Goal: Task Accomplishment & Management: Manage account settings

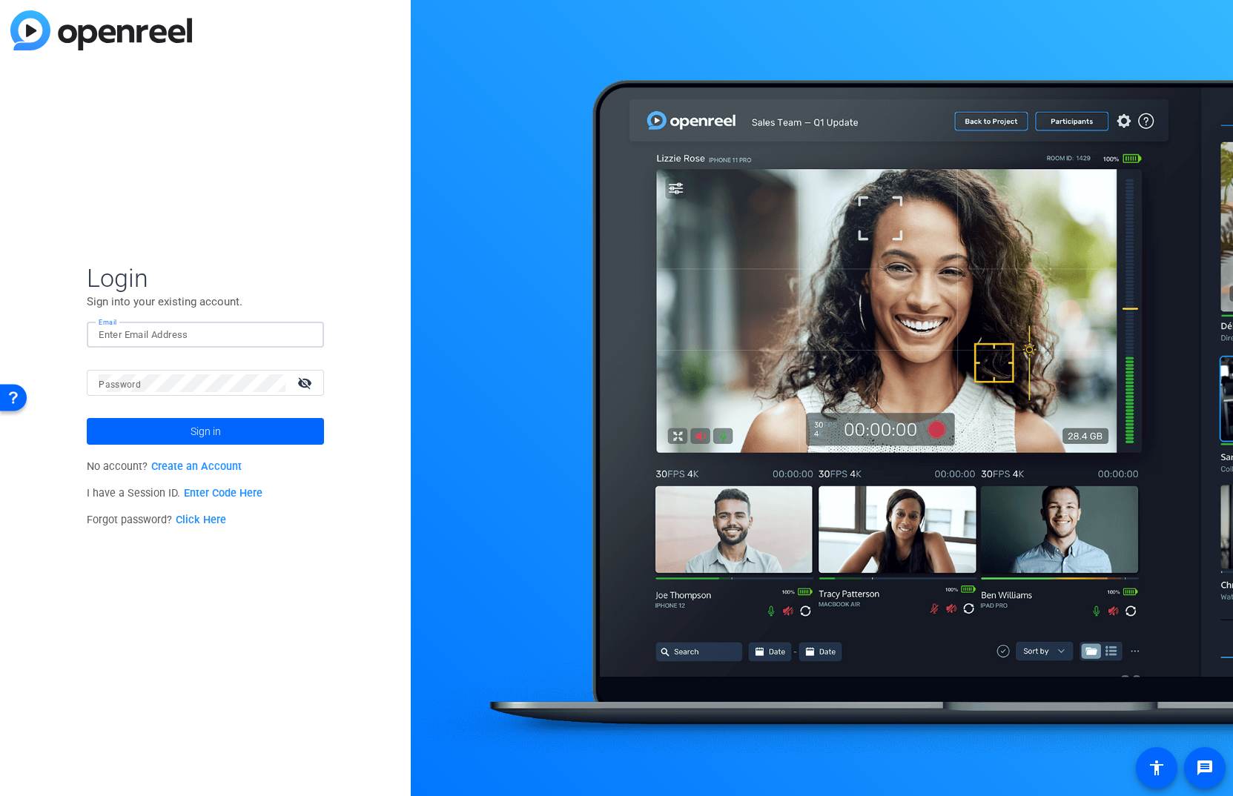
click at [188, 336] on input "Email" at bounding box center [205, 335] width 213 height 18
type input "i"
click at [187, 331] on input "Email" at bounding box center [205, 335] width 213 height 18
type input "[PERSON_NAME][EMAIL_ADDRESS][DOMAIN_NAME]"
click at [87, 418] on button "Sign in" at bounding box center [205, 431] width 237 height 27
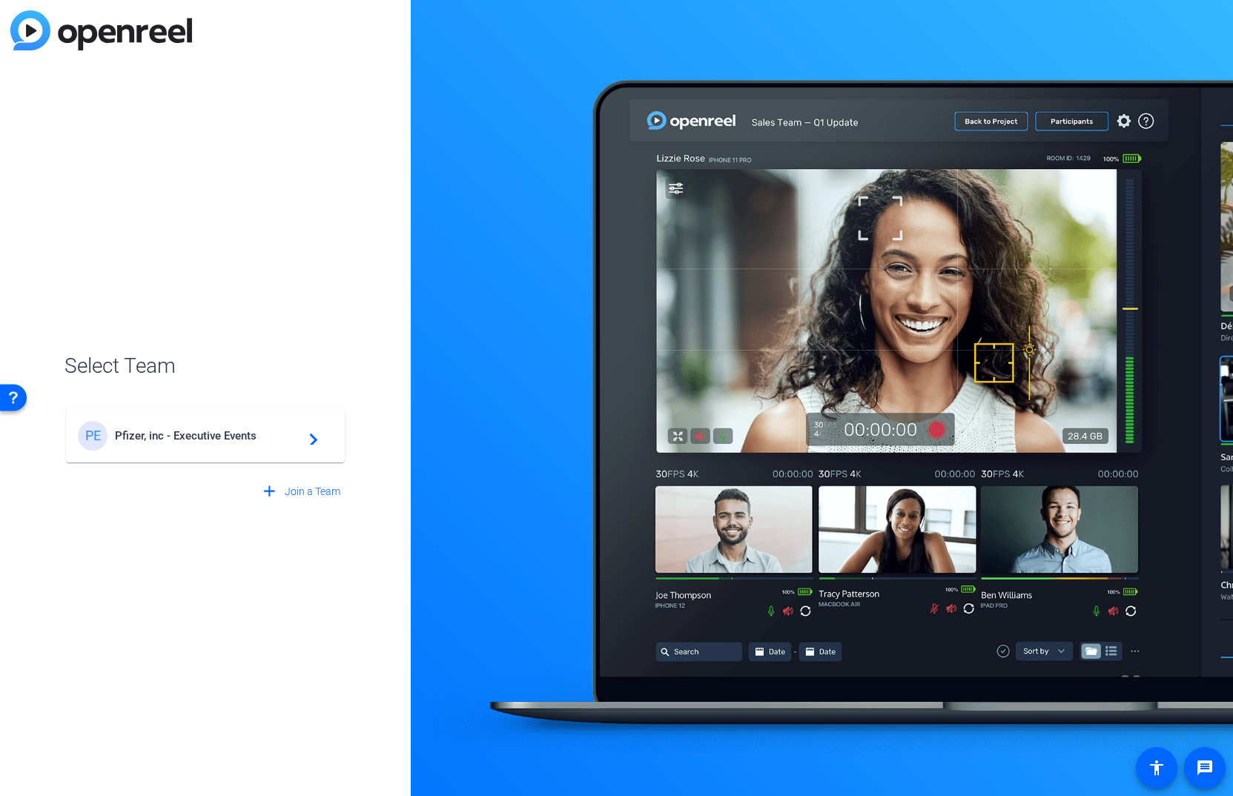
click at [193, 439] on span "Pfizer, inc - Executive Events" at bounding box center [207, 435] width 185 height 13
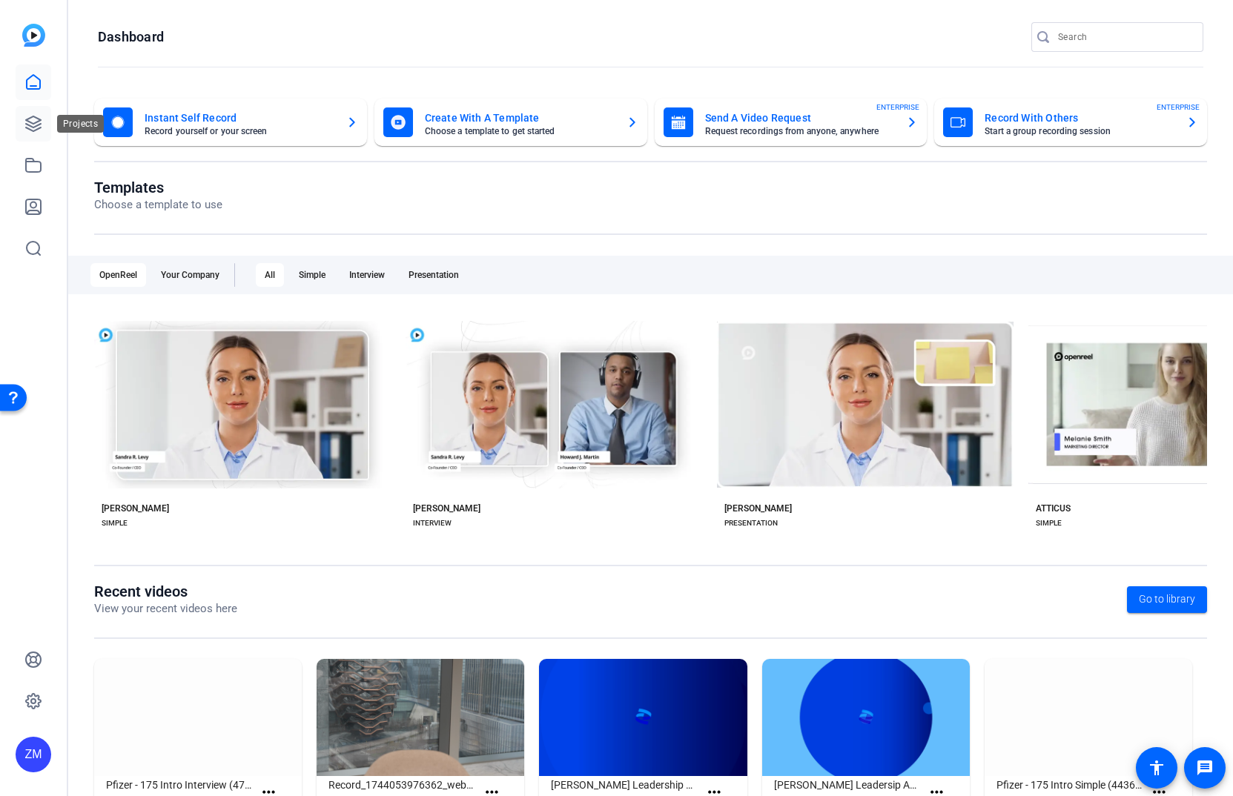
click at [30, 119] on icon at bounding box center [33, 123] width 15 height 15
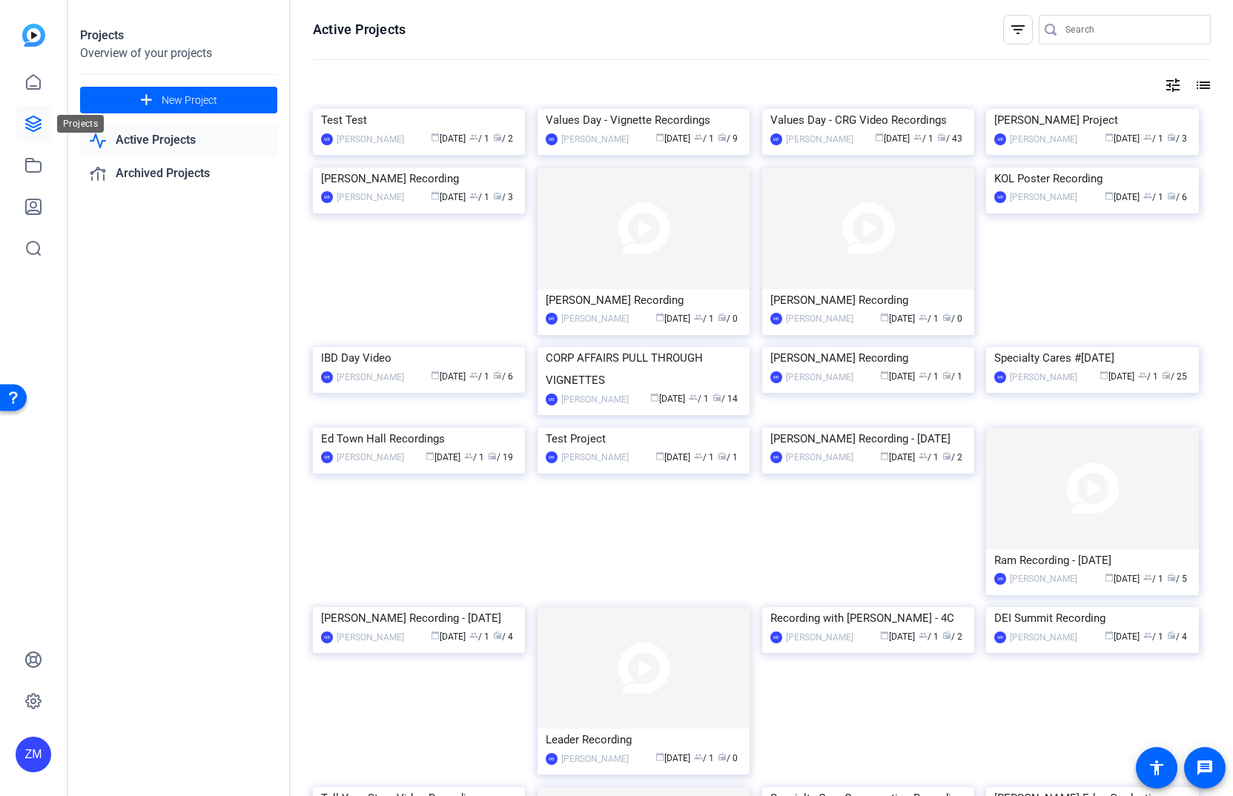
click at [32, 122] on icon at bounding box center [33, 123] width 15 height 15
click at [1166, 86] on mat-icon "tune" at bounding box center [1173, 85] width 18 height 18
click at [1072, 114] on span "Newest First" at bounding box center [1047, 115] width 53 height 10
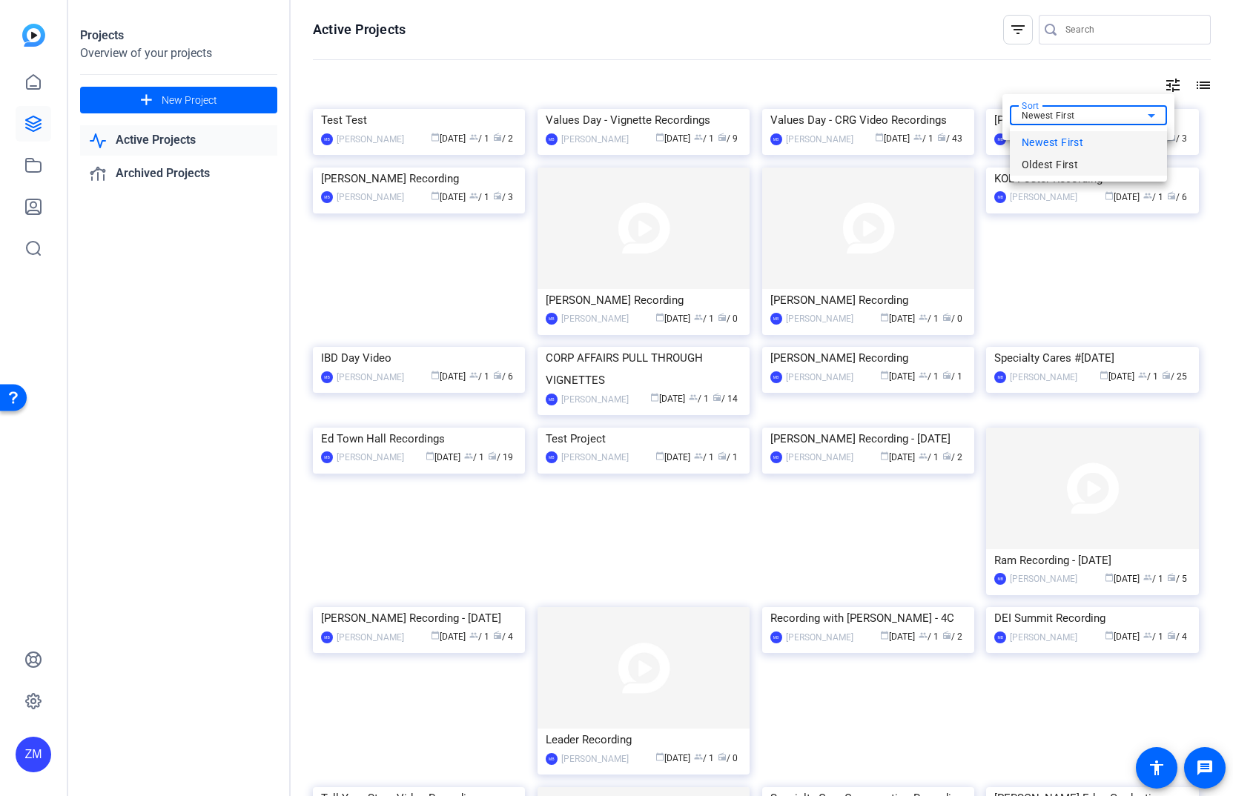
click at [1055, 159] on span "Oldest First" at bounding box center [1049, 165] width 56 height 18
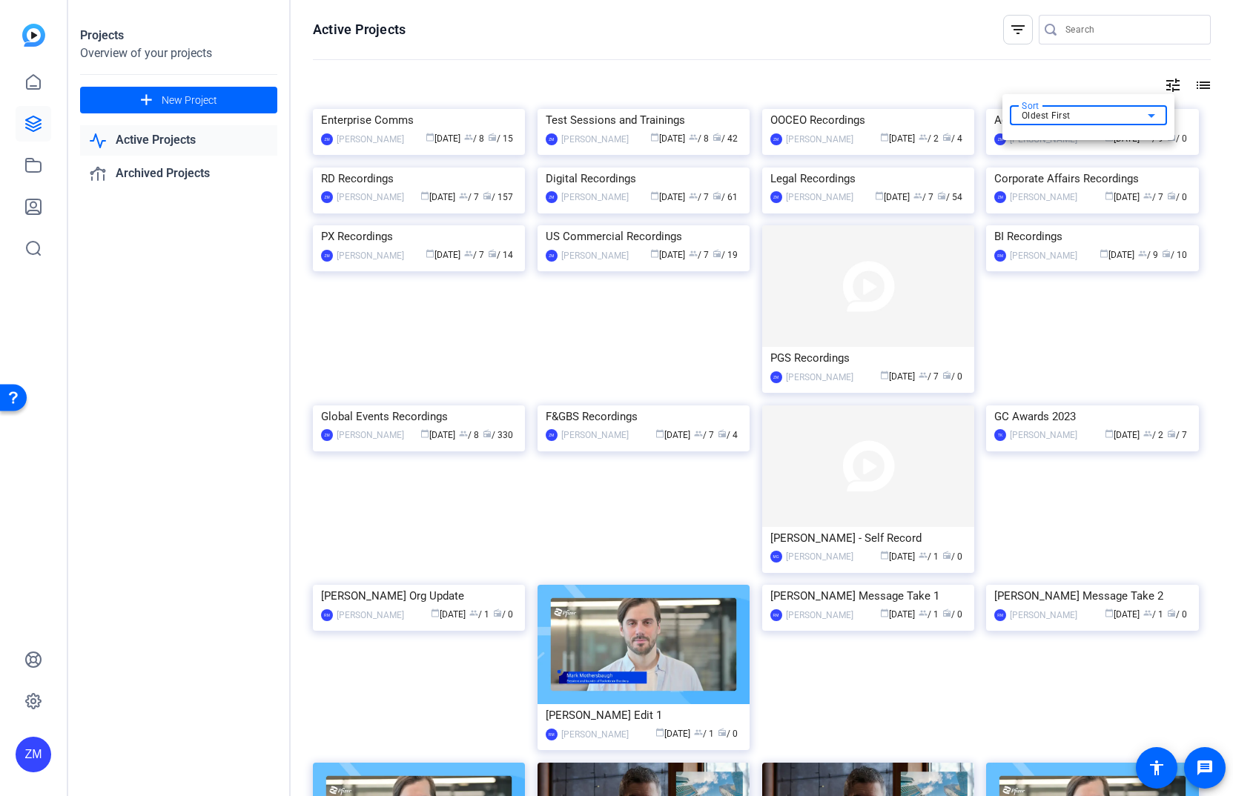
click at [864, 720] on div at bounding box center [616, 398] width 1233 height 796
click at [849, 527] on img at bounding box center [868, 466] width 212 height 122
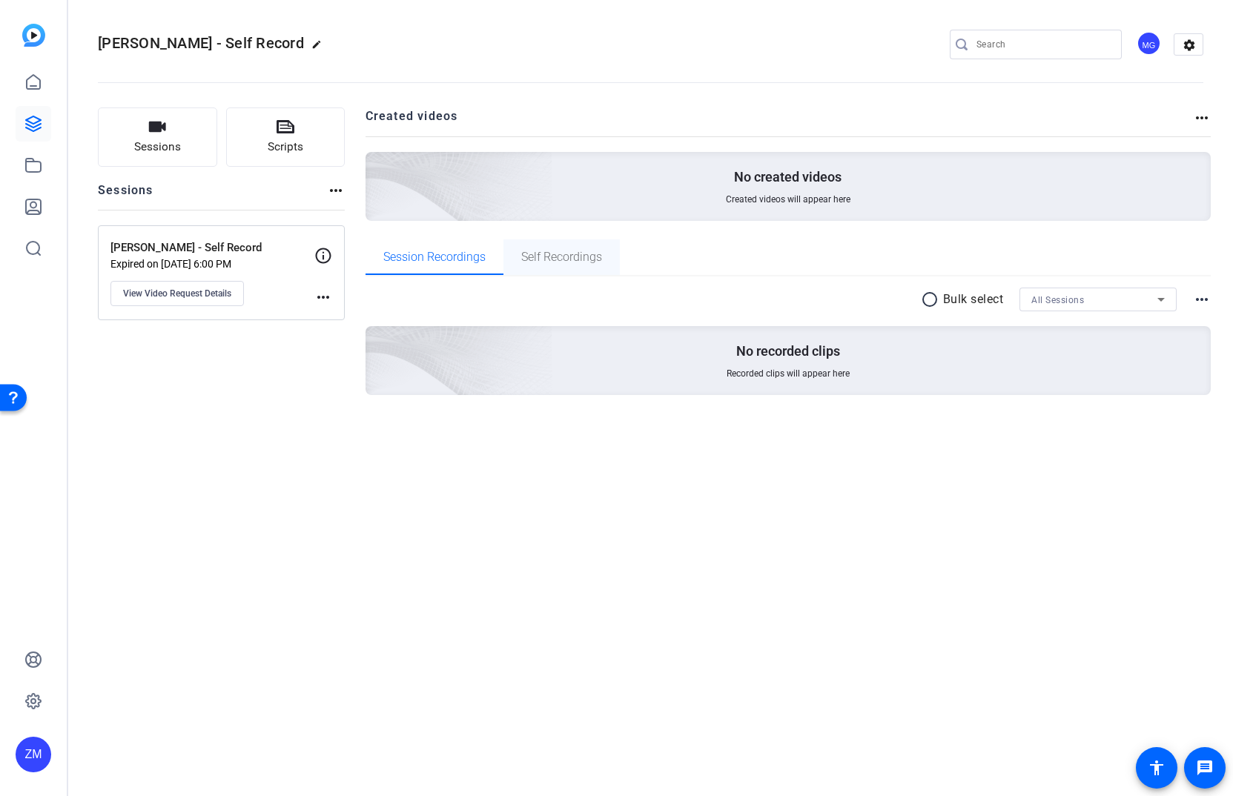
click at [562, 256] on span "Self Recordings" at bounding box center [561, 257] width 81 height 12
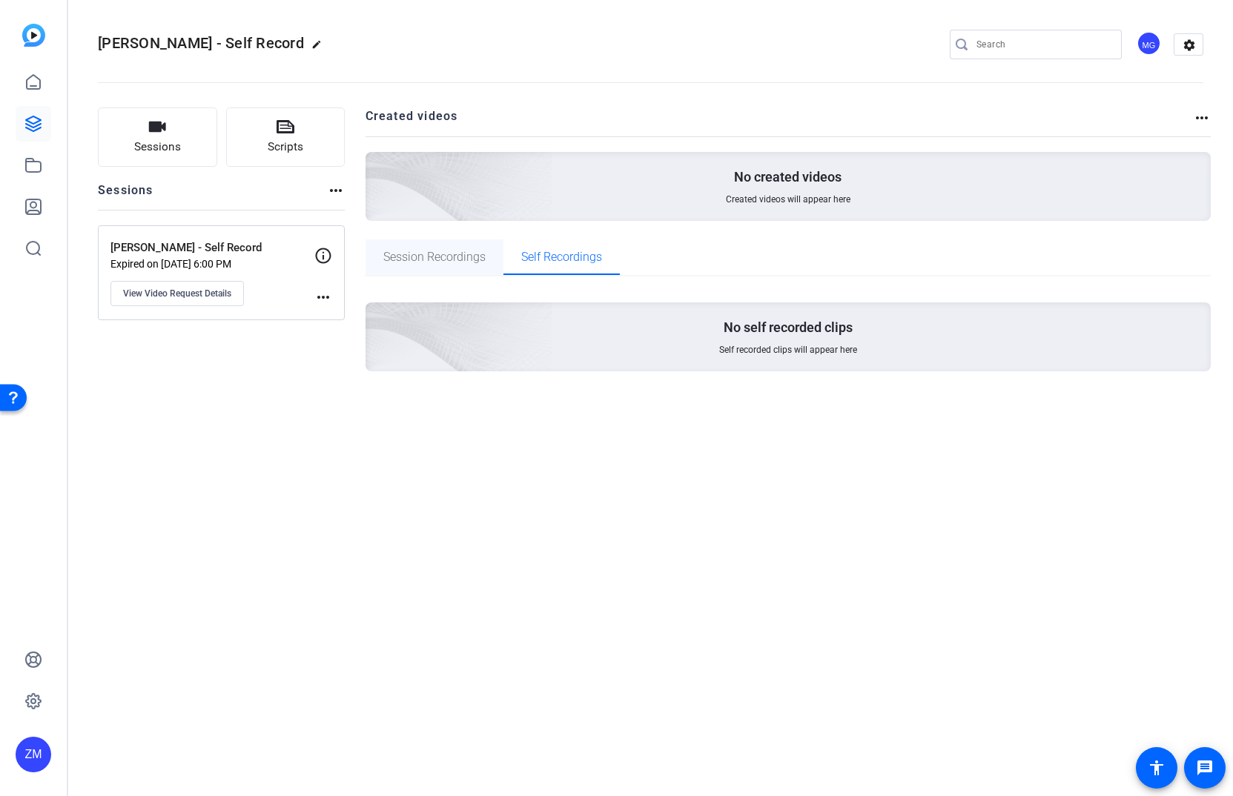
click at [454, 261] on span "Session Recordings" at bounding box center [434, 257] width 102 height 12
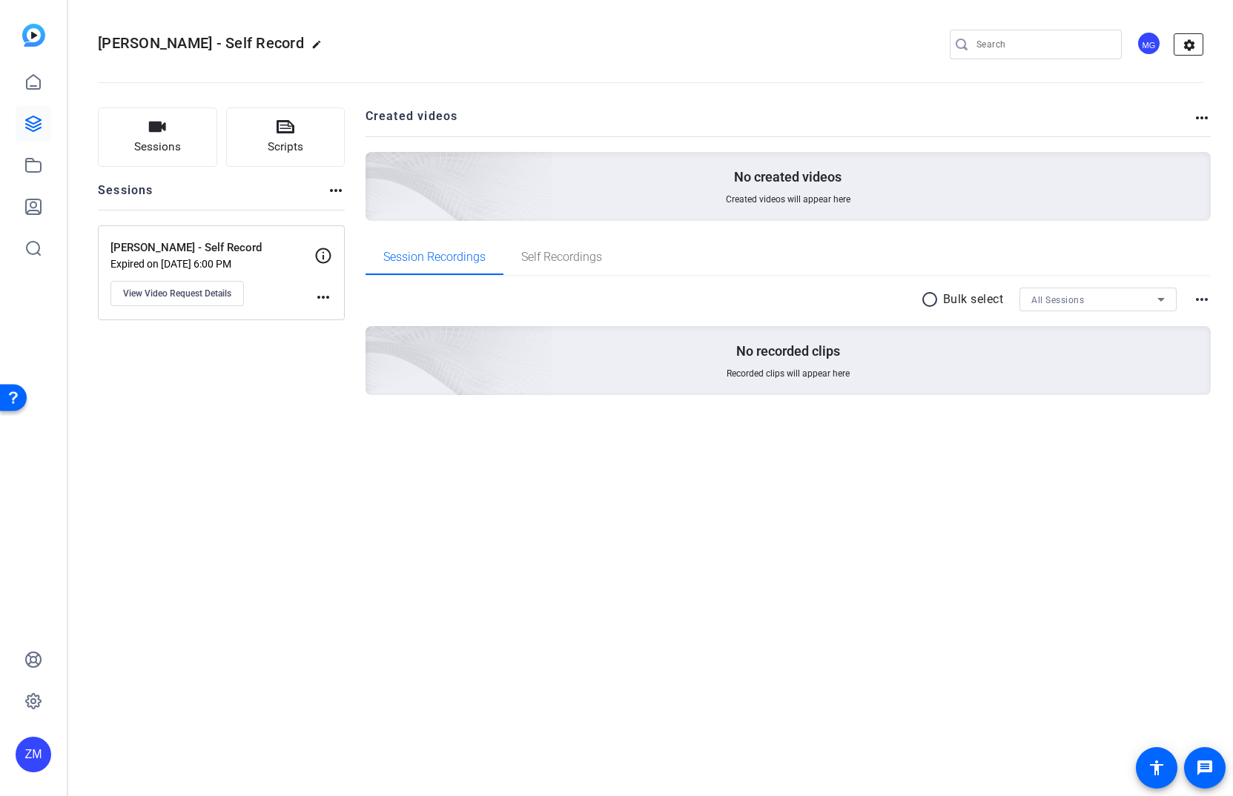
click at [1187, 45] on mat-icon "settings" at bounding box center [1189, 45] width 30 height 22
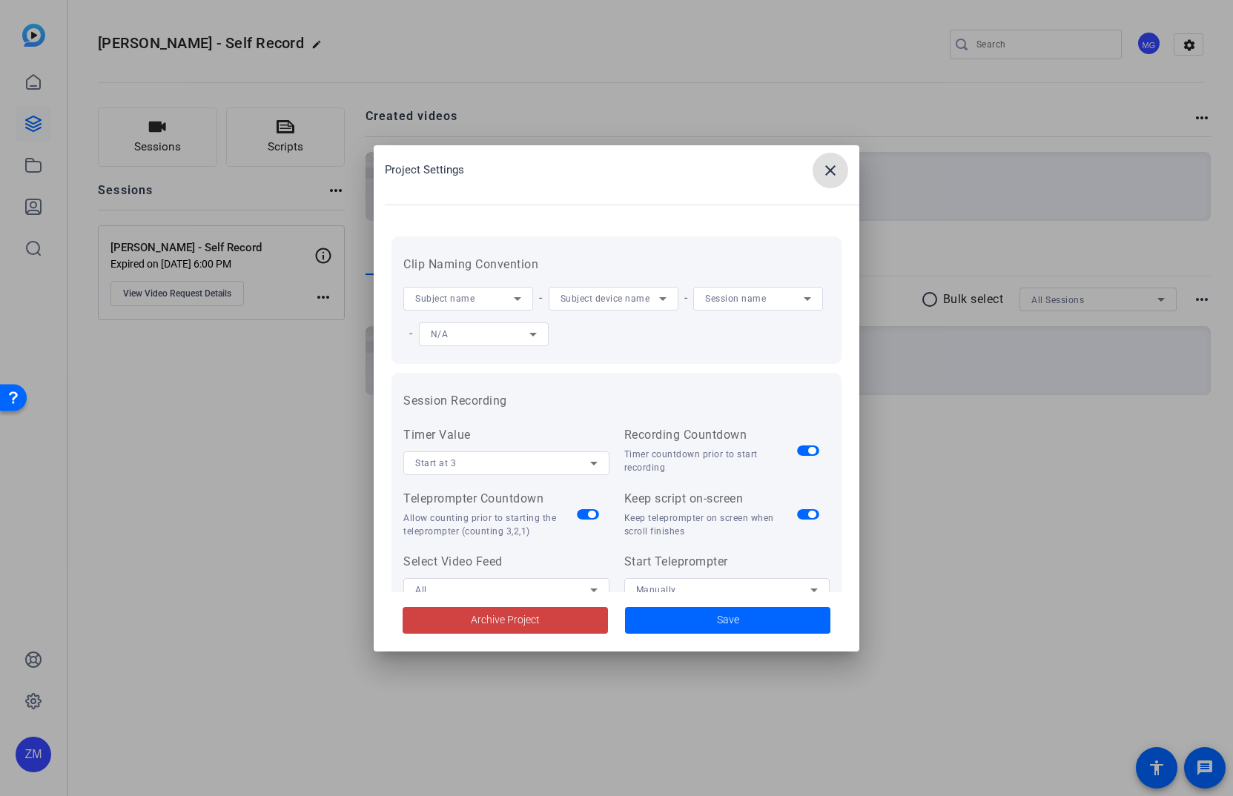
scroll to position [306, 0]
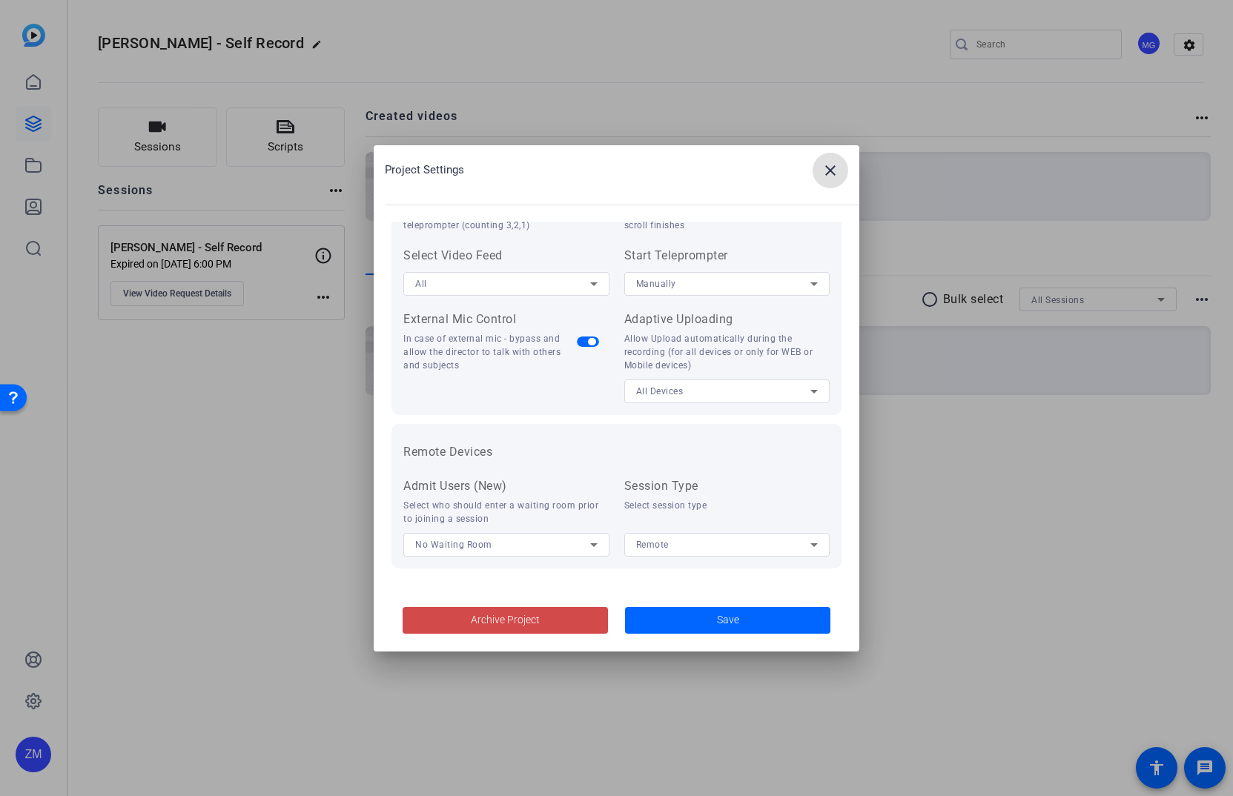
click at [528, 617] on span "Archive Project" at bounding box center [505, 620] width 69 height 16
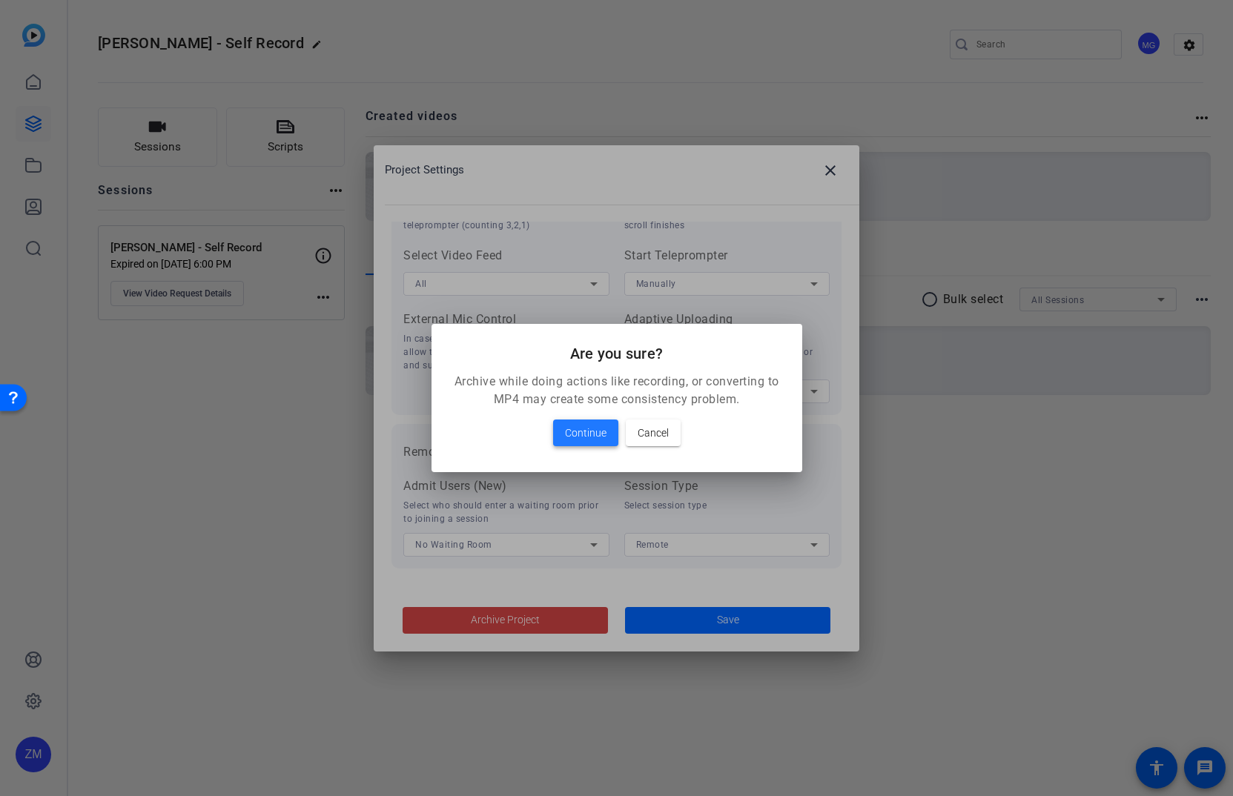
click at [584, 430] on span "Continue" at bounding box center [586, 433] width 42 height 18
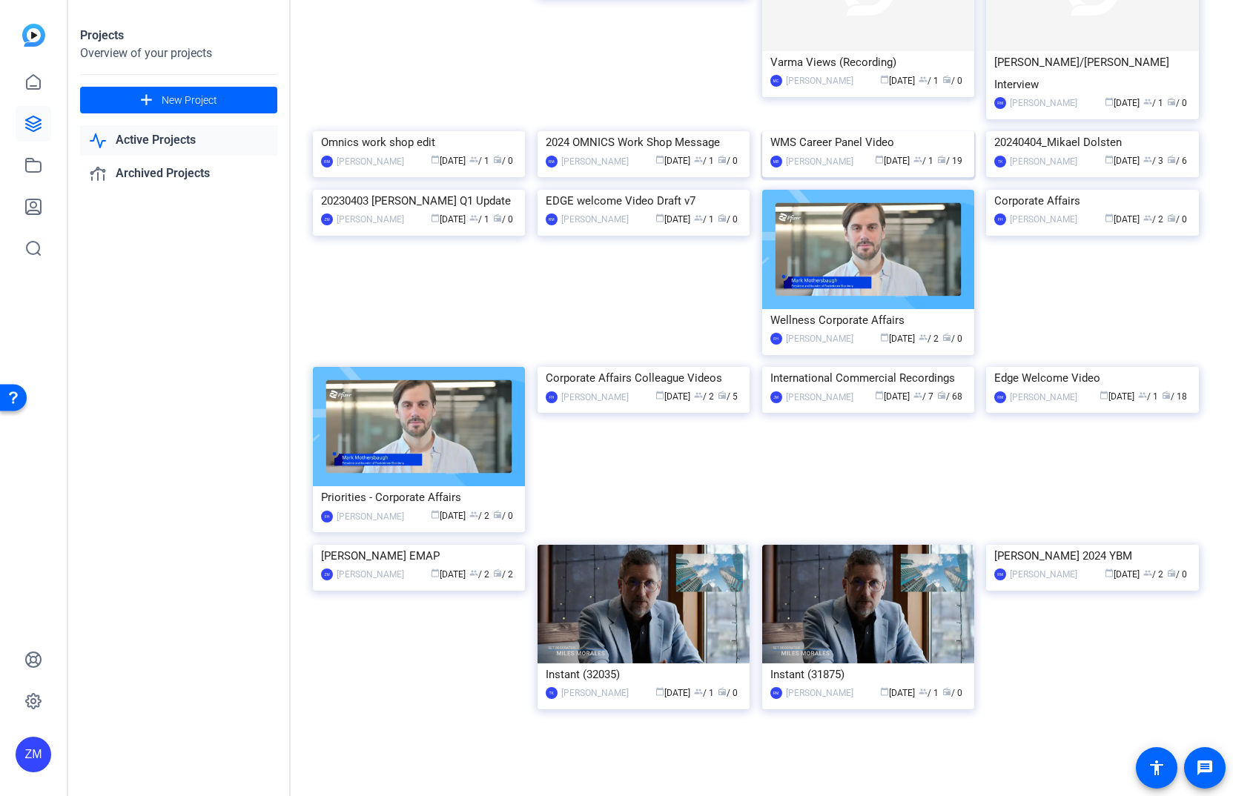
scroll to position [1507, 0]
click at [863, 309] on img at bounding box center [868, 249] width 212 height 119
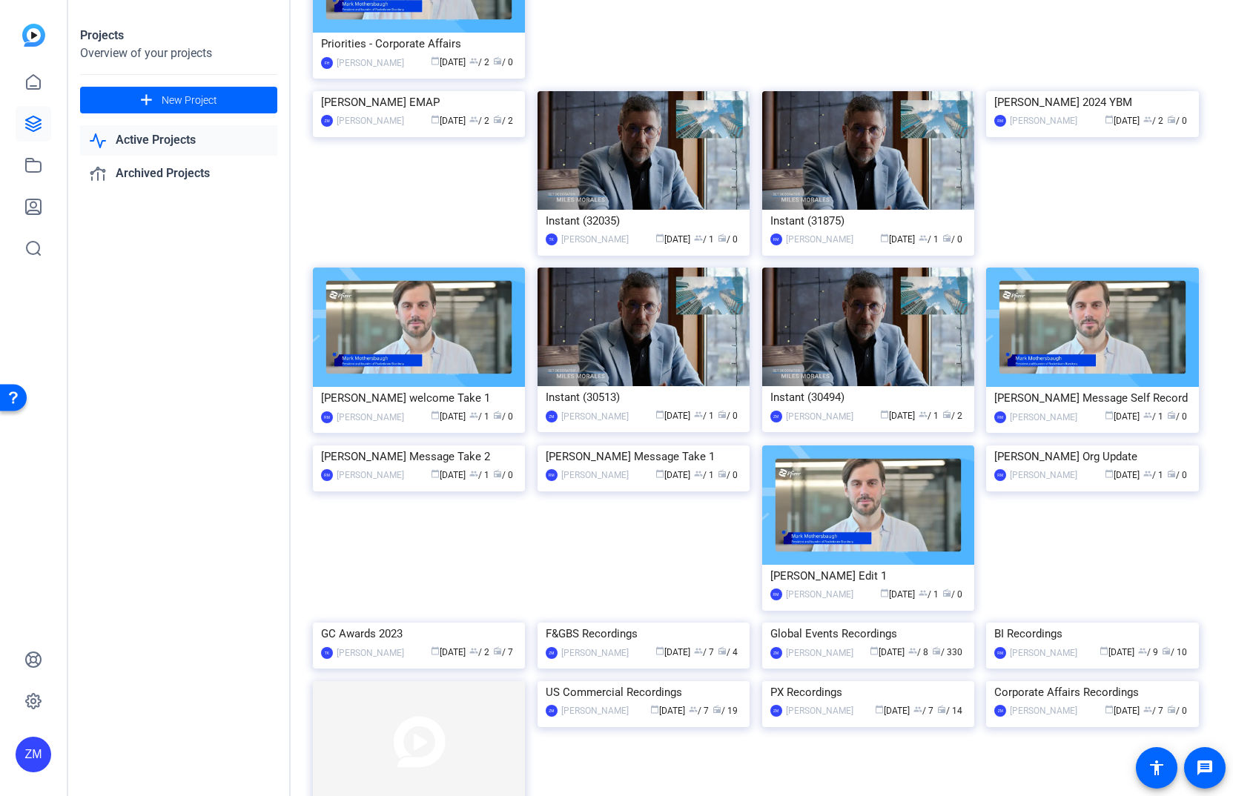
scroll to position [1730, 0]
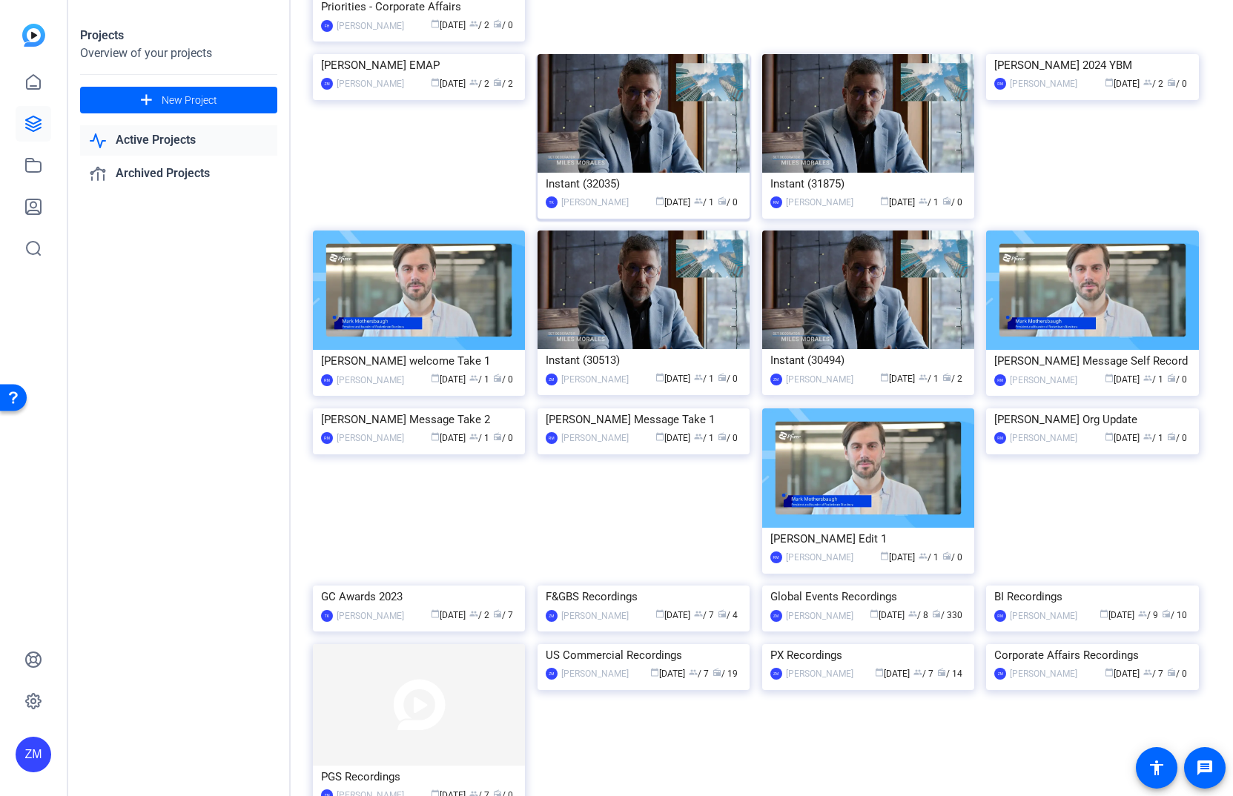
click at [618, 173] on img at bounding box center [643, 113] width 212 height 119
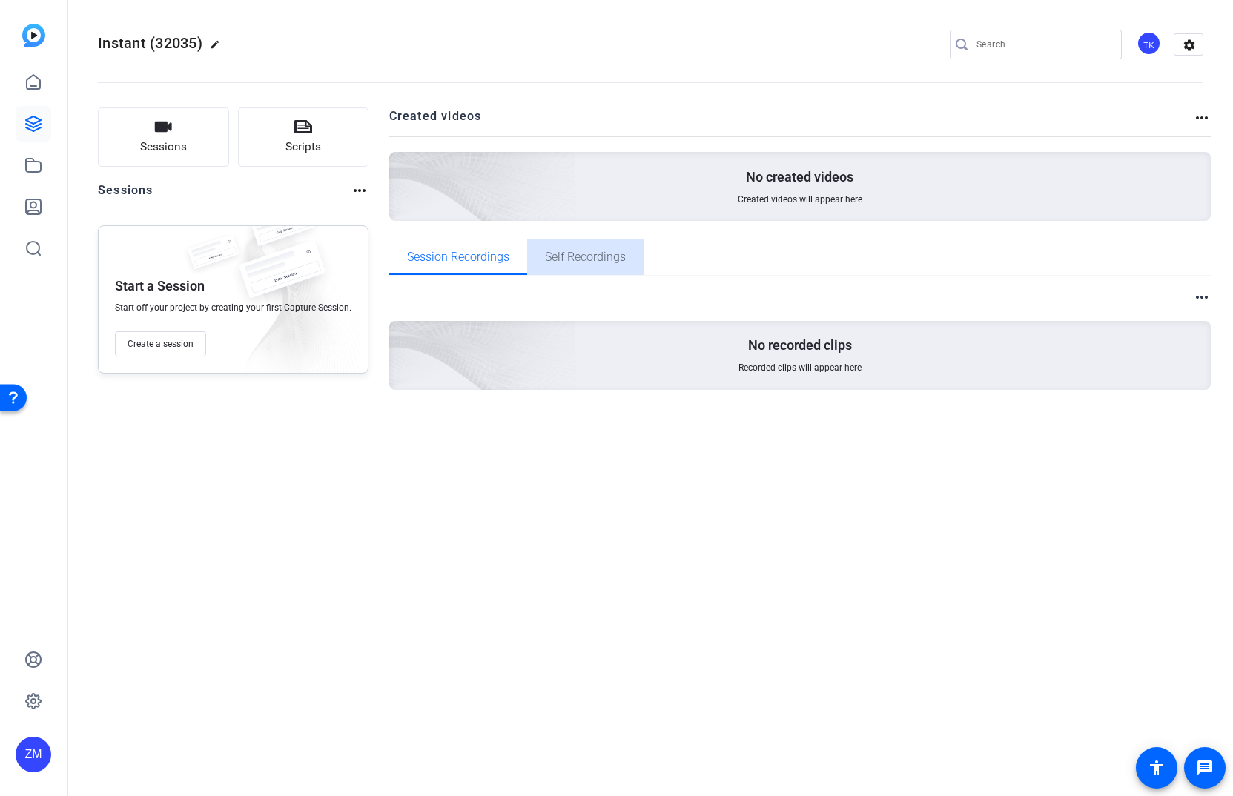
click at [581, 259] on span "Self Recordings" at bounding box center [585, 257] width 81 height 12
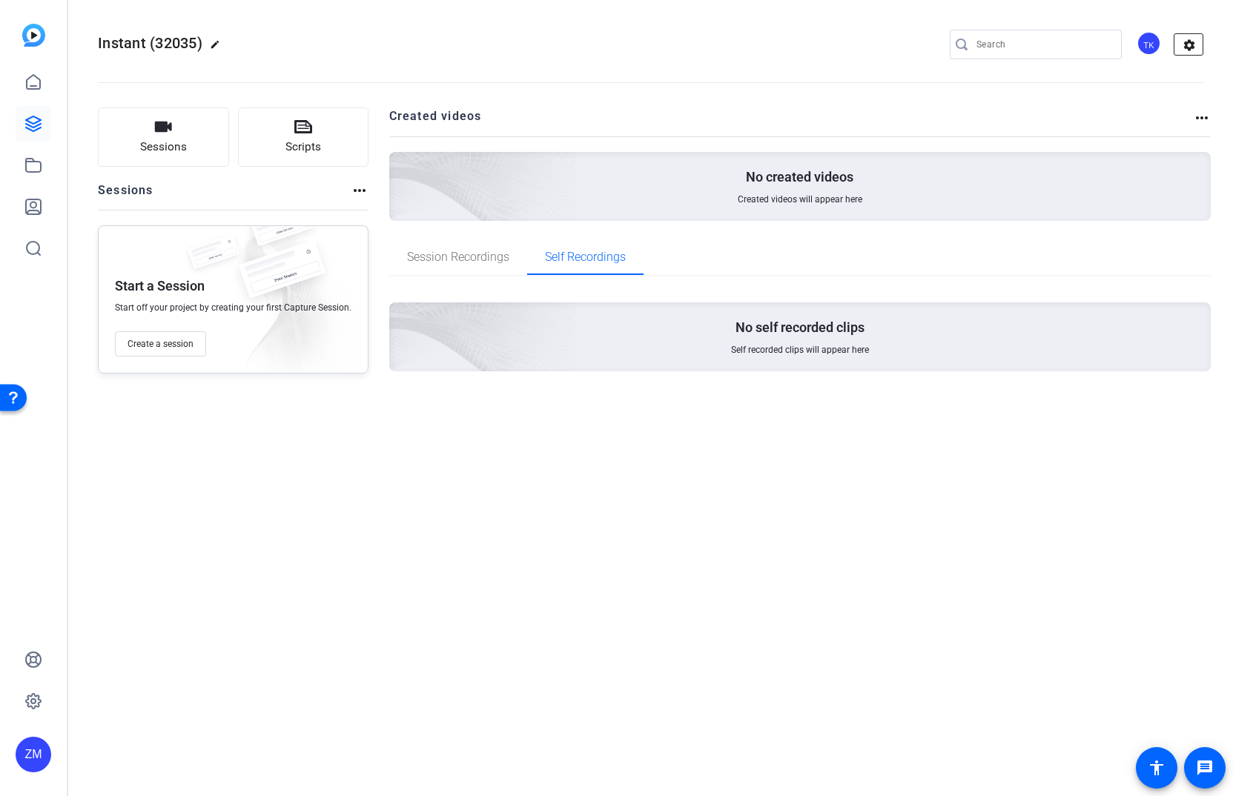
click at [1187, 44] on mat-icon "settings" at bounding box center [1189, 45] width 30 height 22
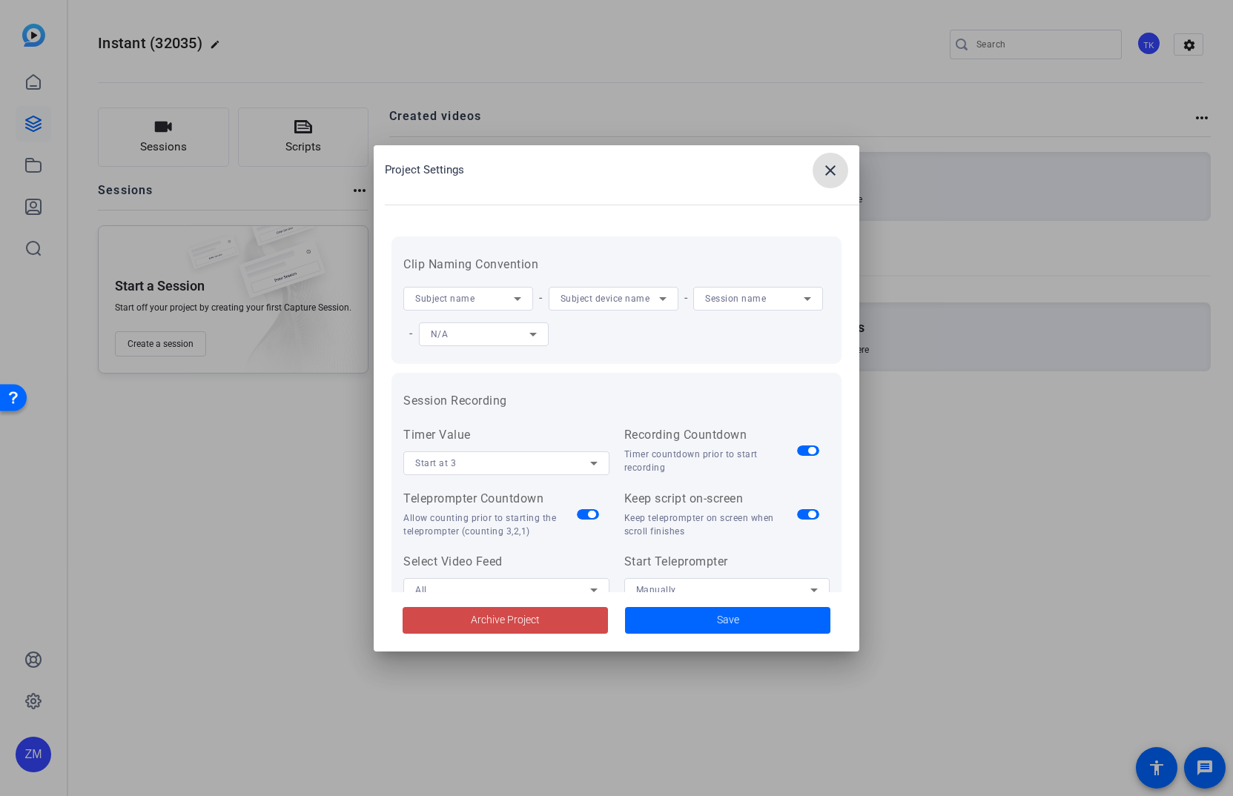
click at [546, 620] on span at bounding box center [504, 621] width 205 height 36
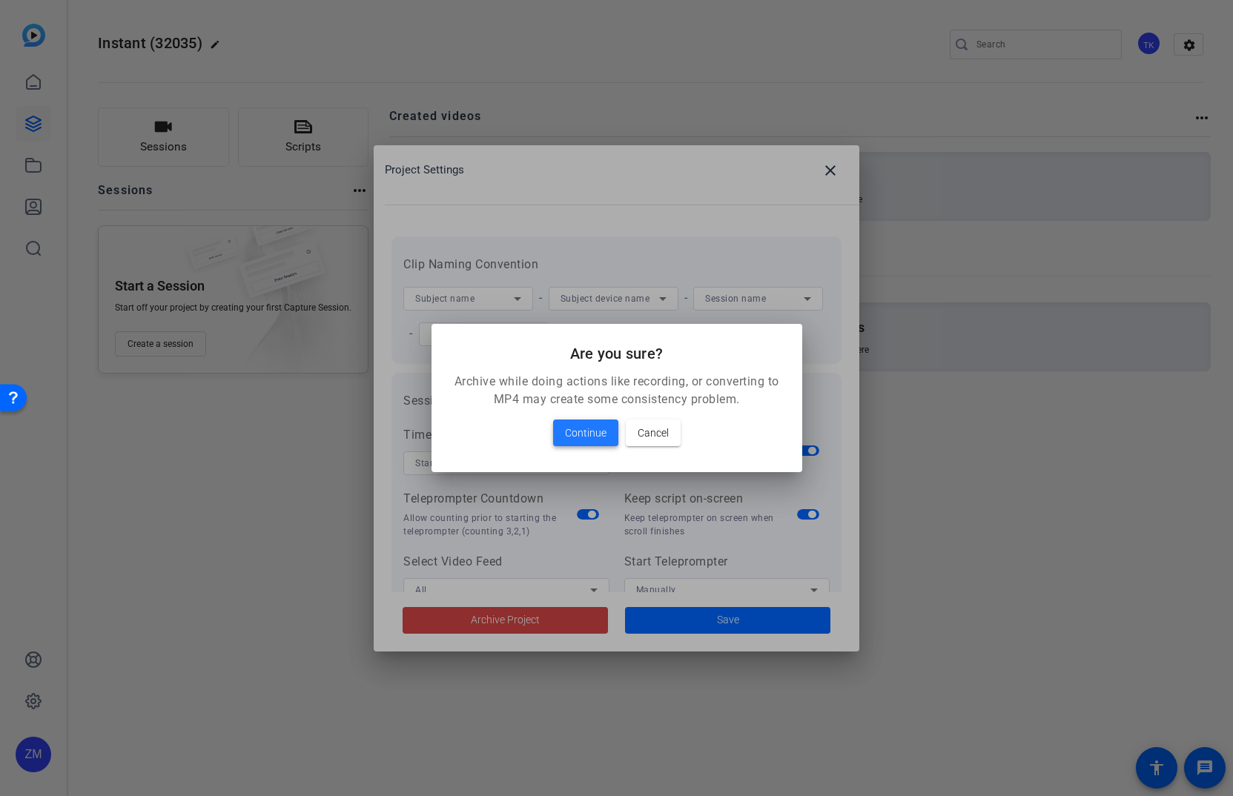
click at [571, 430] on span "Continue" at bounding box center [586, 433] width 42 height 18
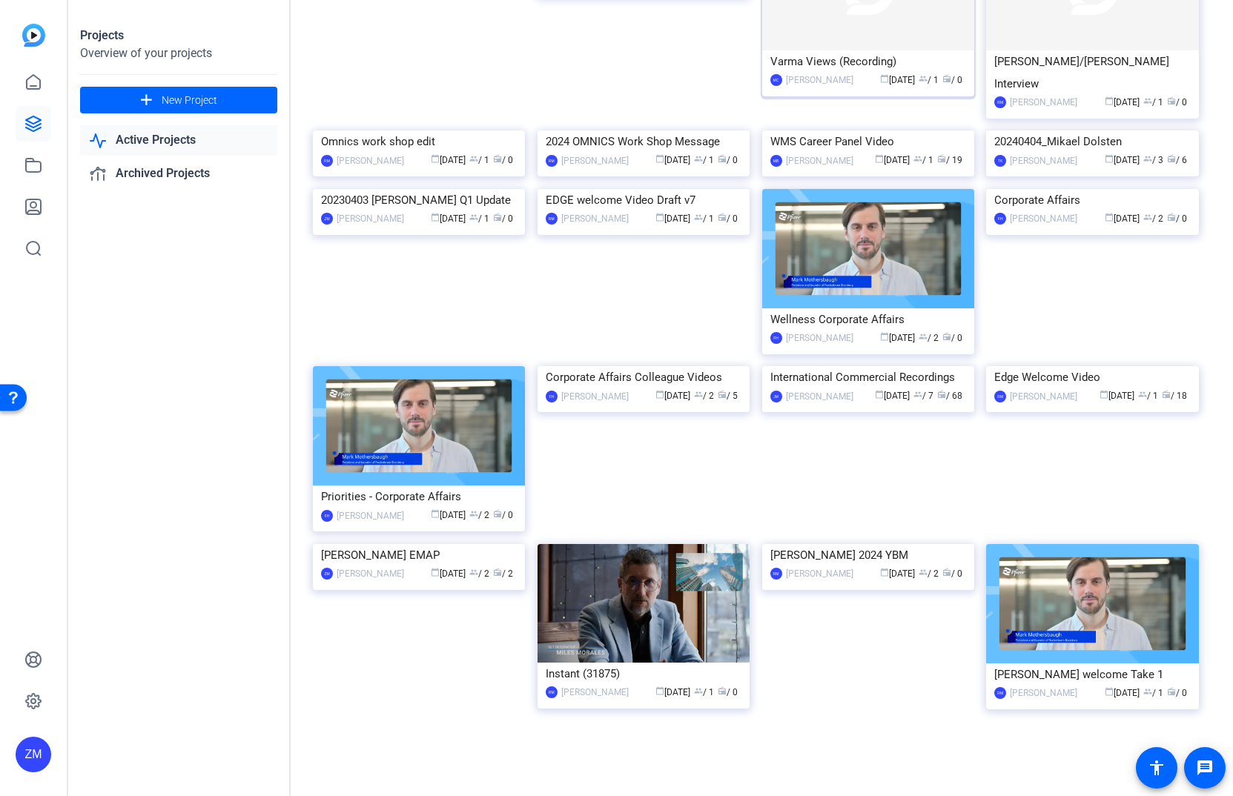
scroll to position [1322, 0]
click at [454, 130] on img at bounding box center [419, 130] width 212 height 0
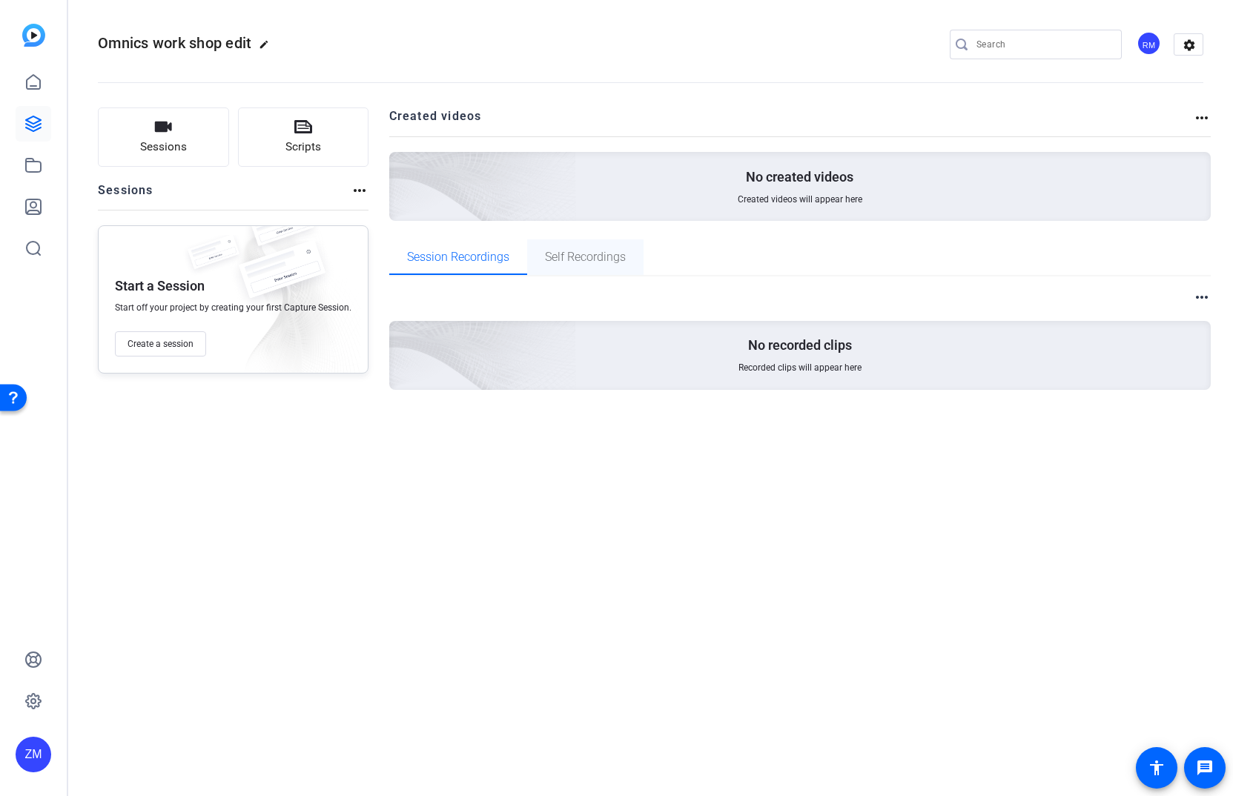
click at [614, 262] on span "Self Recordings" at bounding box center [585, 257] width 81 height 12
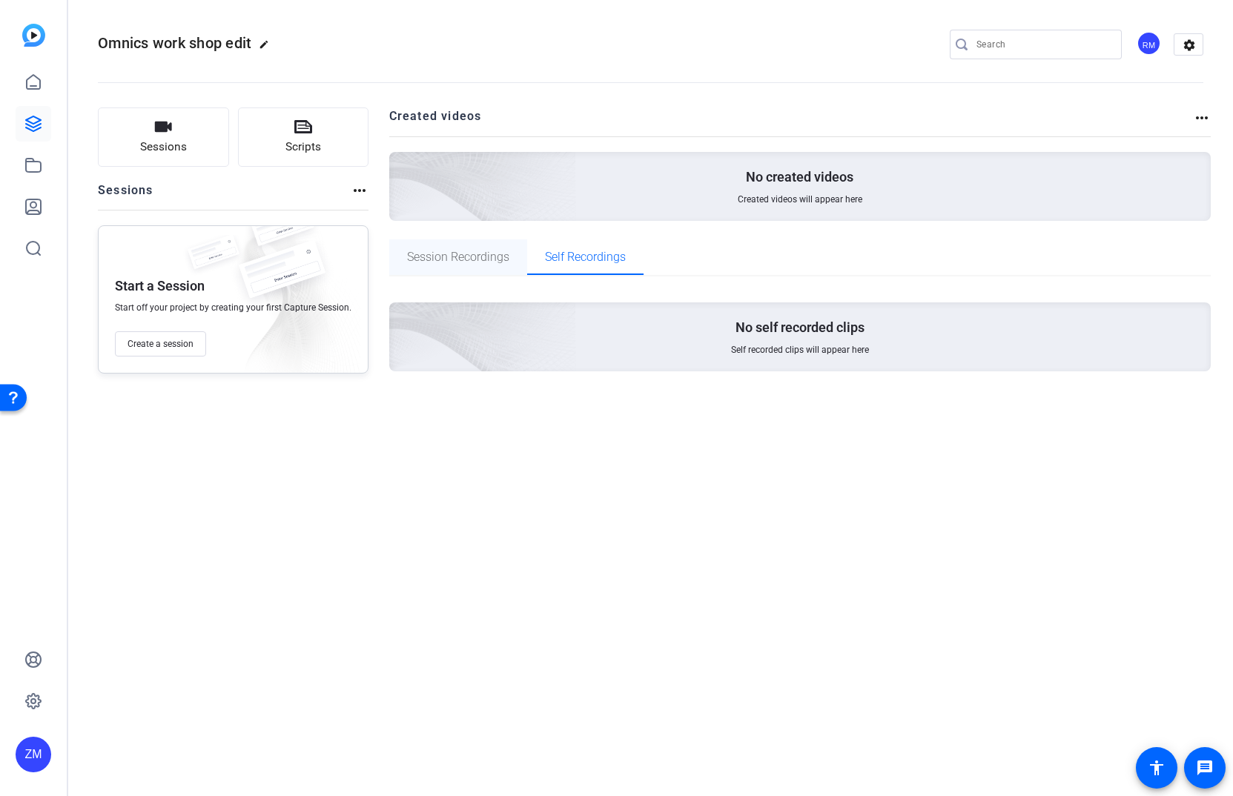
click at [491, 248] on span "Session Recordings" at bounding box center [458, 257] width 102 height 36
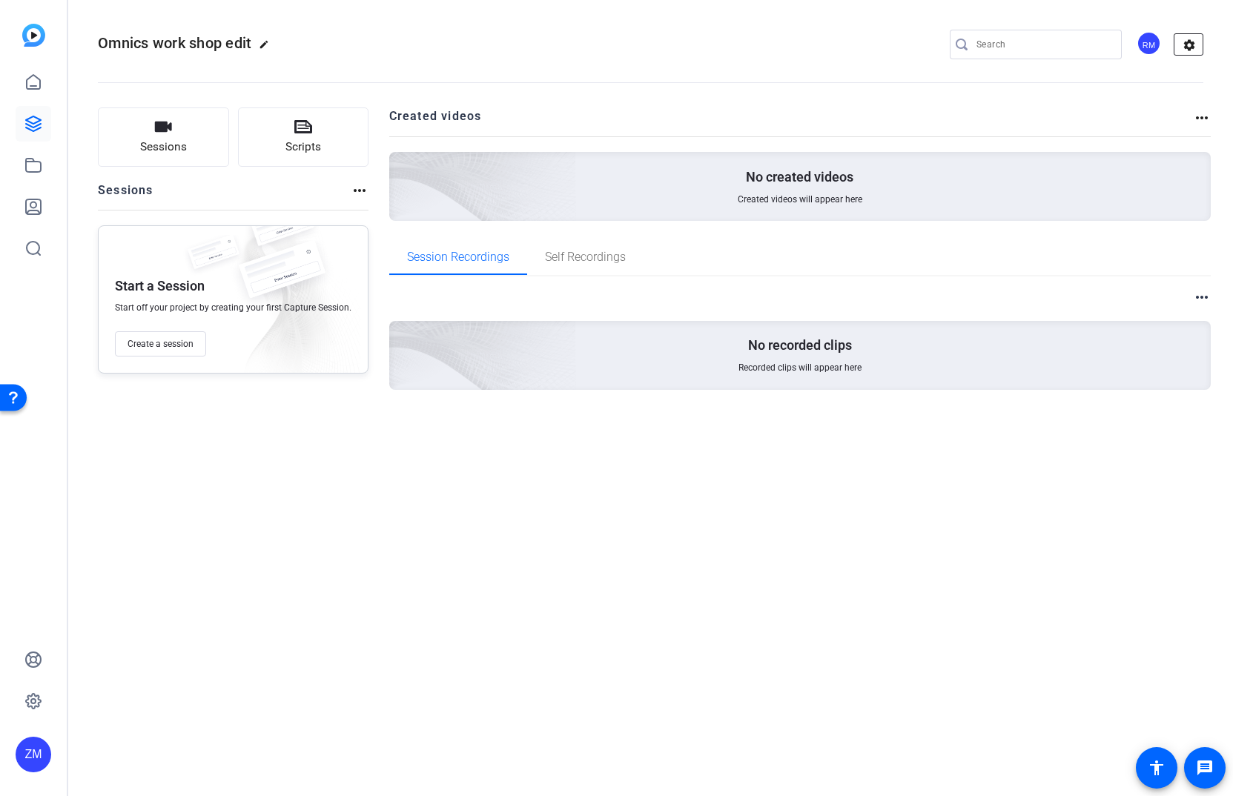
click at [1190, 43] on mat-icon "settings" at bounding box center [1189, 45] width 30 height 22
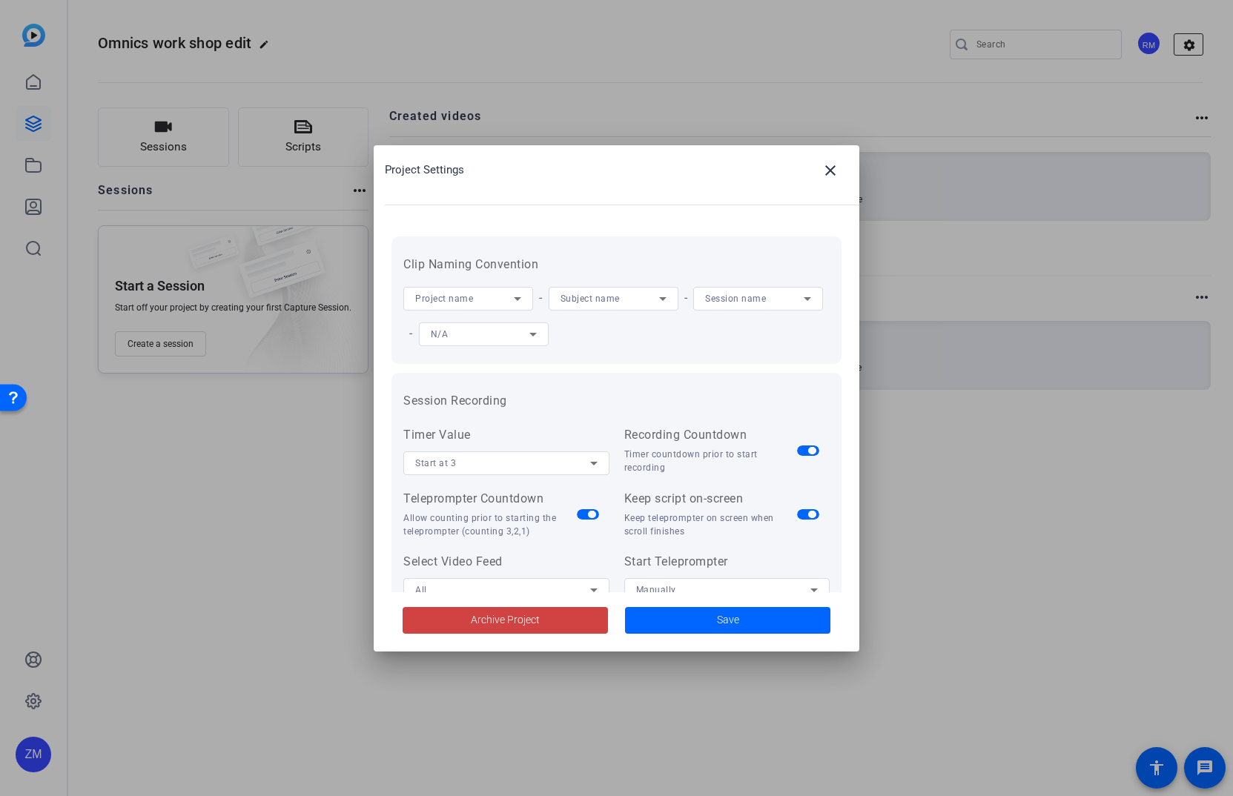
click at [1190, 43] on div at bounding box center [616, 398] width 1233 height 796
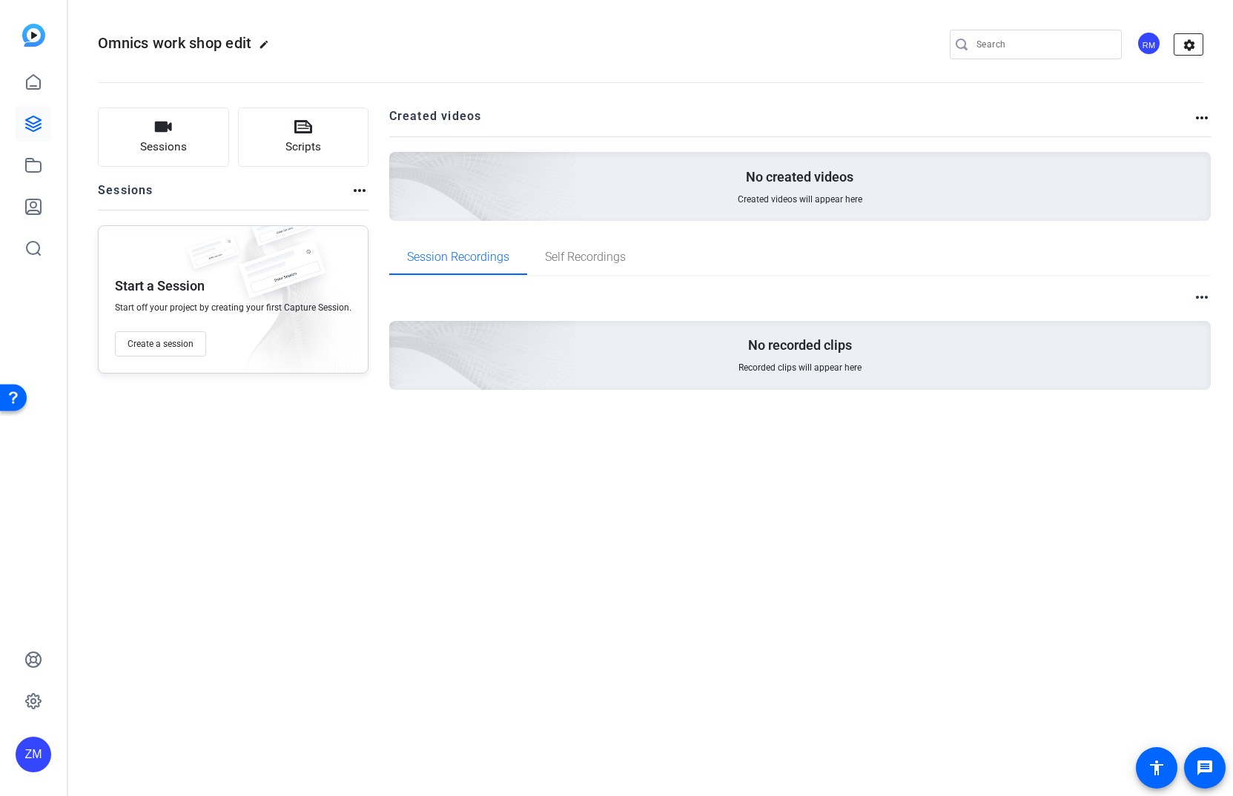
click at [1193, 43] on mat-icon "settings" at bounding box center [1189, 45] width 30 height 22
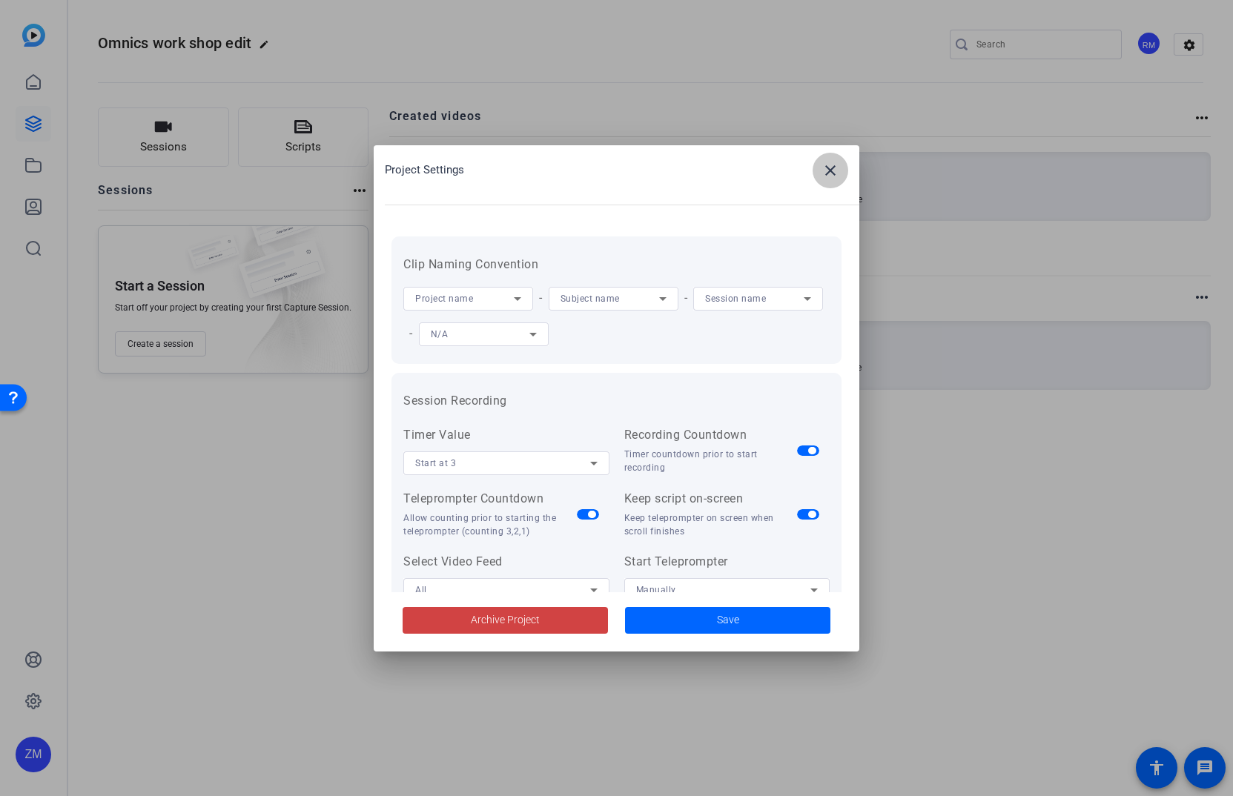
drag, startPoint x: 828, startPoint y: 163, endPoint x: 880, endPoint y: 113, distance: 71.8
click at [832, 162] on mat-icon "close" at bounding box center [830, 171] width 18 height 18
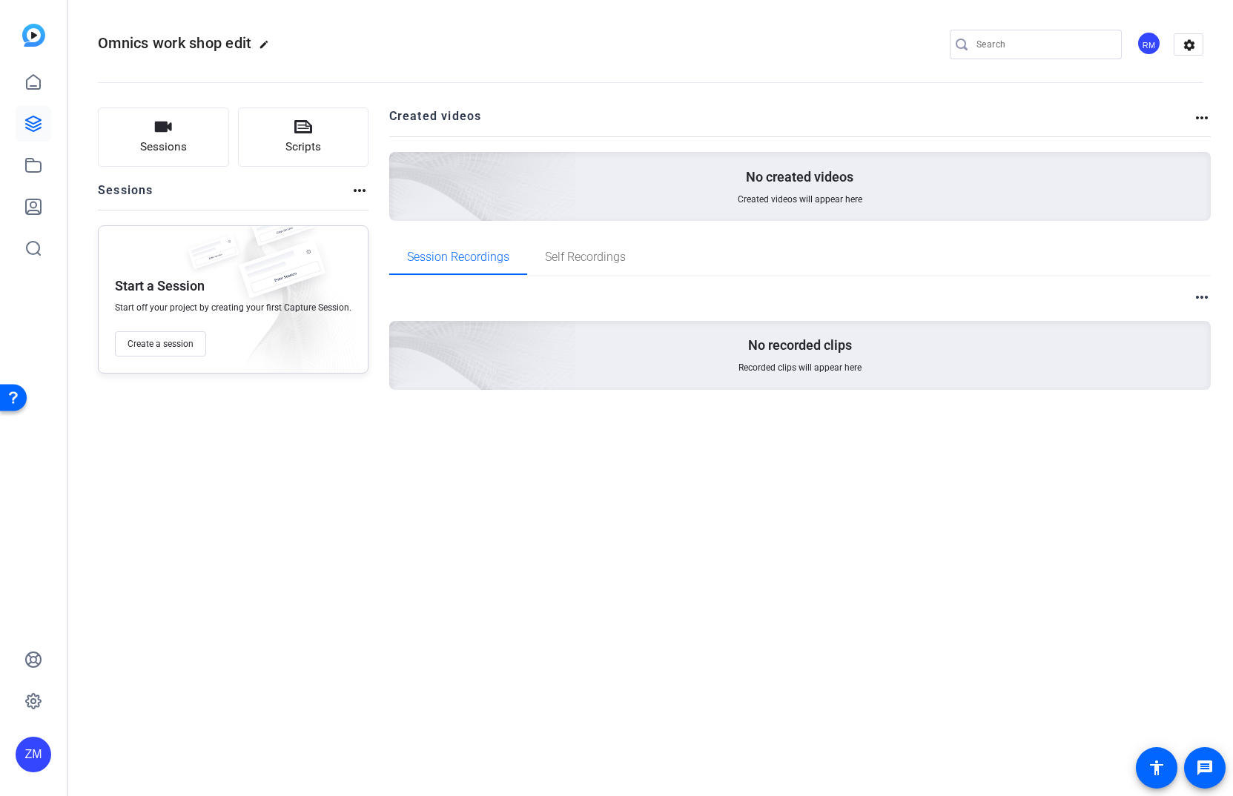
click at [1152, 44] on div "RM" at bounding box center [1148, 43] width 24 height 24
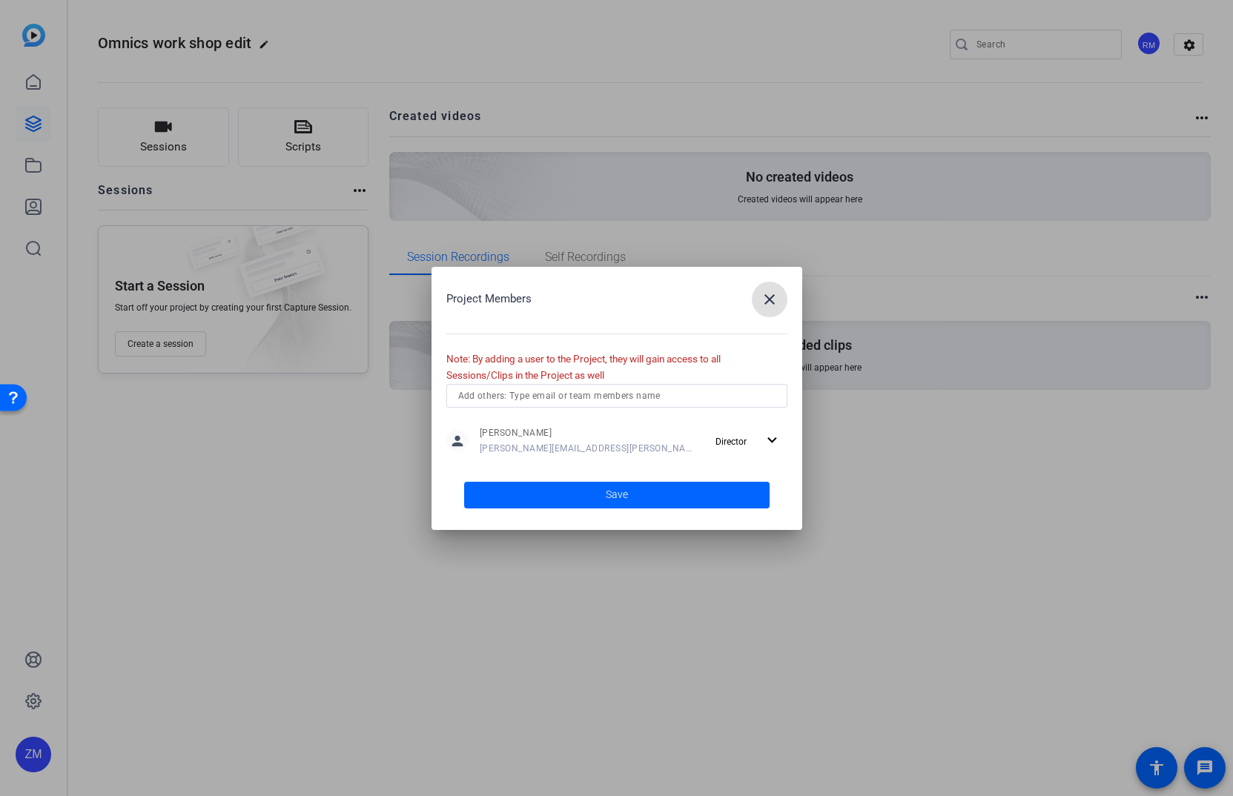
click at [608, 393] on input "text" at bounding box center [616, 396] width 317 height 18
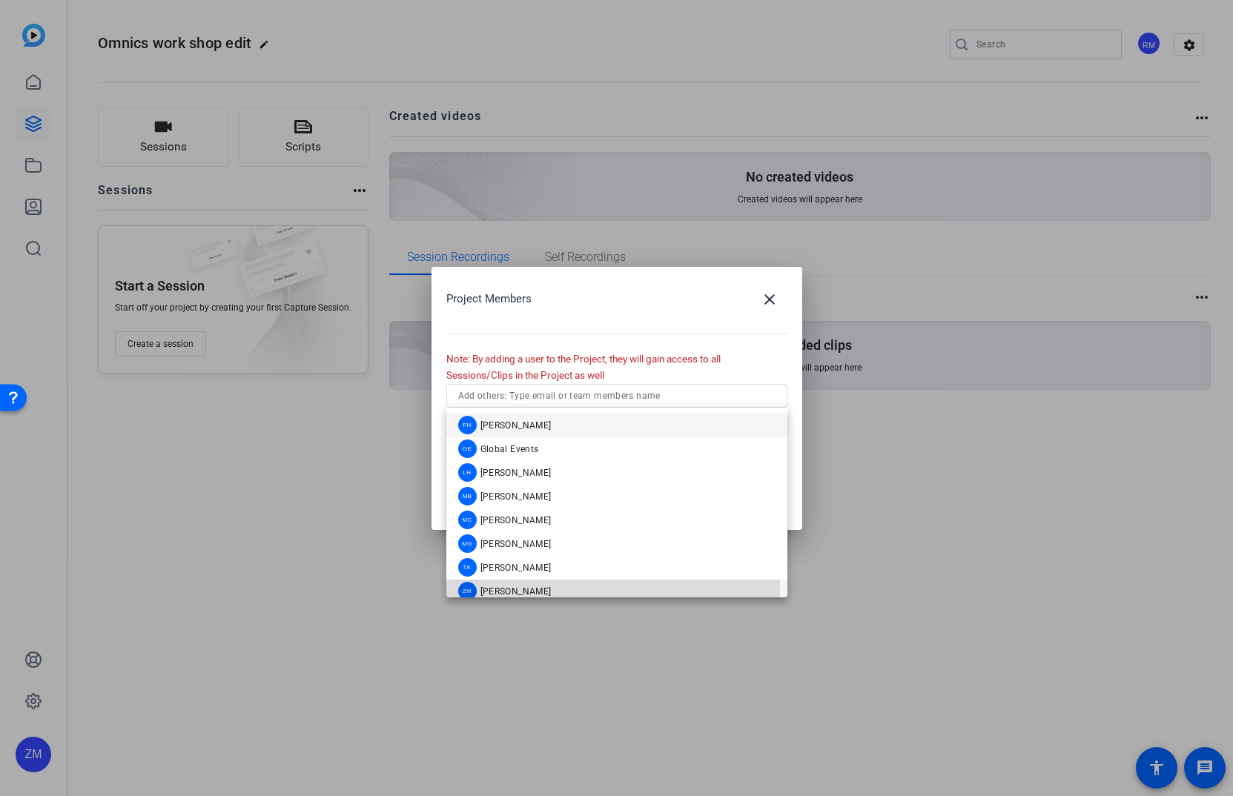
click at [511, 585] on span "[PERSON_NAME]" at bounding box center [515, 591] width 71 height 12
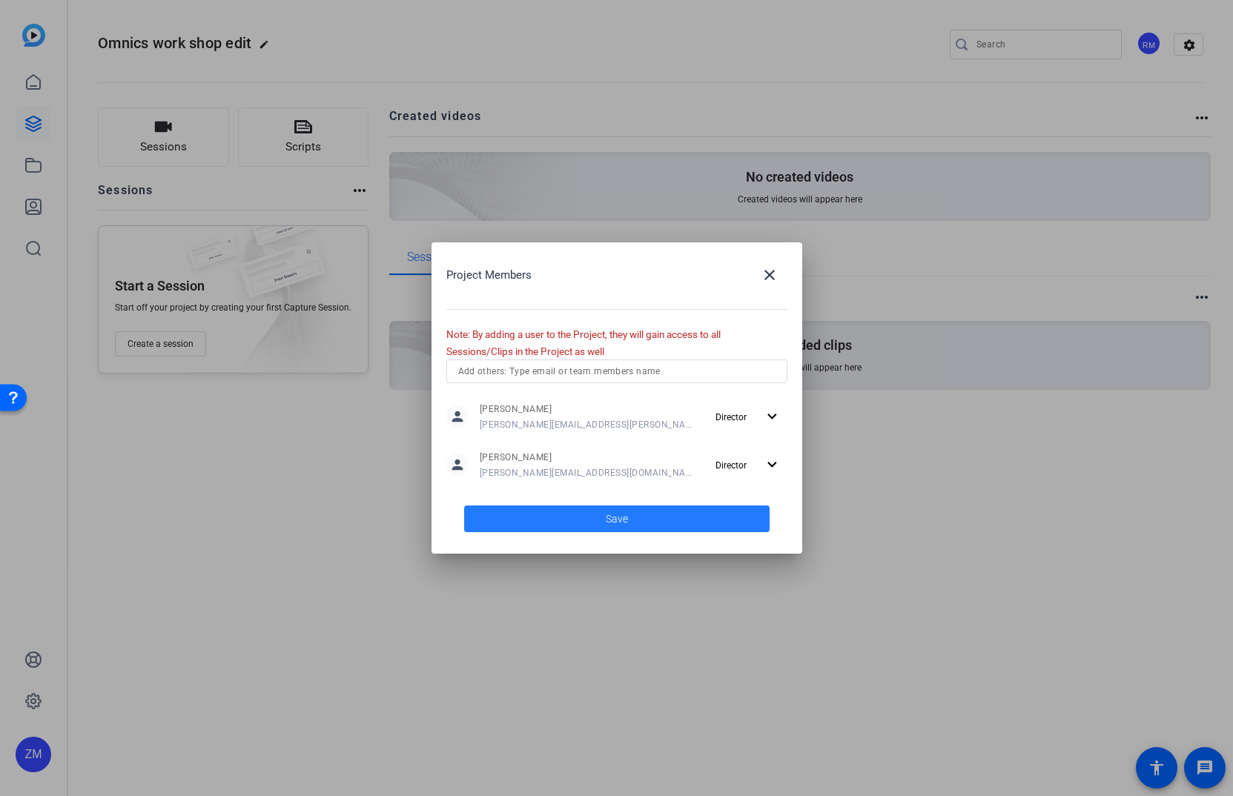
click at [661, 517] on span at bounding box center [616, 519] width 305 height 36
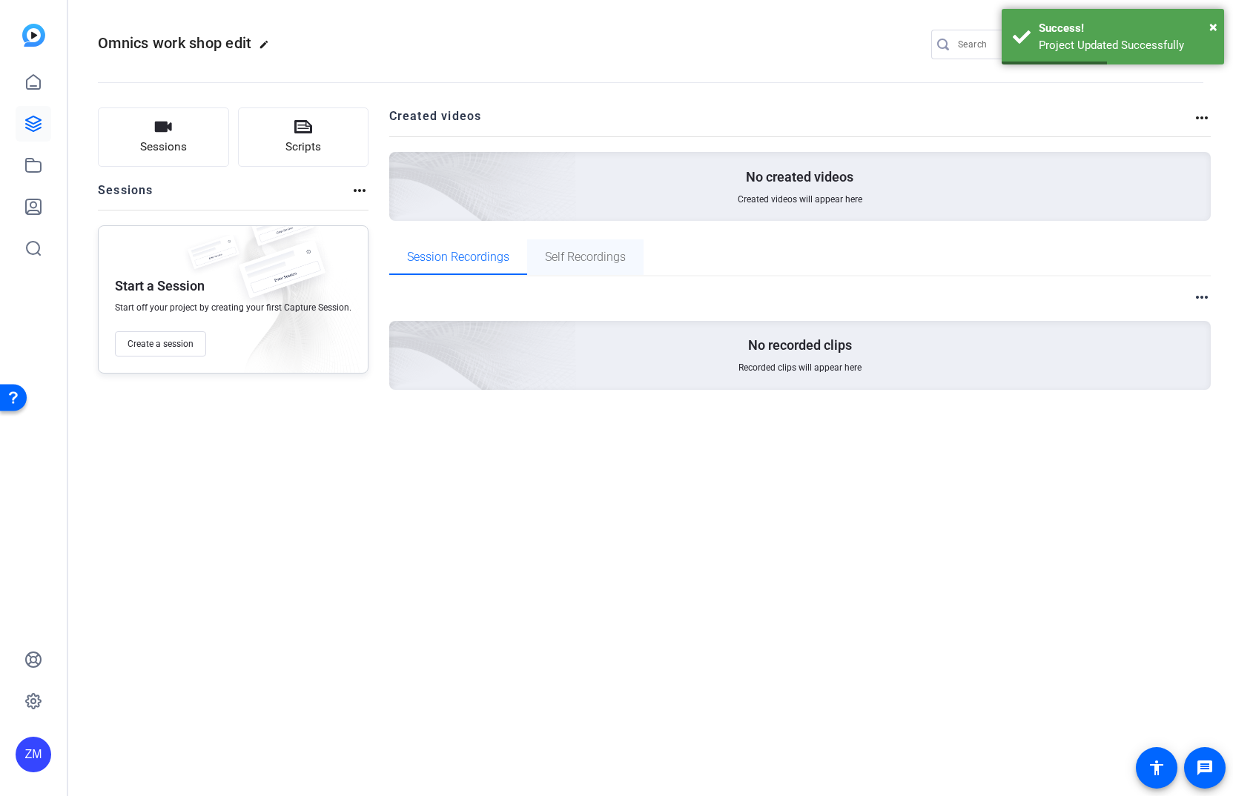
click at [614, 251] on span "Self Recordings" at bounding box center [585, 257] width 81 height 12
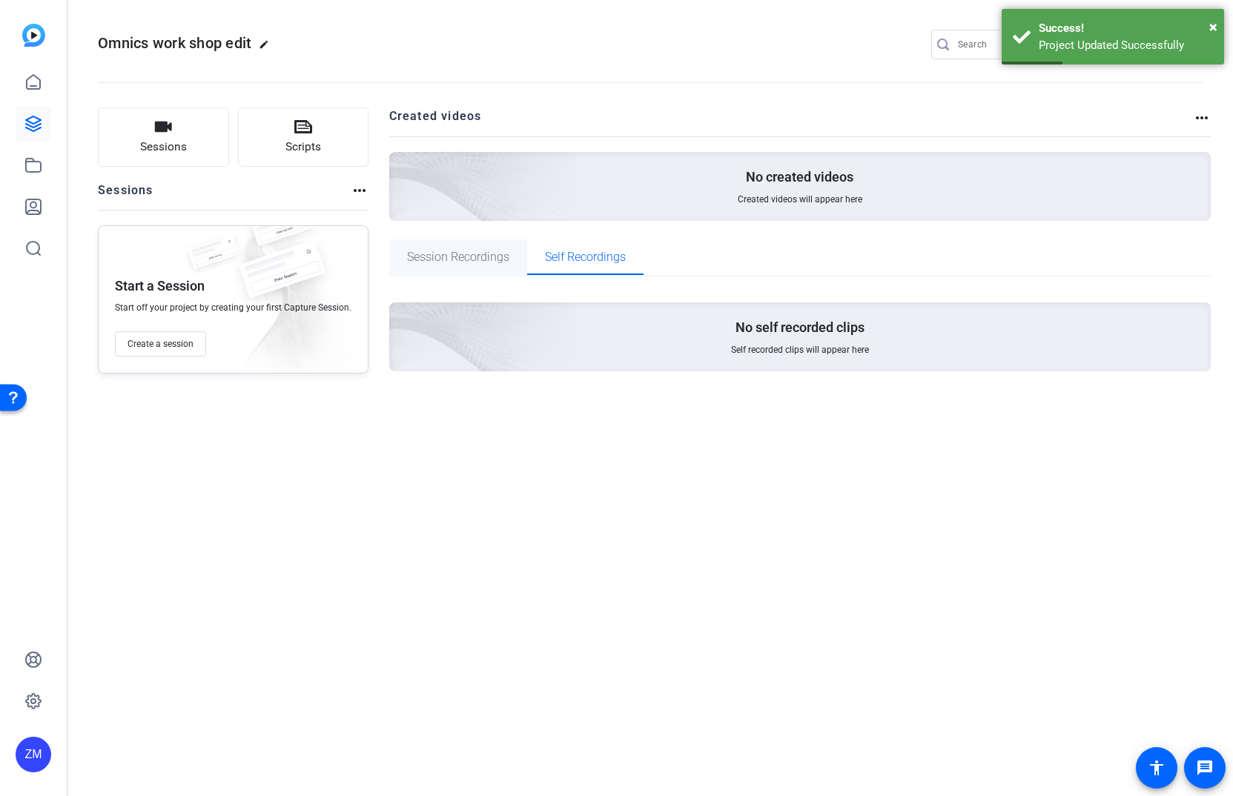
click at [464, 251] on span "Session Recordings" at bounding box center [458, 257] width 102 height 12
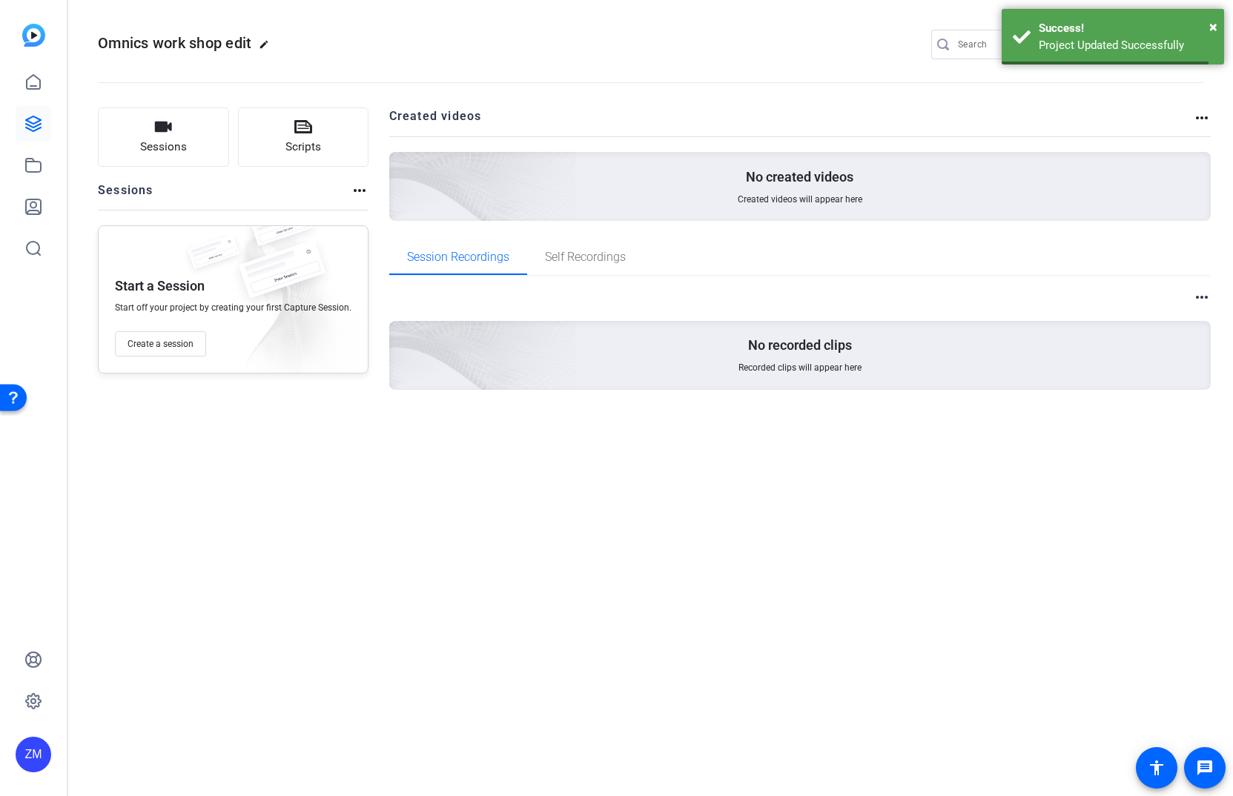
click at [1224, 23] on mat-toolbar "Omnics work shop edit edit RM ZM settings" at bounding box center [650, 44] width 1164 height 89
click at [1215, 26] on span "×" at bounding box center [1213, 27] width 8 height 18
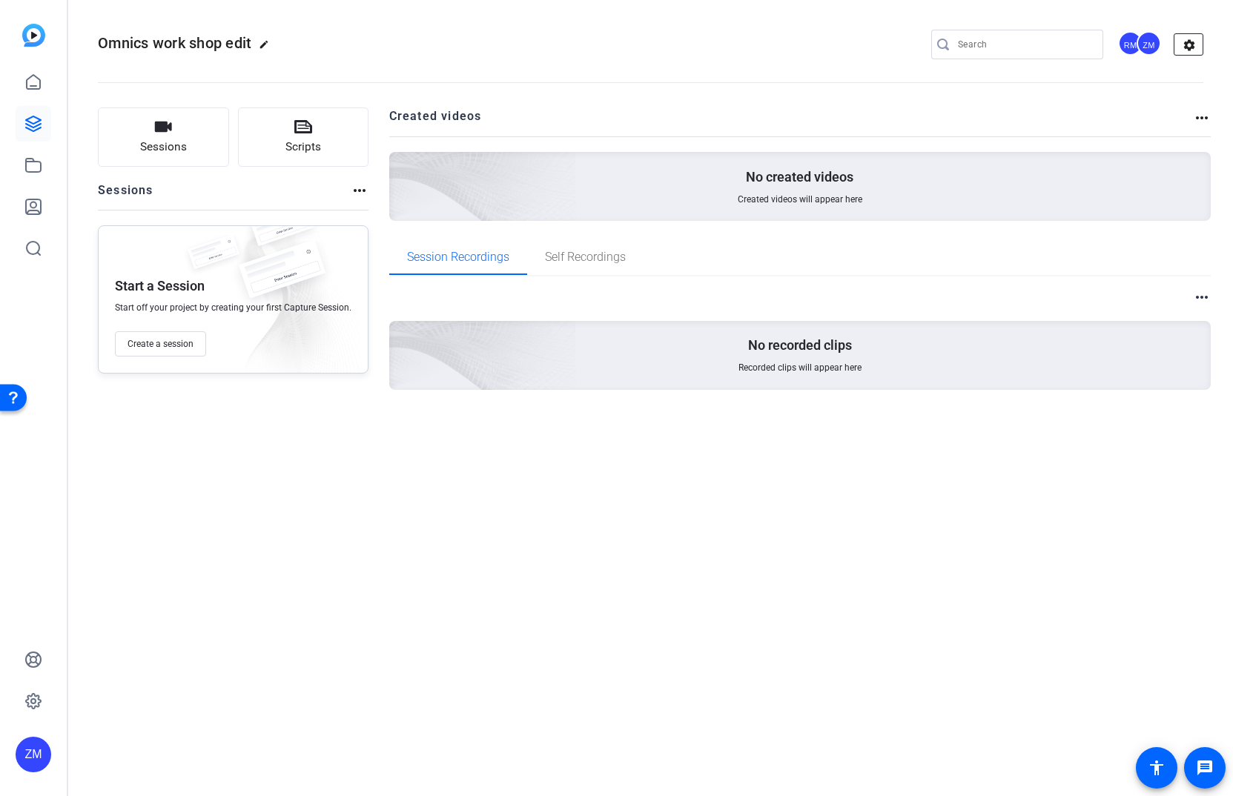
click at [1193, 47] on mat-icon "settings" at bounding box center [1189, 45] width 30 height 22
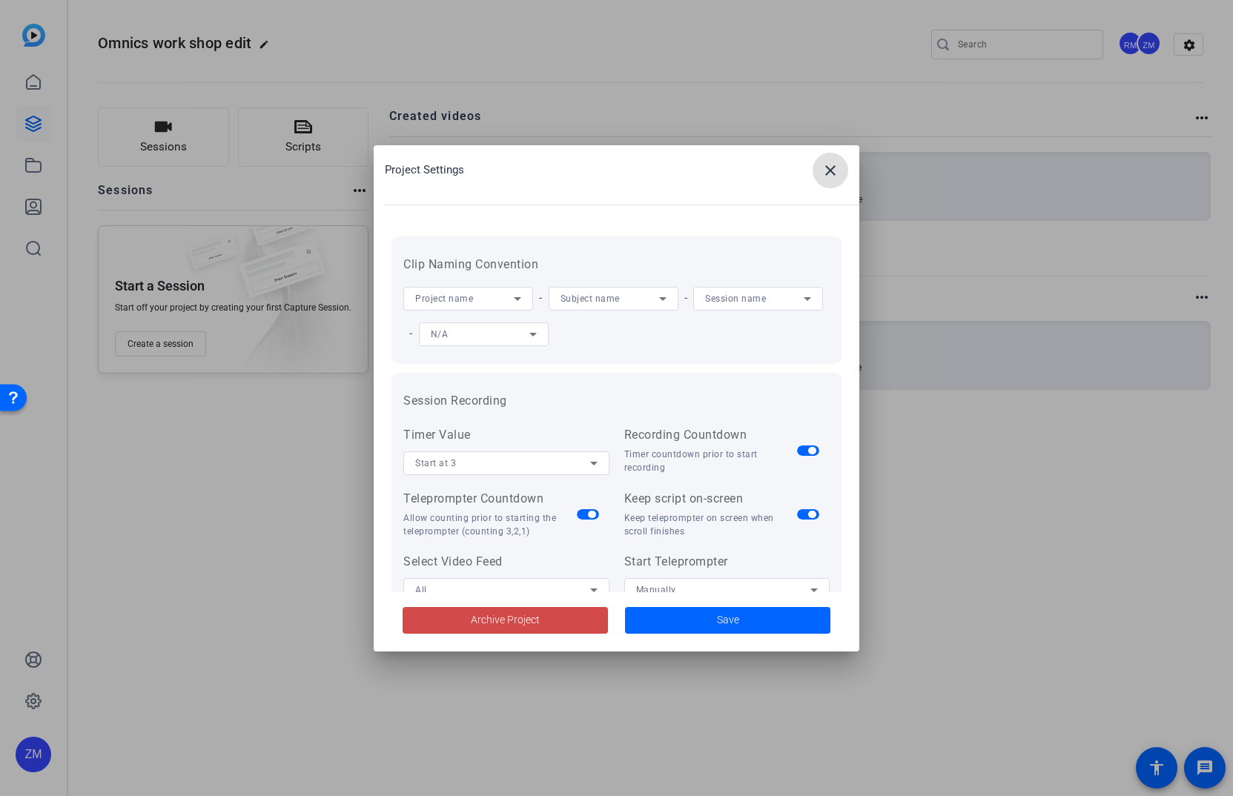
click at [525, 613] on span "Archive Project" at bounding box center [505, 620] width 69 height 16
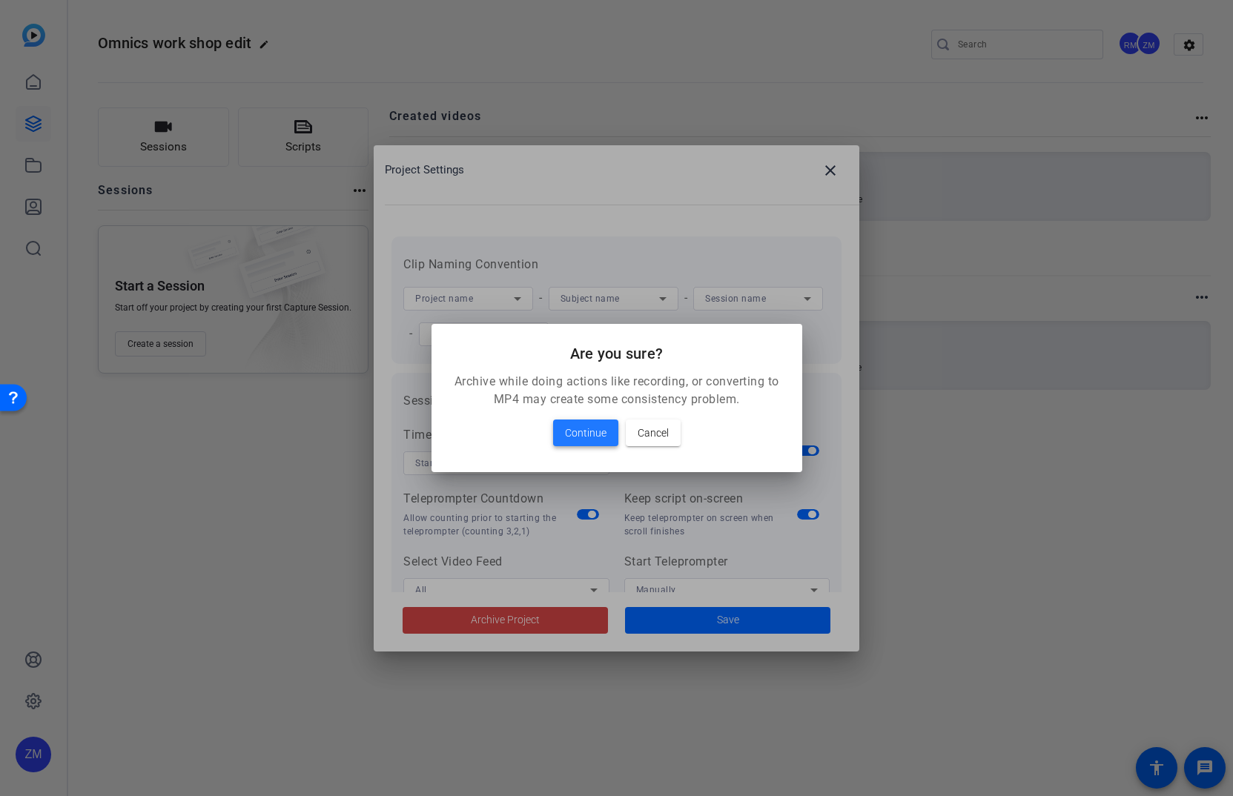
click at [589, 427] on span "Continue" at bounding box center [586, 433] width 42 height 18
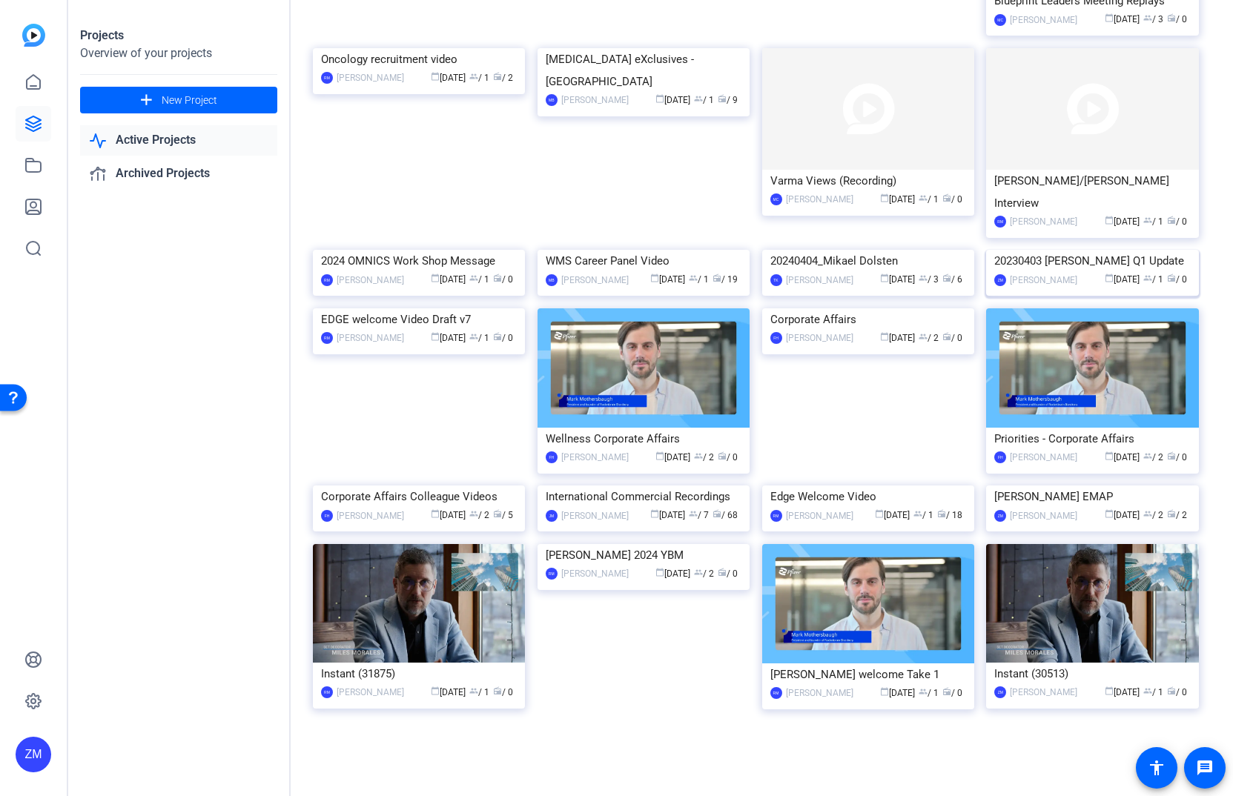
scroll to position [1359, 0]
click at [854, 170] on img at bounding box center [868, 109] width 212 height 122
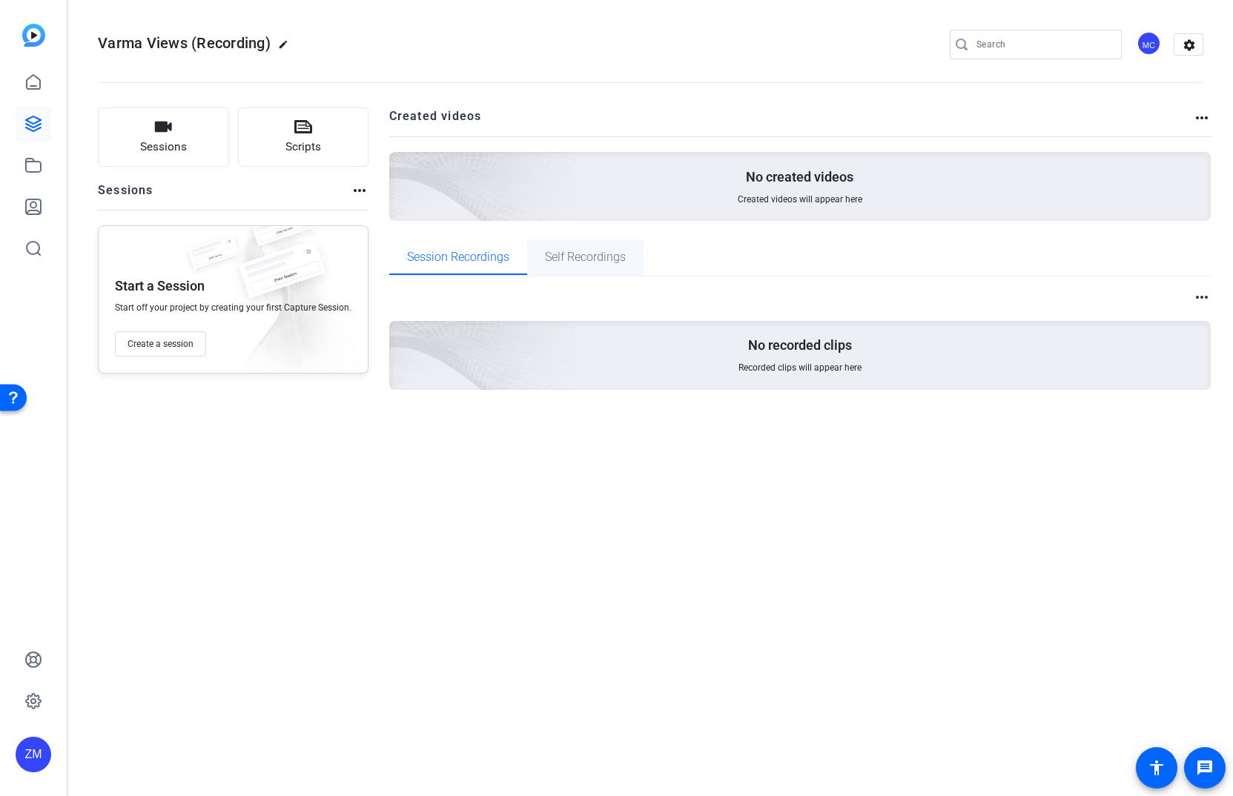
click at [604, 259] on span "Self Recordings" at bounding box center [585, 257] width 81 height 12
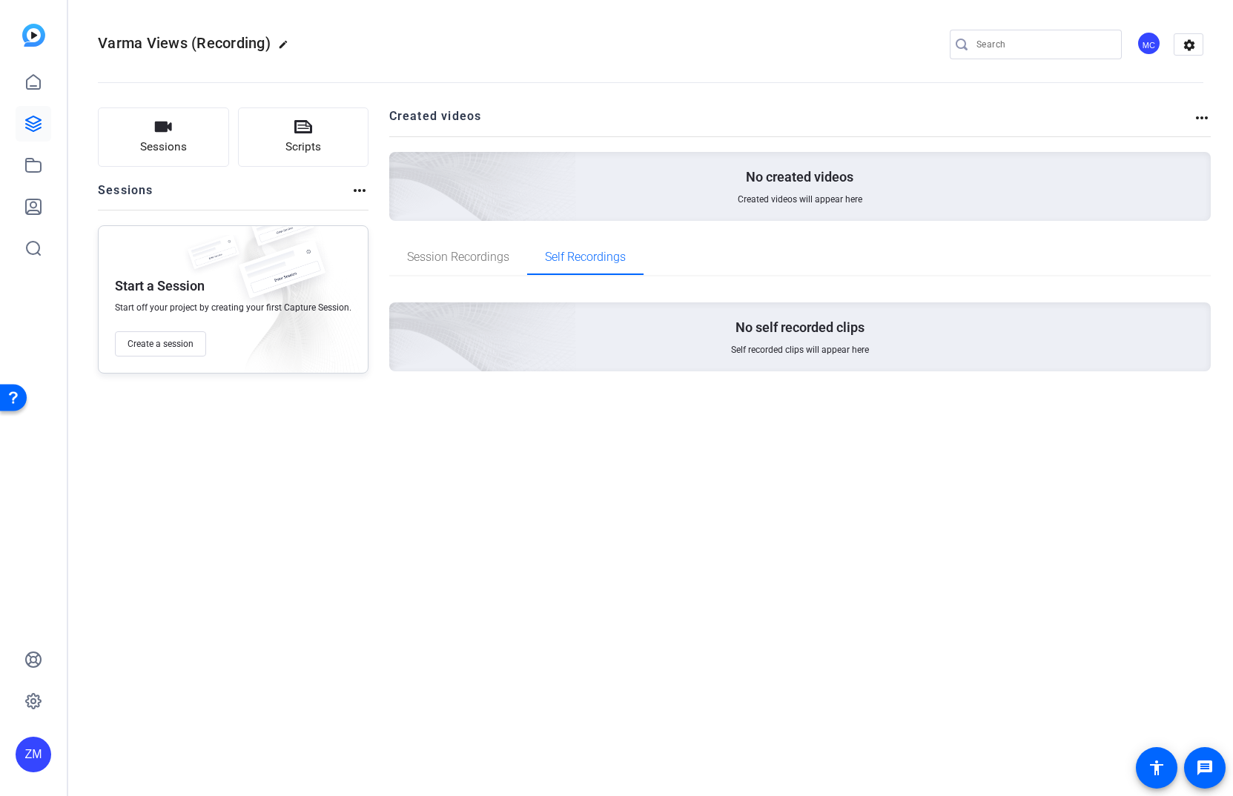
click at [1151, 47] on div "MC" at bounding box center [1148, 43] width 24 height 24
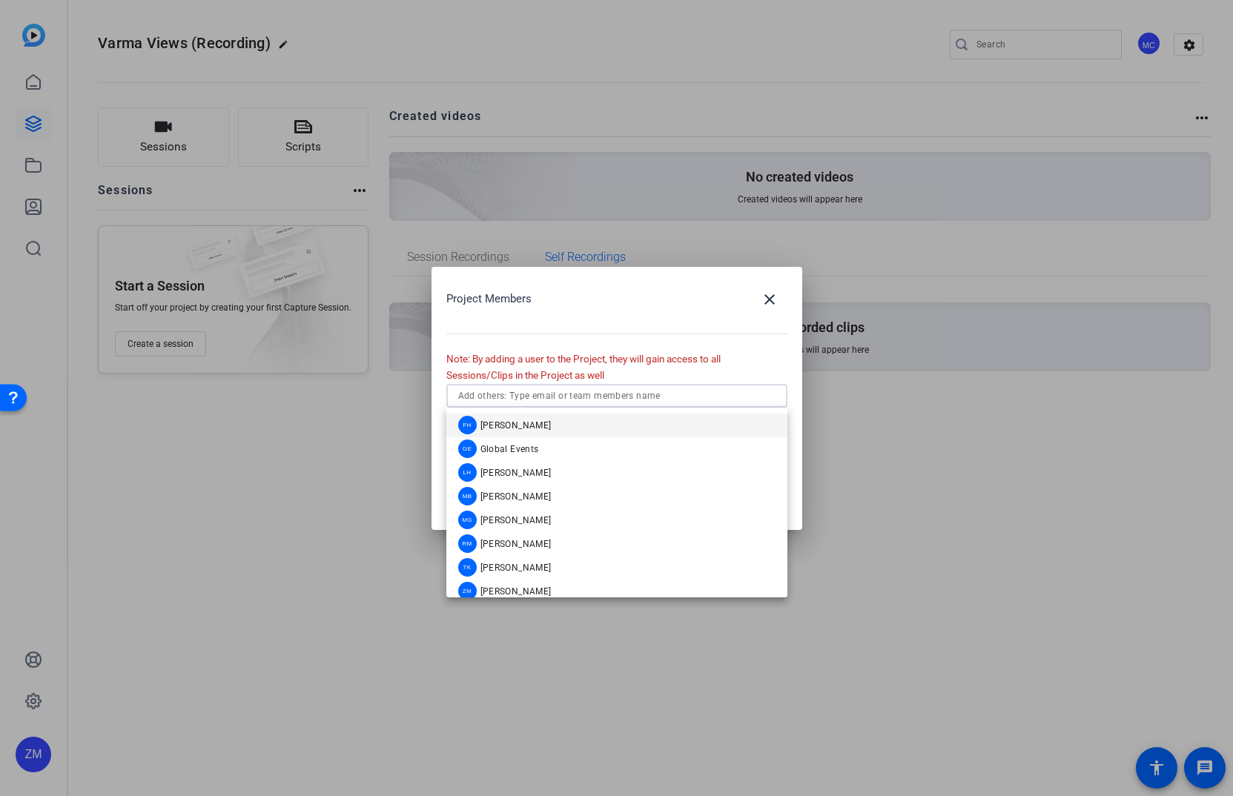
click at [657, 397] on input "text" at bounding box center [616, 396] width 317 height 18
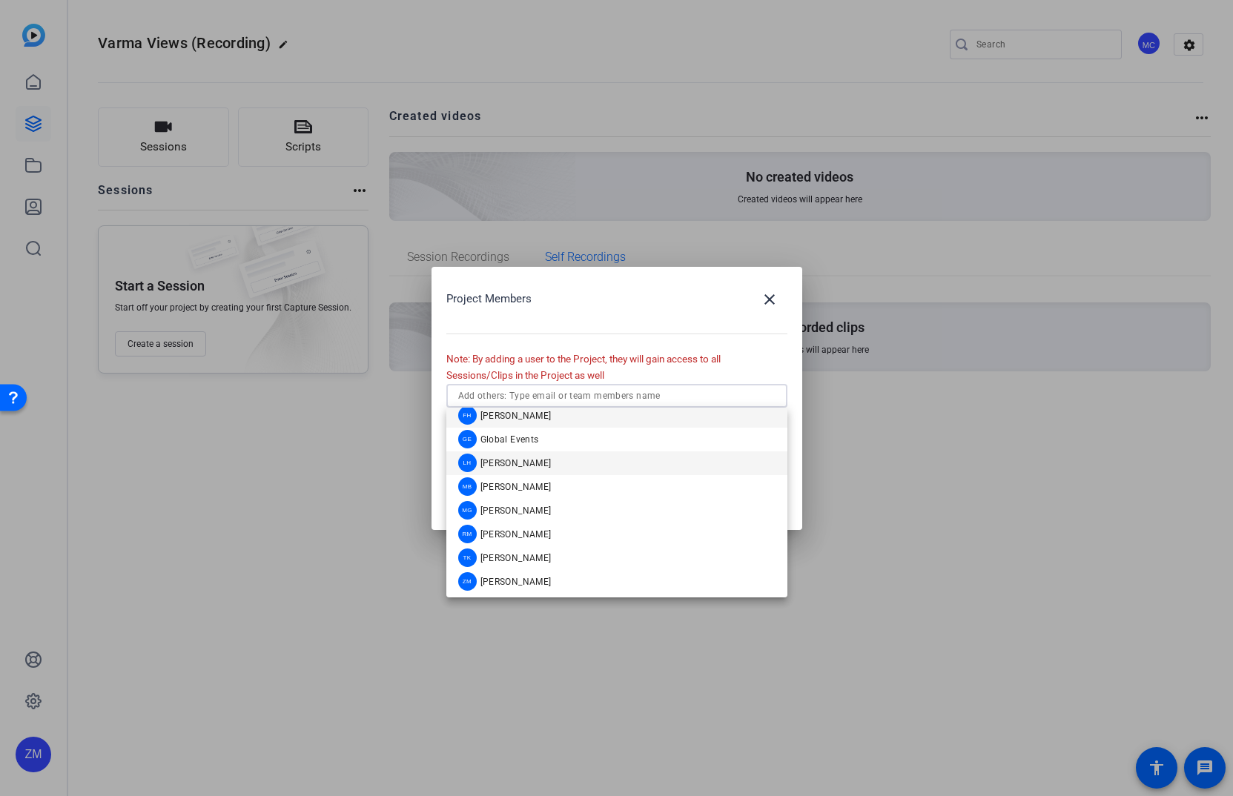
scroll to position [12, 0]
click at [501, 580] on span "[PERSON_NAME]" at bounding box center [515, 580] width 71 height 12
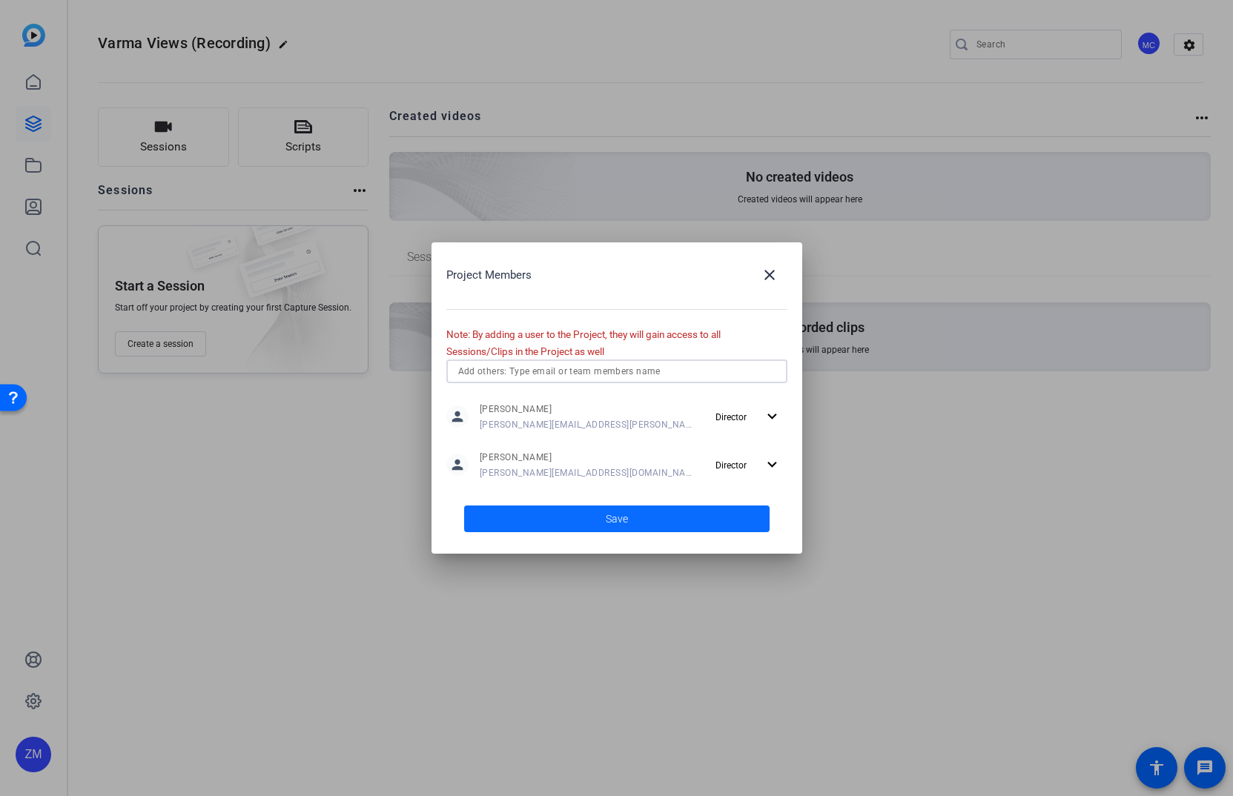
click at [642, 517] on span at bounding box center [616, 519] width 305 height 36
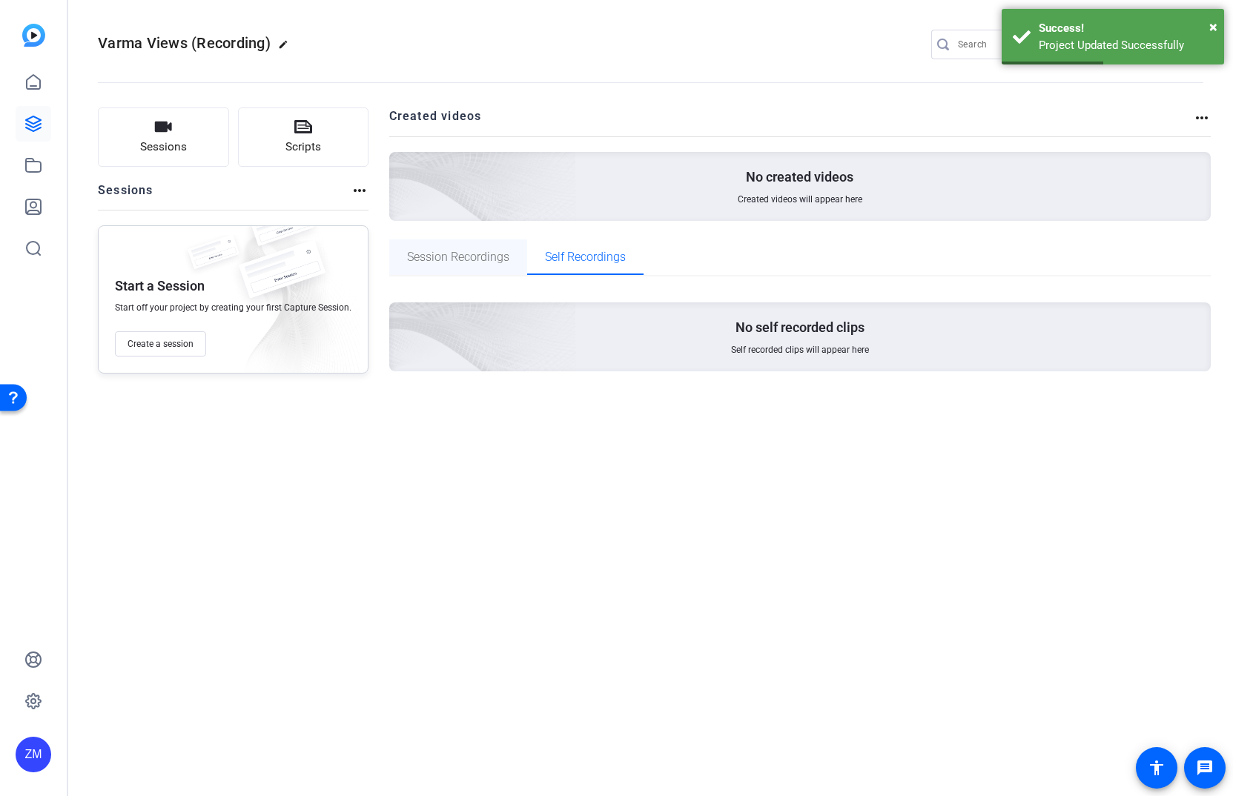
click at [480, 265] on span "Session Recordings" at bounding box center [458, 257] width 102 height 36
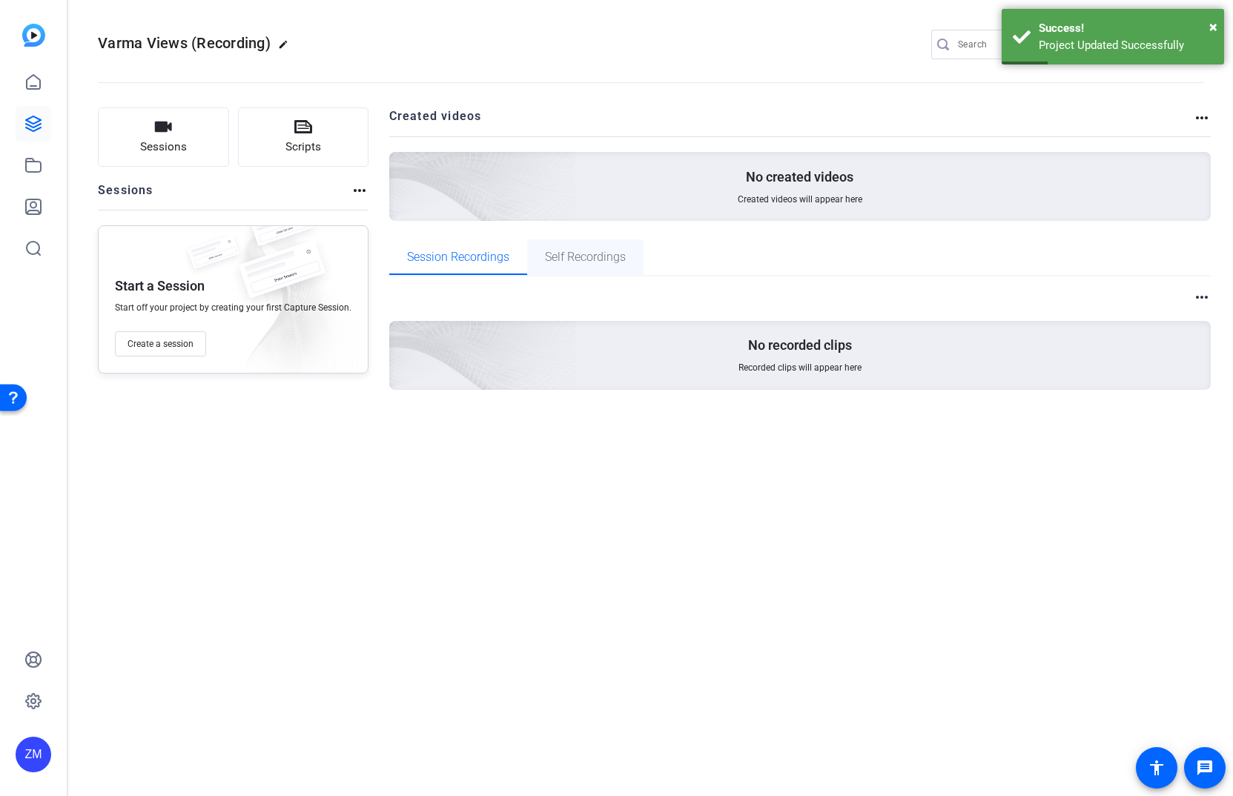
click at [575, 257] on span "Self Recordings" at bounding box center [585, 257] width 81 height 12
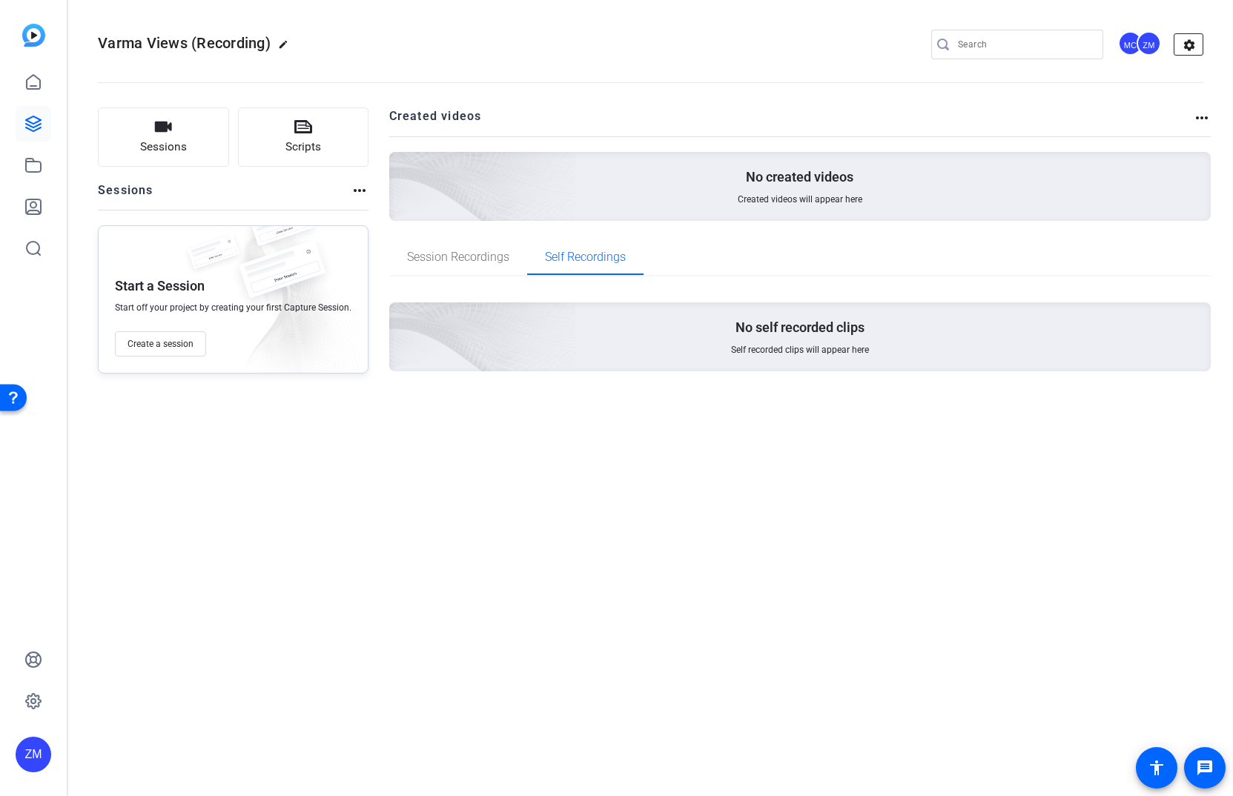
click at [1190, 45] on mat-icon "settings" at bounding box center [1189, 45] width 30 height 22
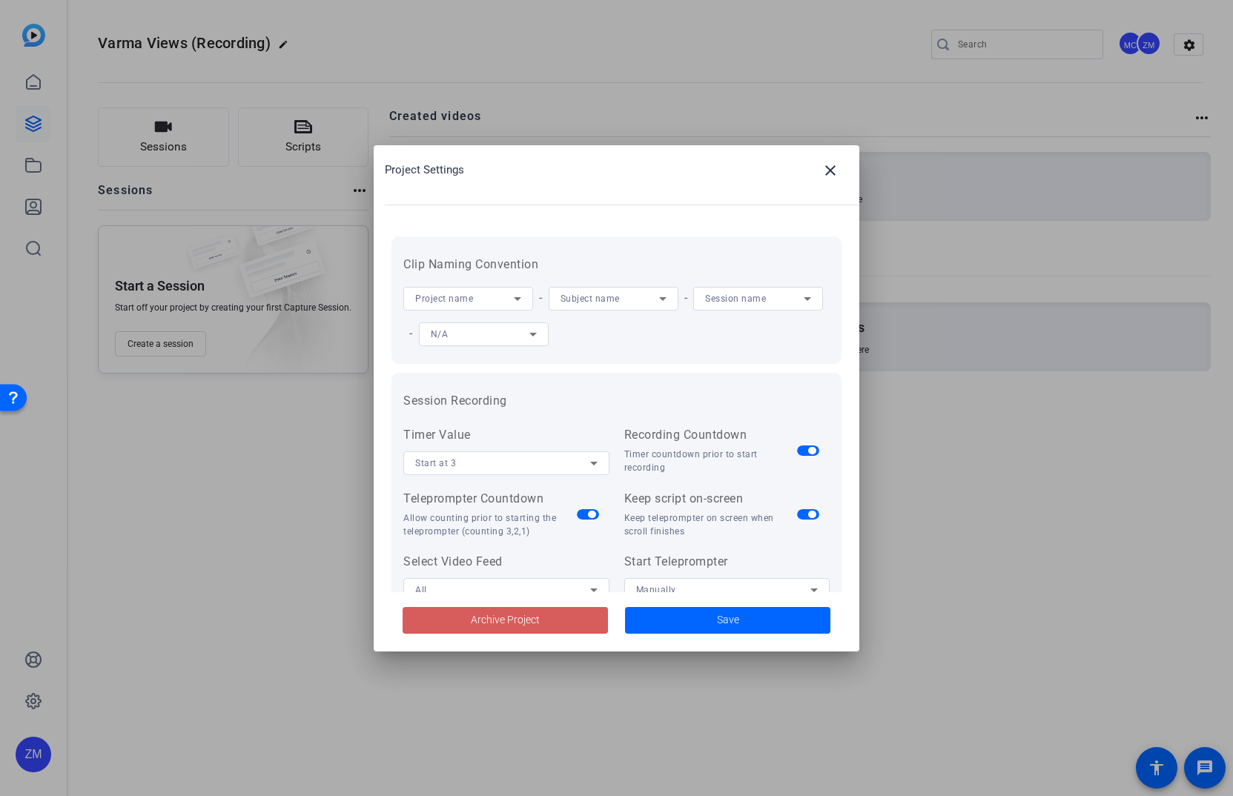
click at [522, 617] on span "Archive Project" at bounding box center [505, 620] width 69 height 16
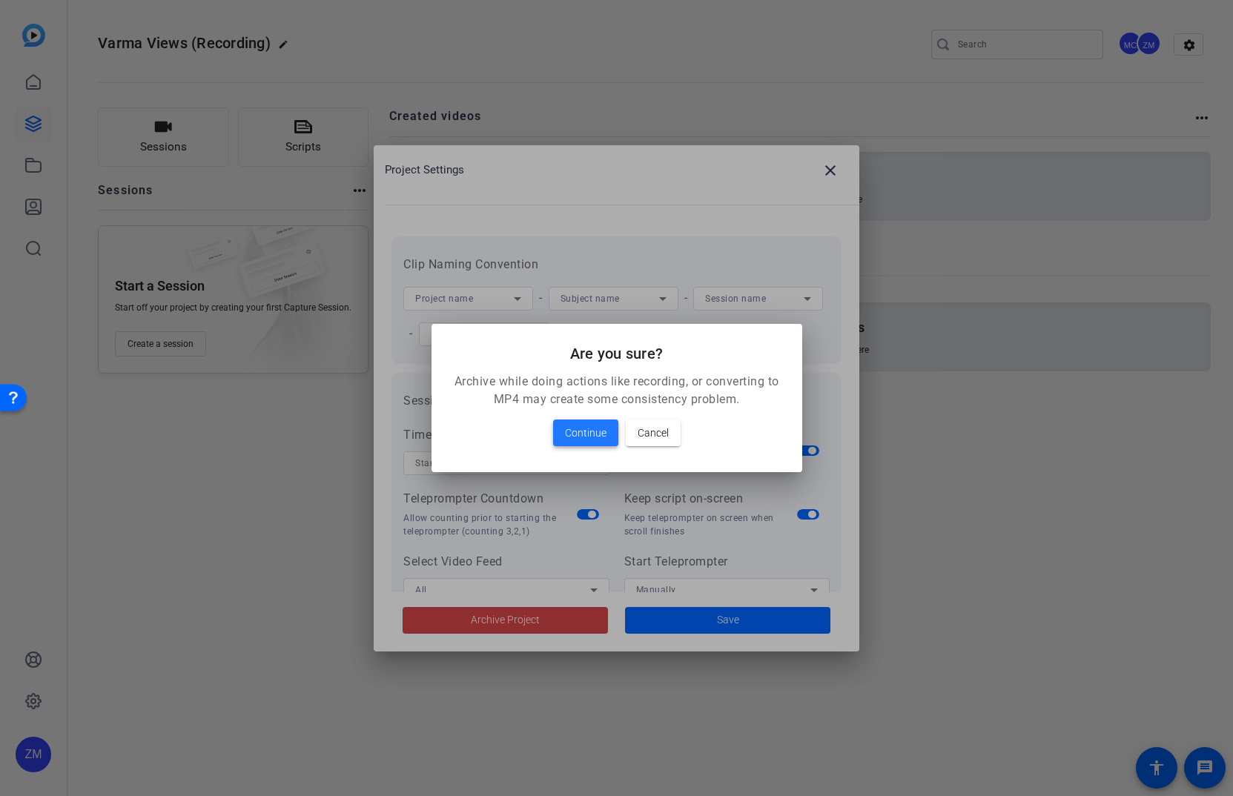
click at [570, 432] on span "Continue" at bounding box center [586, 433] width 42 height 18
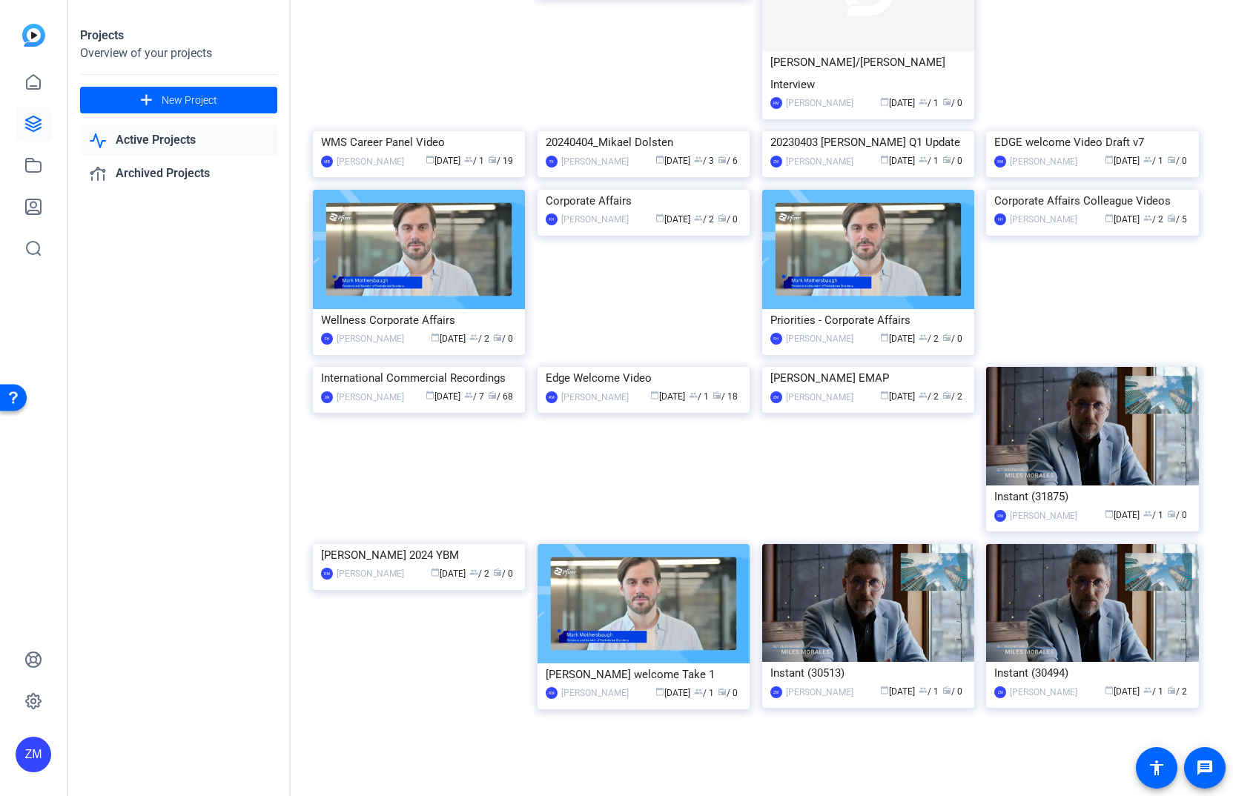
scroll to position [1322, 0]
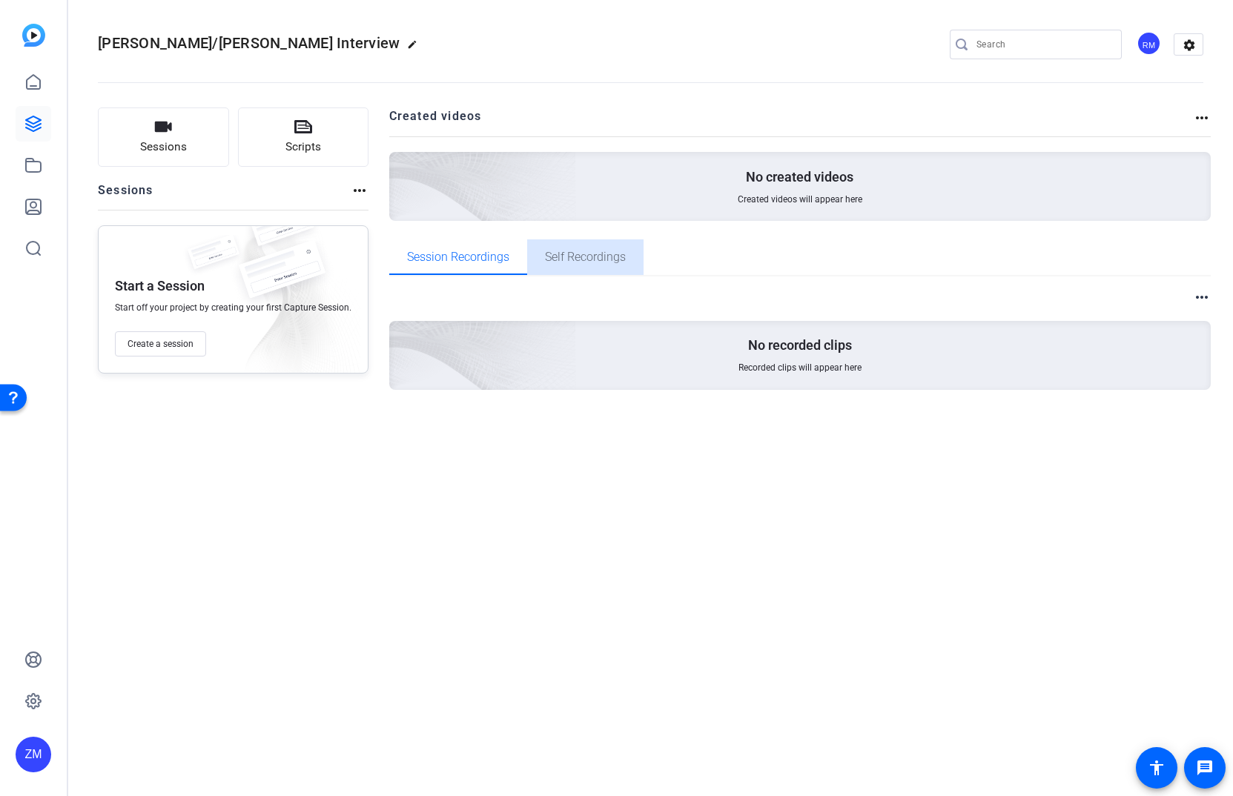
click at [589, 251] on span "Self Recordings" at bounding box center [585, 257] width 81 height 12
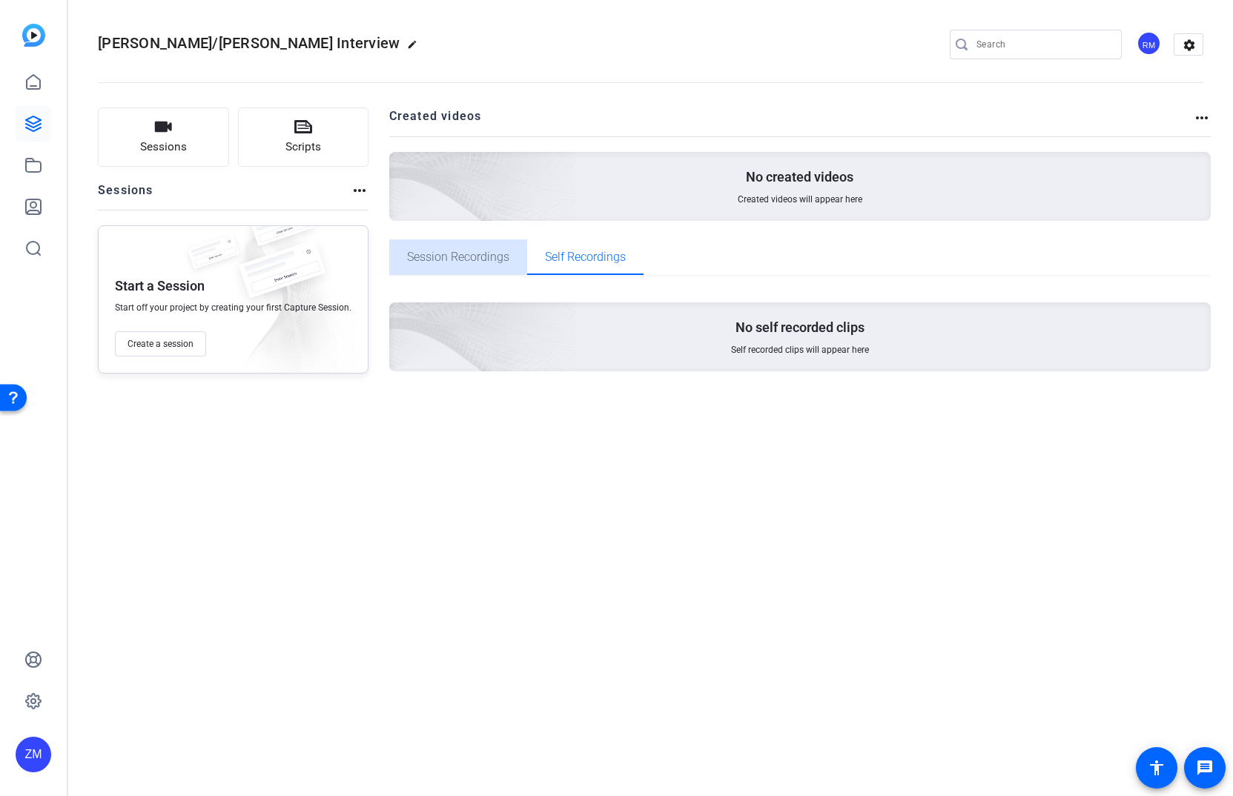
click at [465, 251] on span "Session Recordings" at bounding box center [458, 257] width 102 height 12
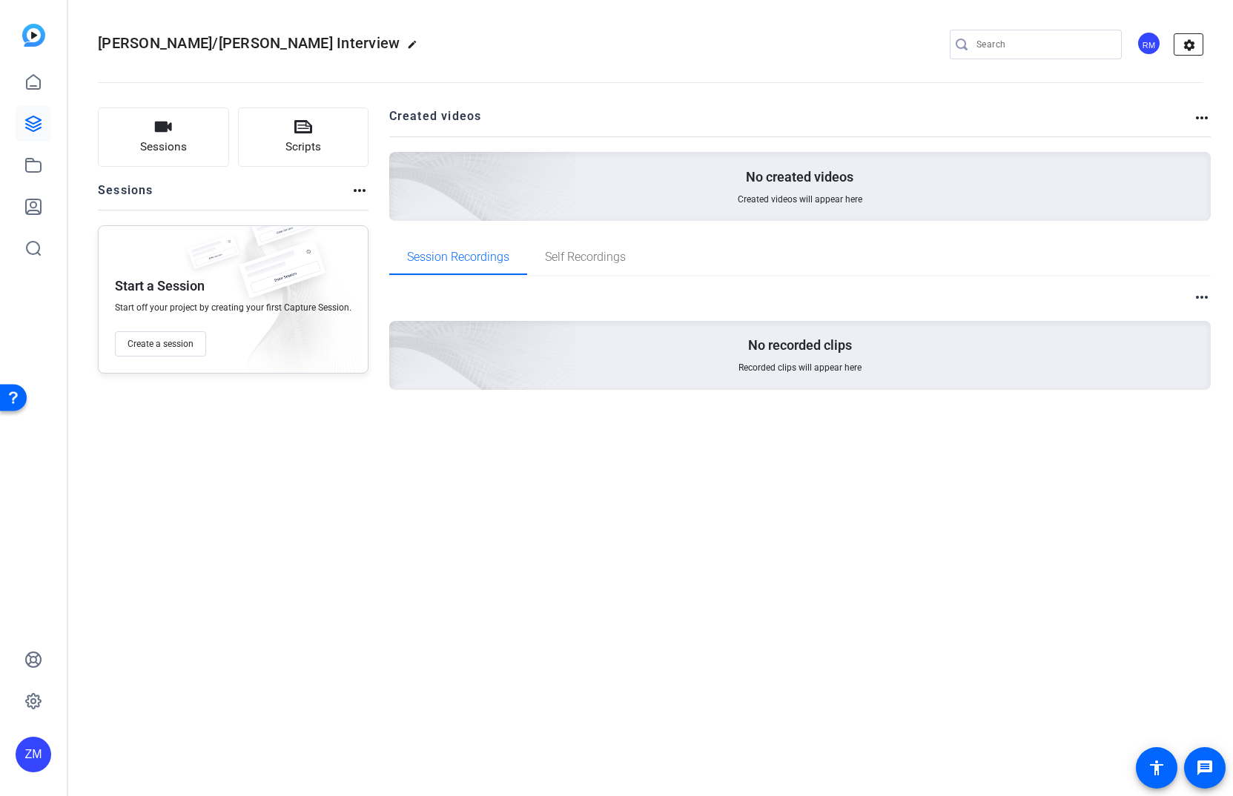
click at [1184, 46] on mat-icon "settings" at bounding box center [1189, 45] width 30 height 22
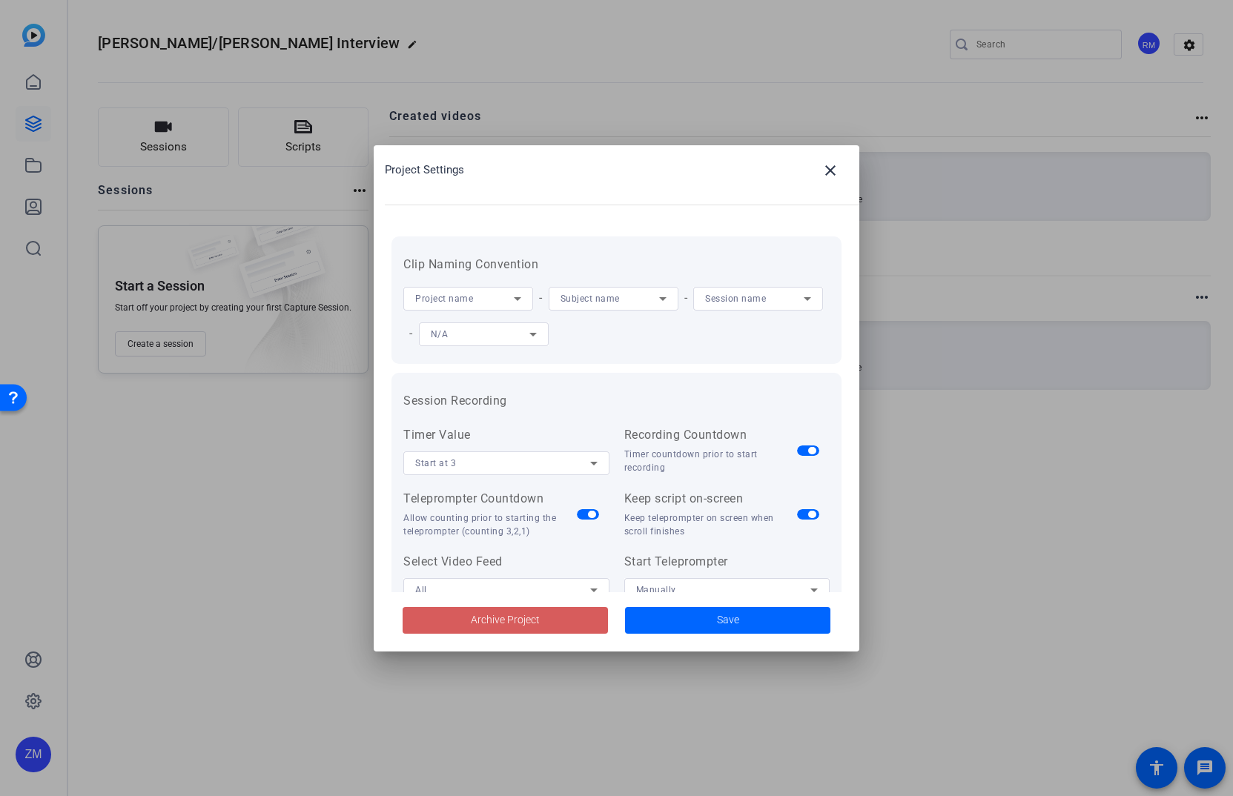
click at [545, 623] on span at bounding box center [504, 621] width 205 height 36
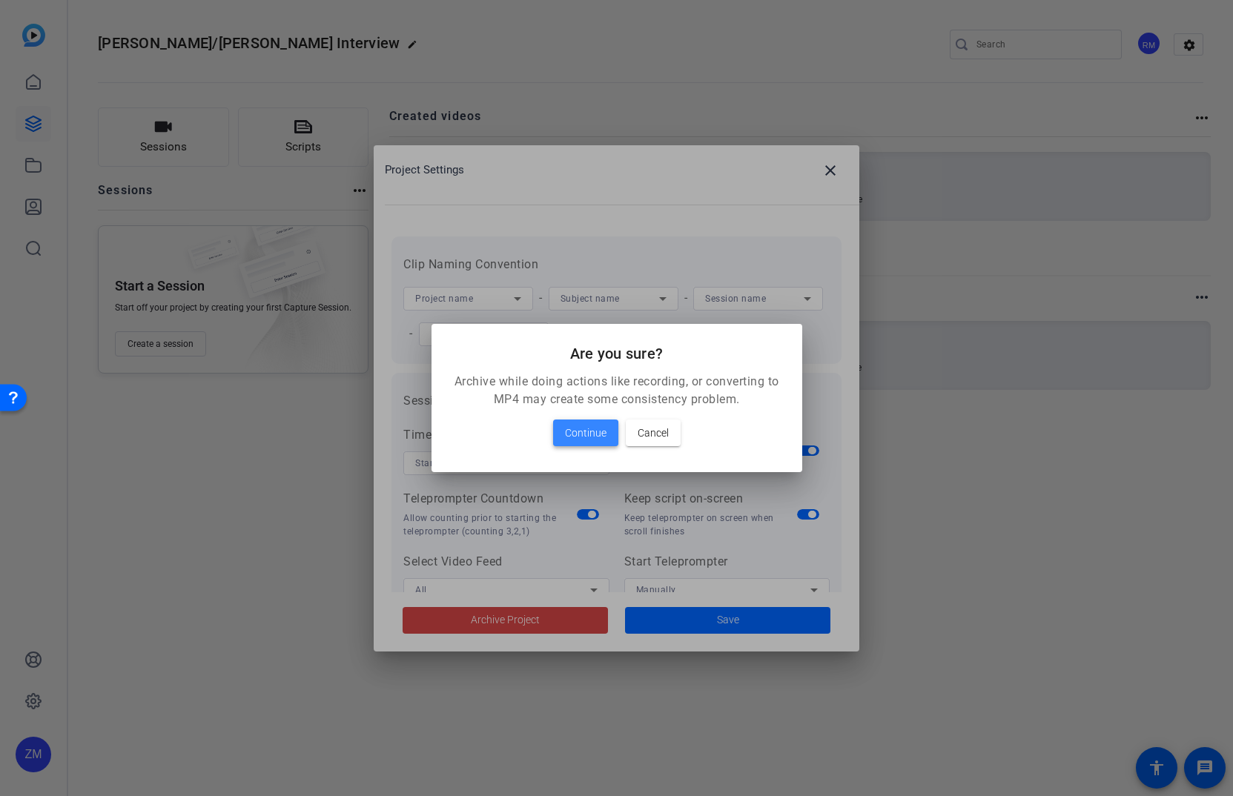
click at [577, 435] on span "Continue" at bounding box center [586, 433] width 42 height 18
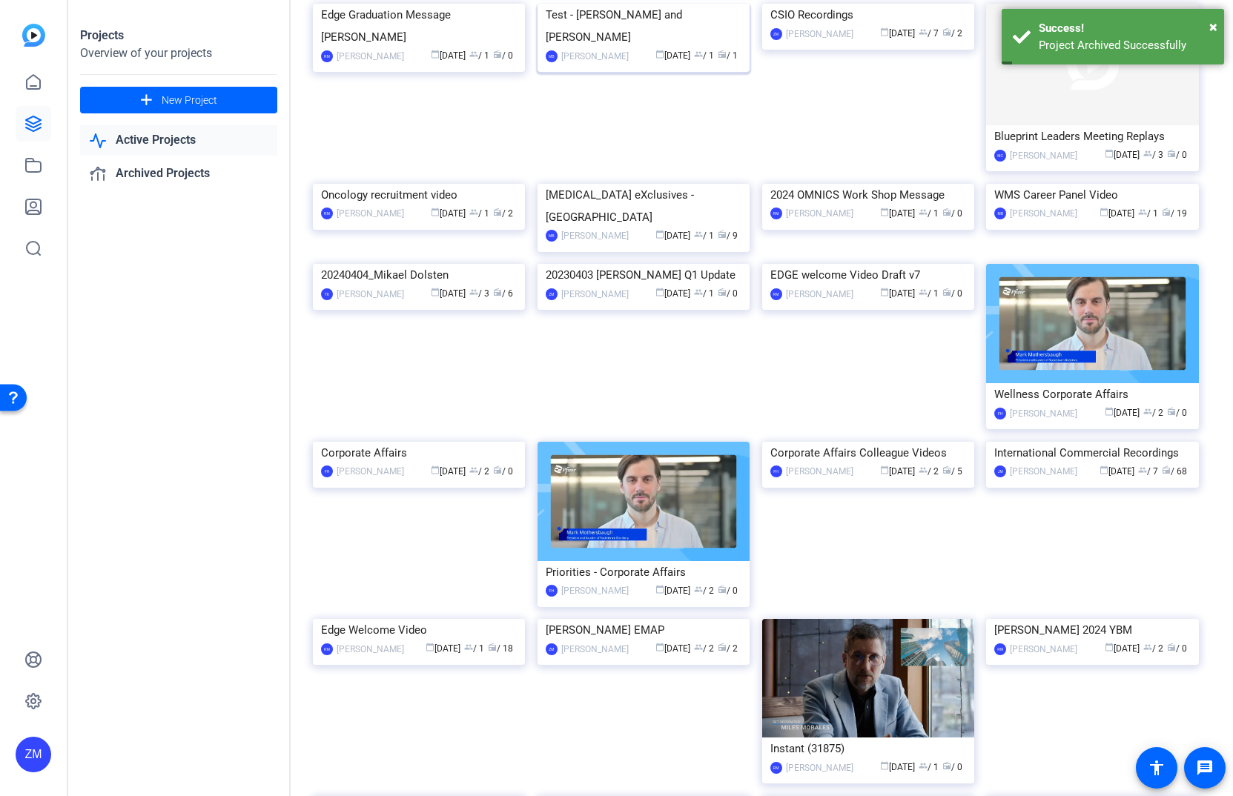
scroll to position [989, 0]
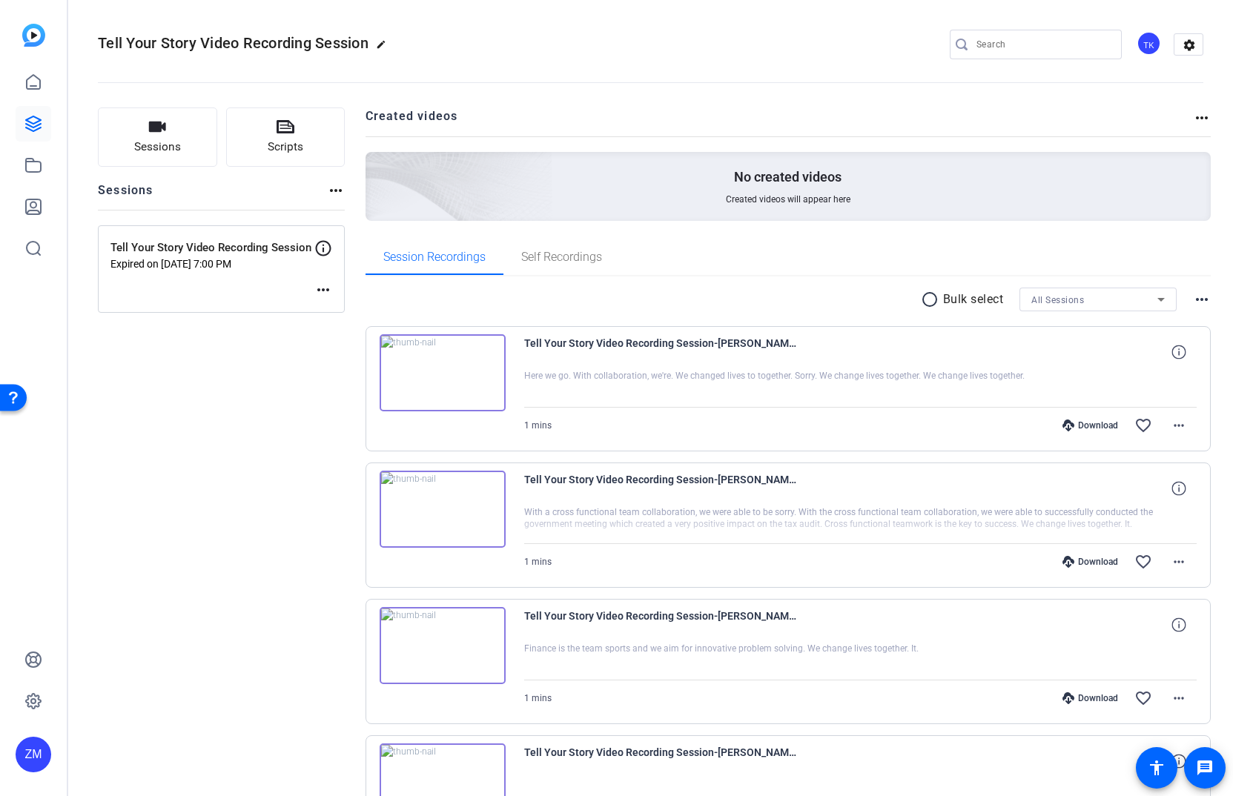
click at [508, 50] on div "Tell Your Story Video Recording Session edit TK settings" at bounding box center [650, 44] width 1105 height 22
click at [660, 47] on div "Tell Your Story Video Recording Session edit TK settings" at bounding box center [650, 44] width 1105 height 22
click at [36, 117] on icon at bounding box center [33, 123] width 15 height 15
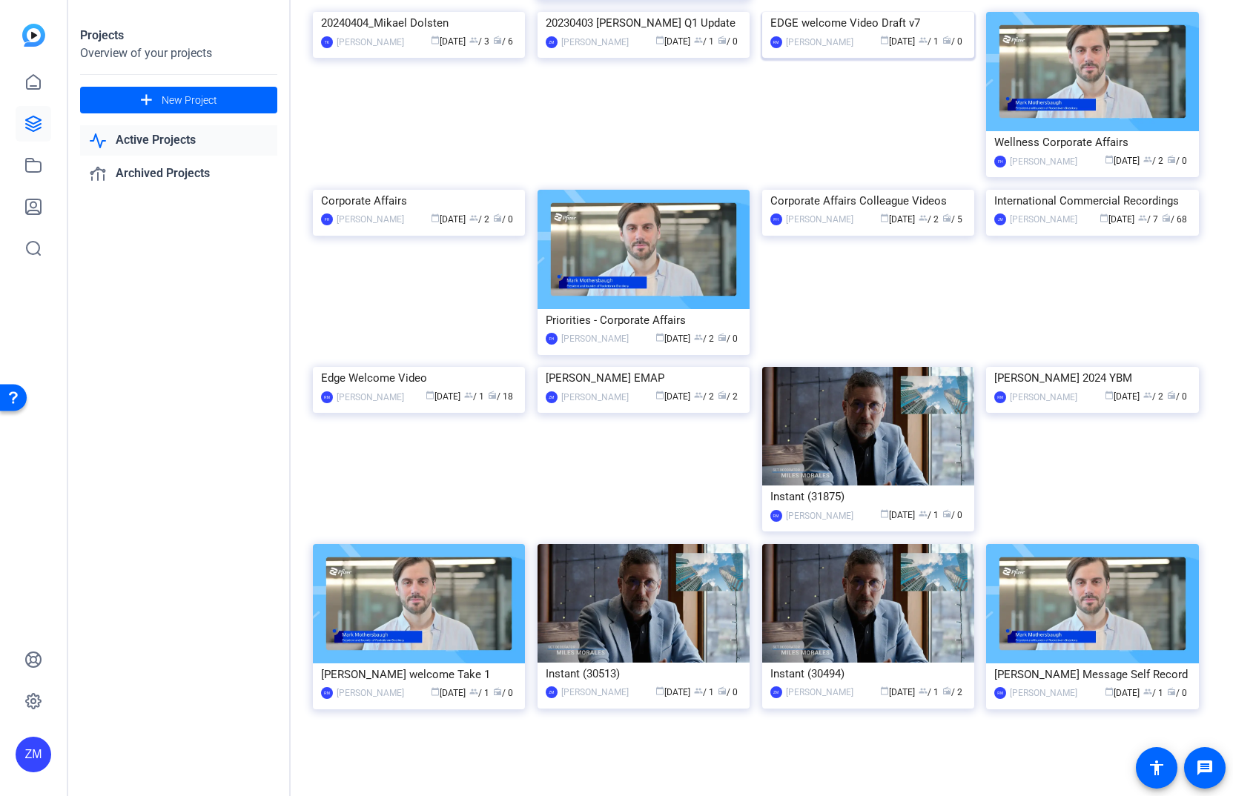
scroll to position [1359, 0]
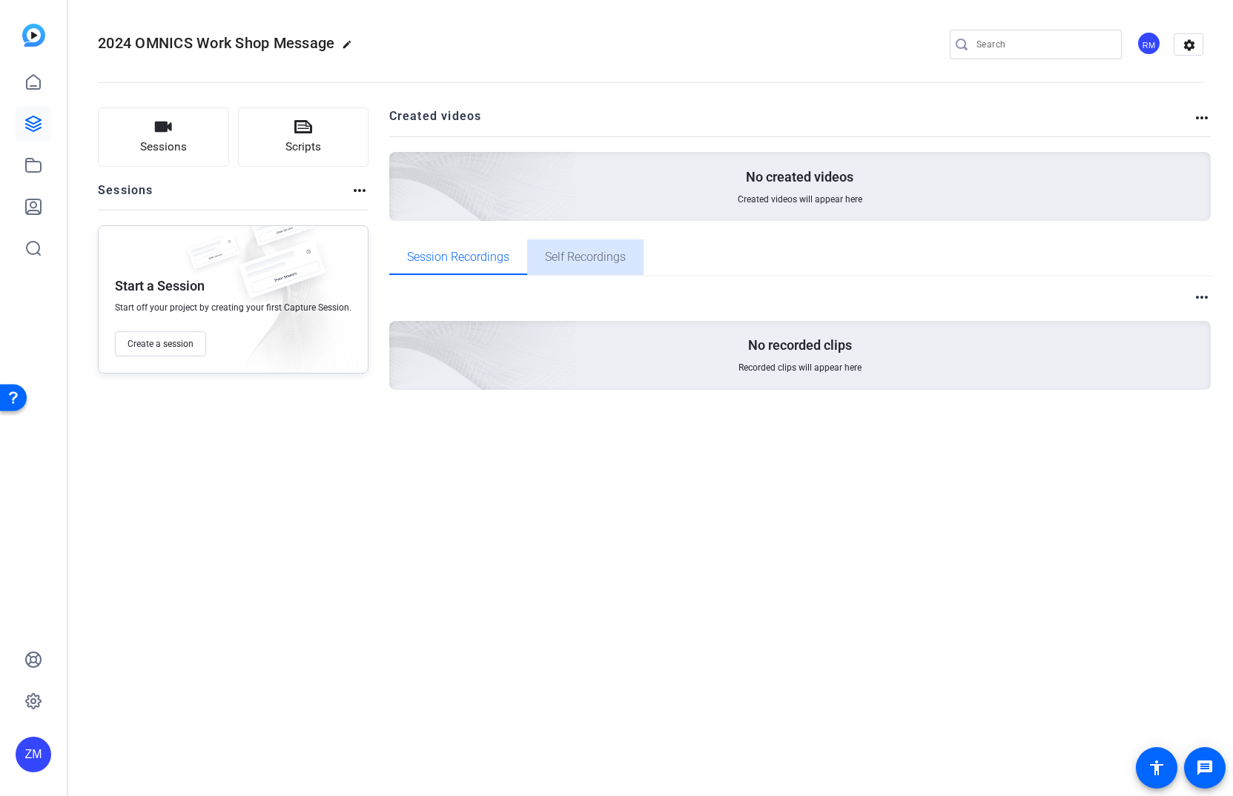
click at [599, 254] on span "Self Recordings" at bounding box center [585, 257] width 81 height 12
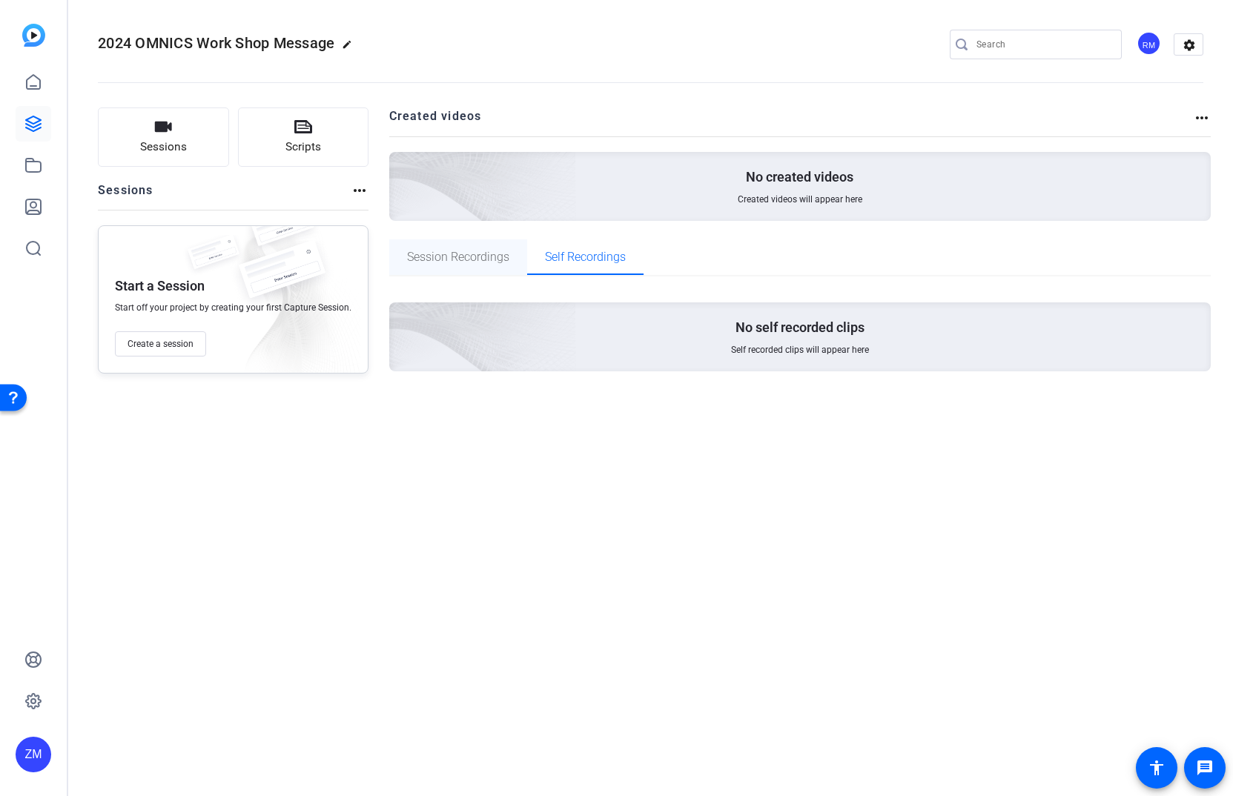
click at [463, 255] on span "Session Recordings" at bounding box center [458, 257] width 102 height 12
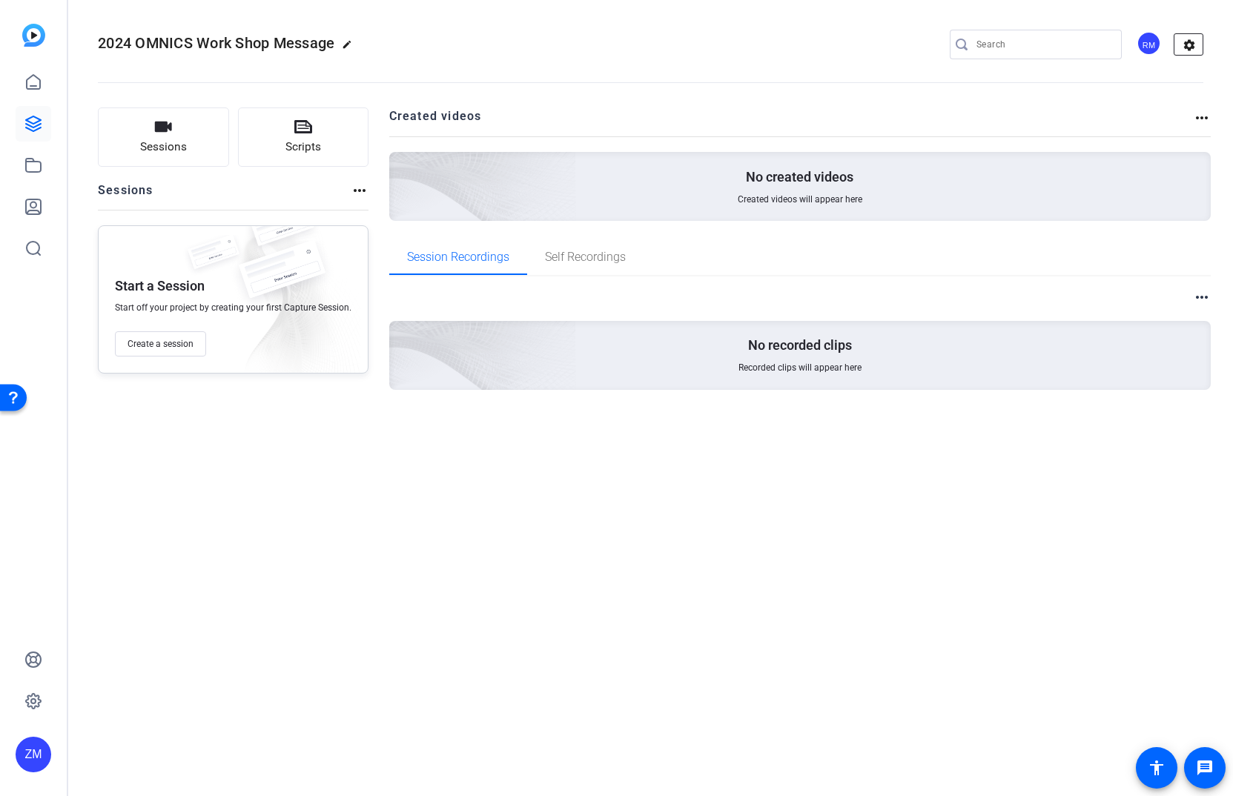
click at [1181, 44] on mat-icon "settings" at bounding box center [1189, 45] width 30 height 22
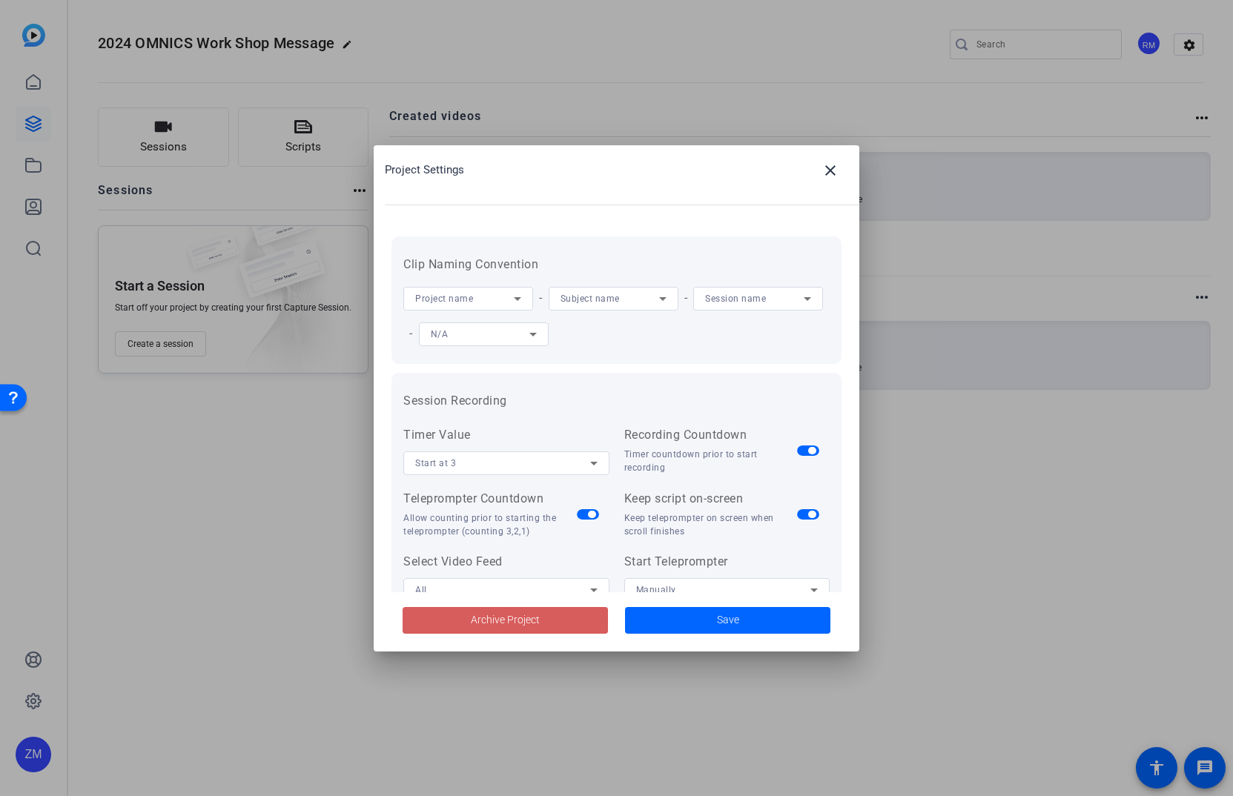
click at [548, 621] on span at bounding box center [504, 621] width 205 height 36
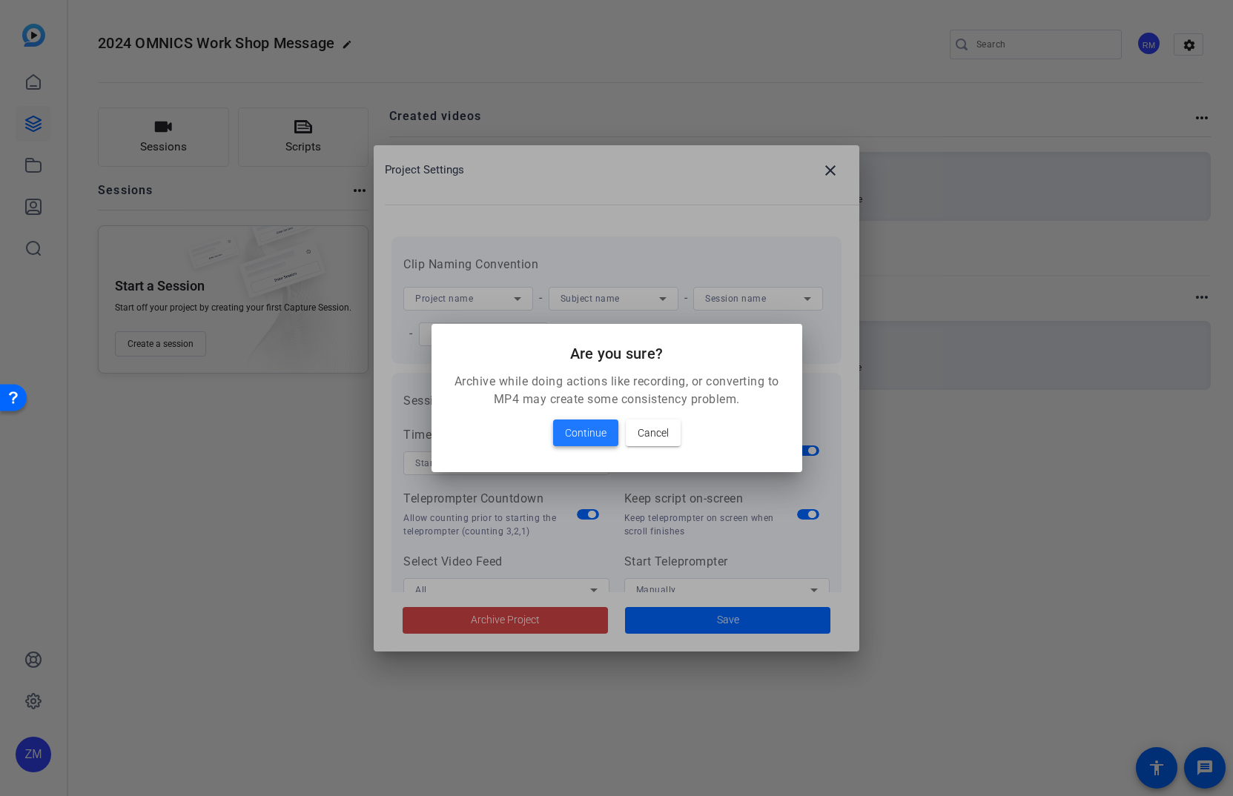
click at [584, 422] on span at bounding box center [585, 433] width 65 height 36
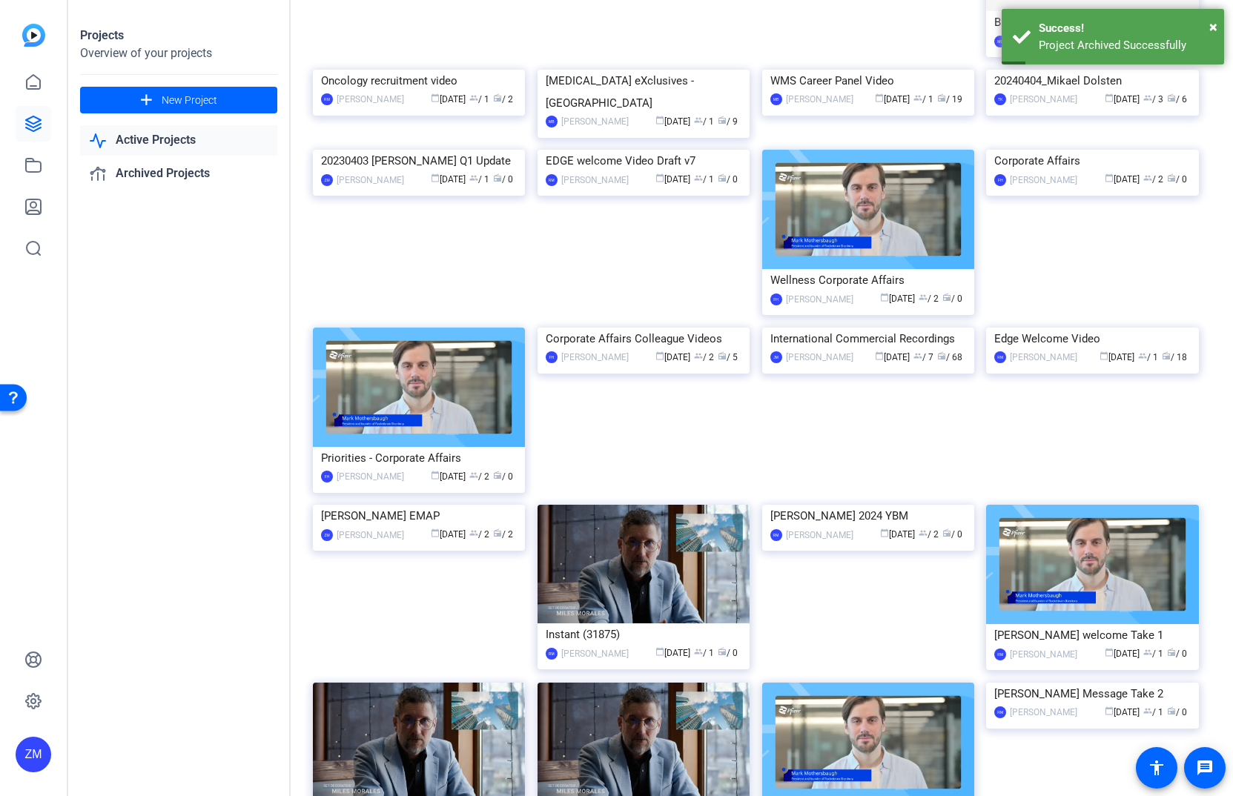
scroll to position [1137, 0]
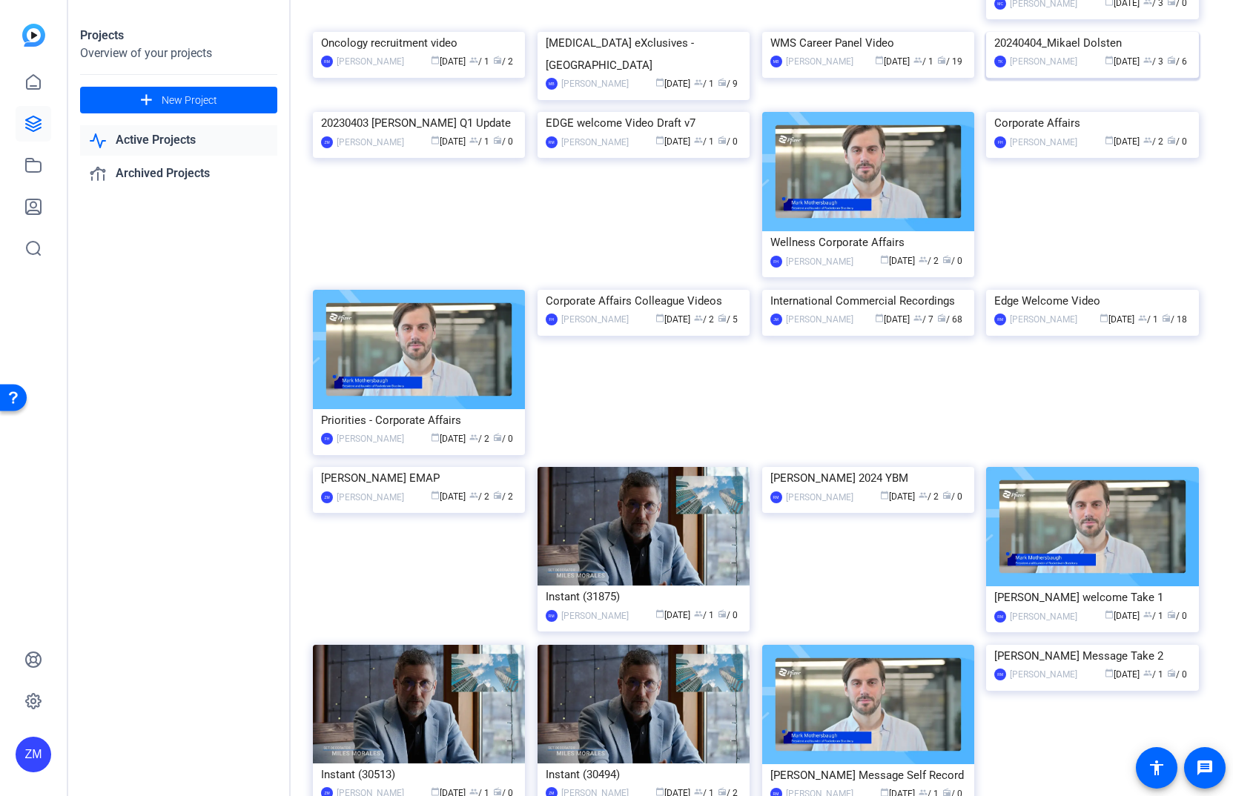
click at [1091, 32] on img at bounding box center [1092, 32] width 212 height 0
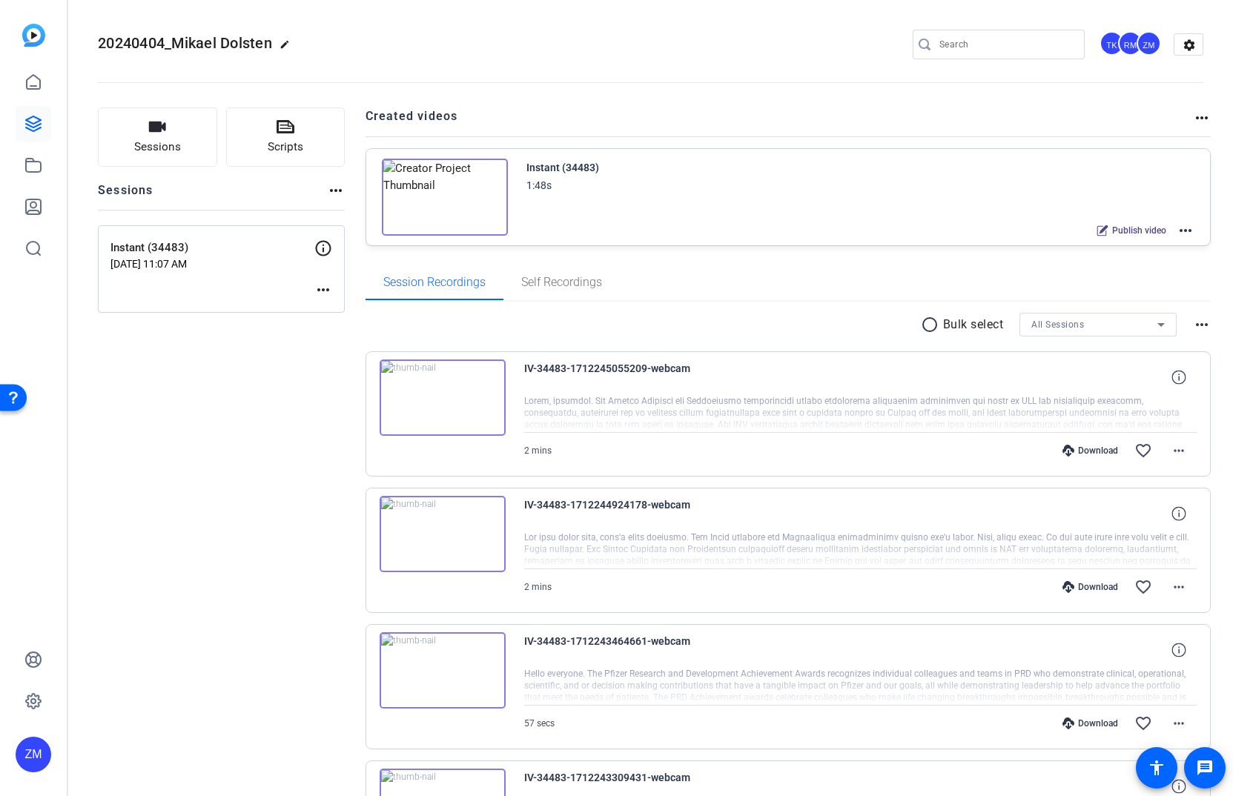
click at [921, 328] on mat-icon "radio_button_unchecked" at bounding box center [931, 325] width 22 height 18
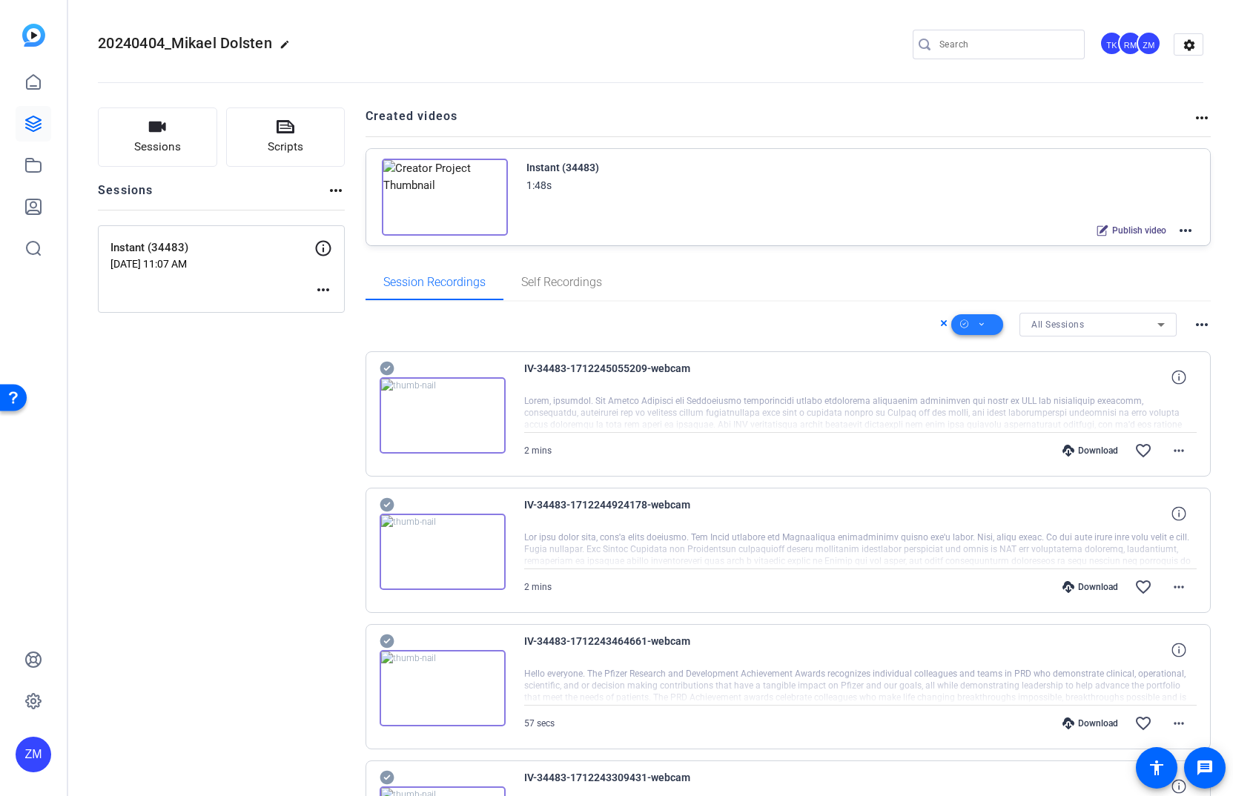
click at [980, 323] on span at bounding box center [977, 325] width 52 height 36
click at [871, 325] on div at bounding box center [616, 398] width 1233 height 796
click at [979, 323] on icon at bounding box center [981, 324] width 4 height 3
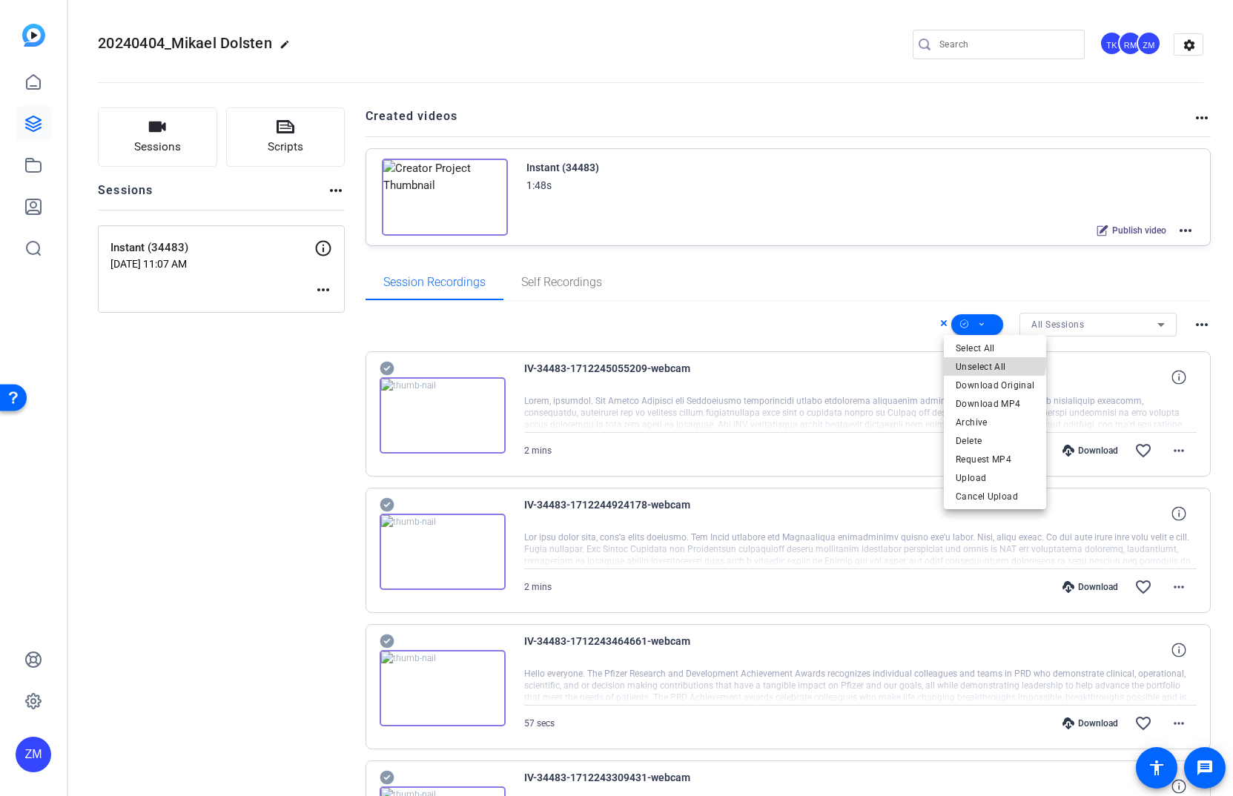
click at [975, 361] on span "Unselect All" at bounding box center [994, 366] width 79 height 18
click at [981, 368] on span "Unselect All" at bounding box center [994, 366] width 79 height 18
click at [868, 329] on div at bounding box center [616, 398] width 1233 height 796
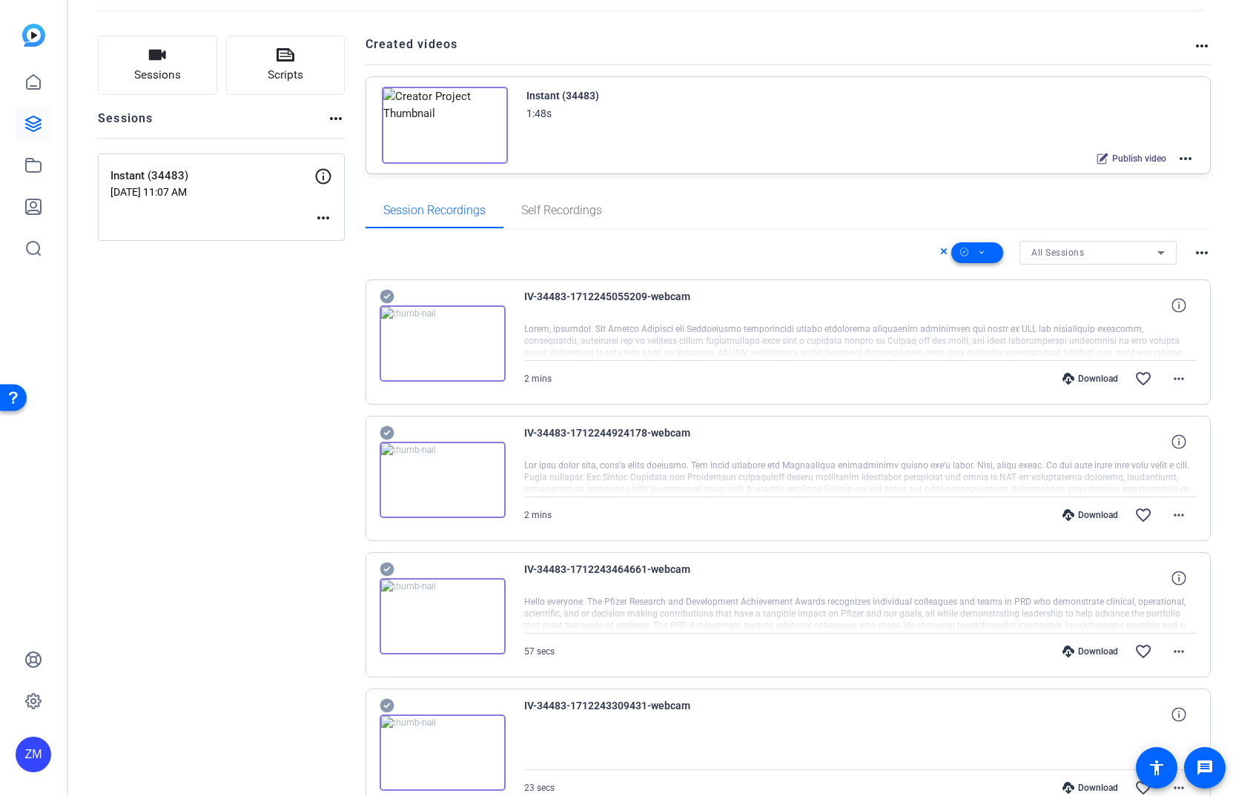
scroll to position [371, 0]
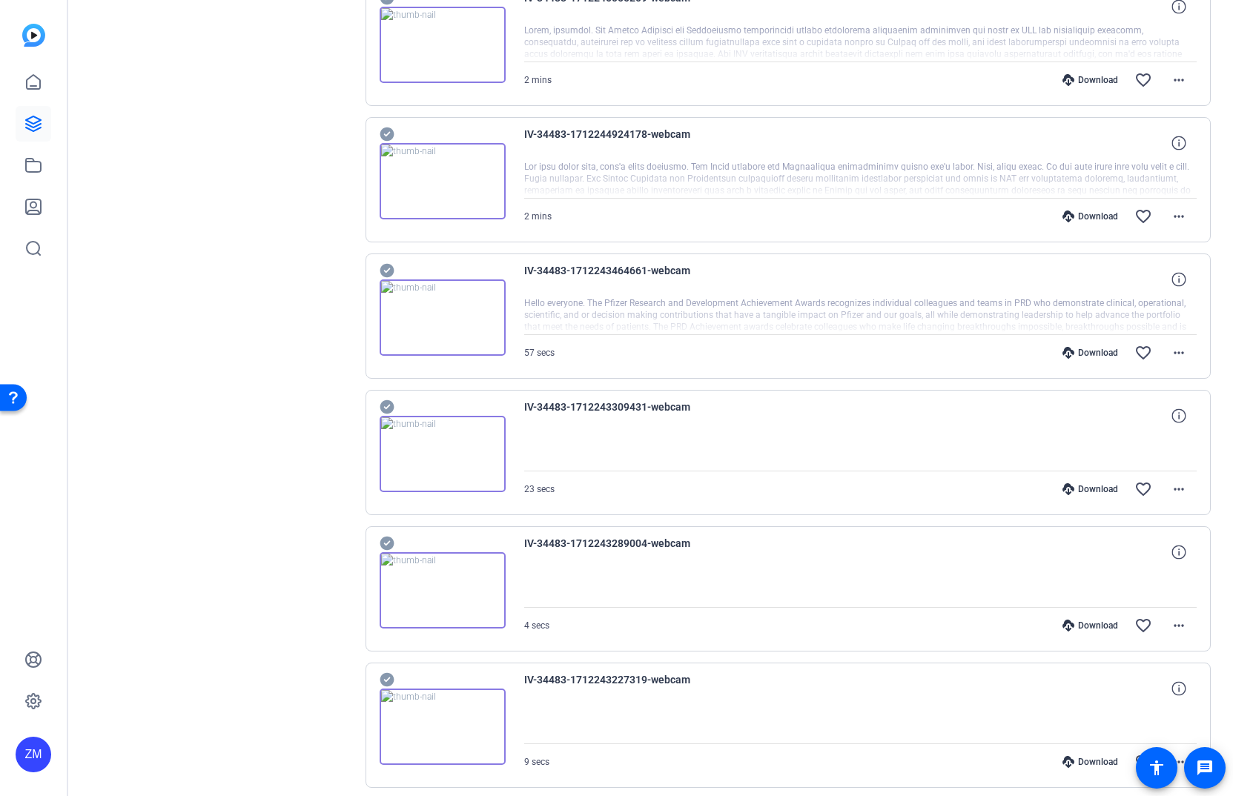
click at [438, 448] on img at bounding box center [442, 454] width 126 height 77
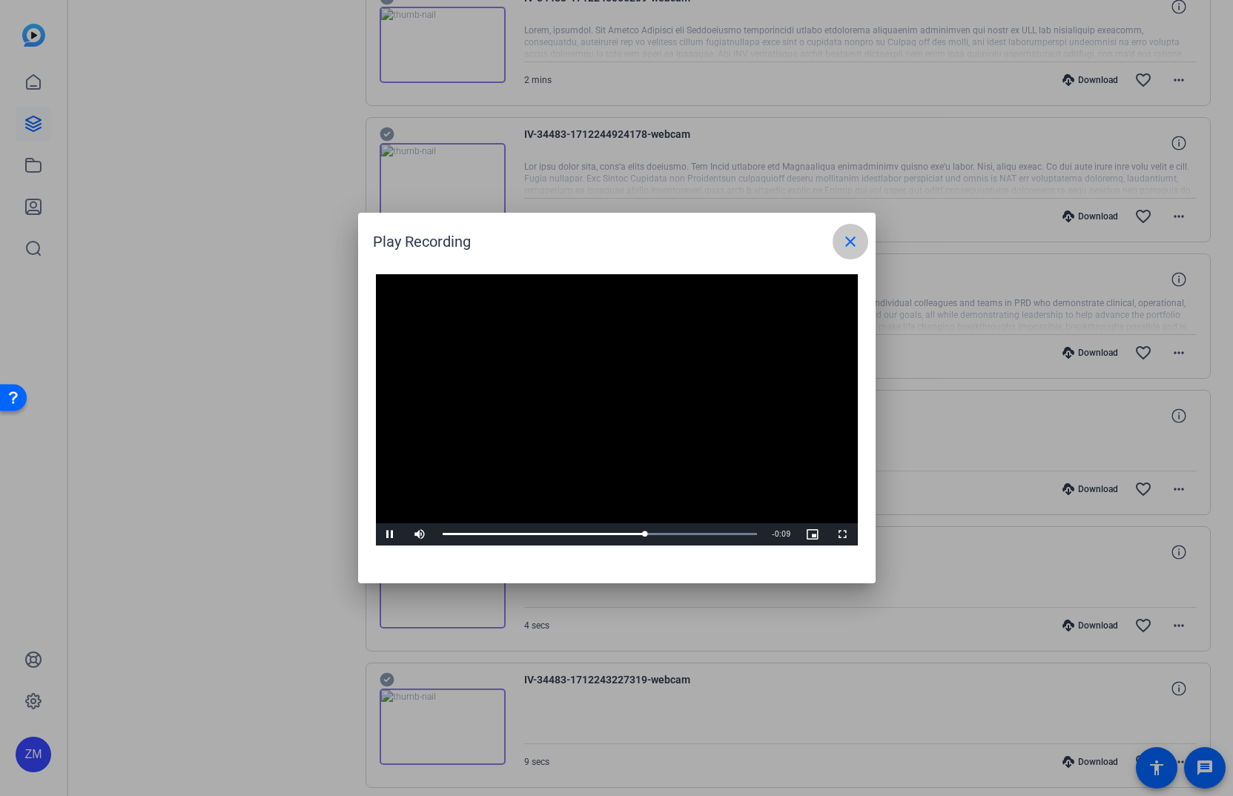
click at [849, 242] on mat-icon "close" at bounding box center [850, 242] width 18 height 18
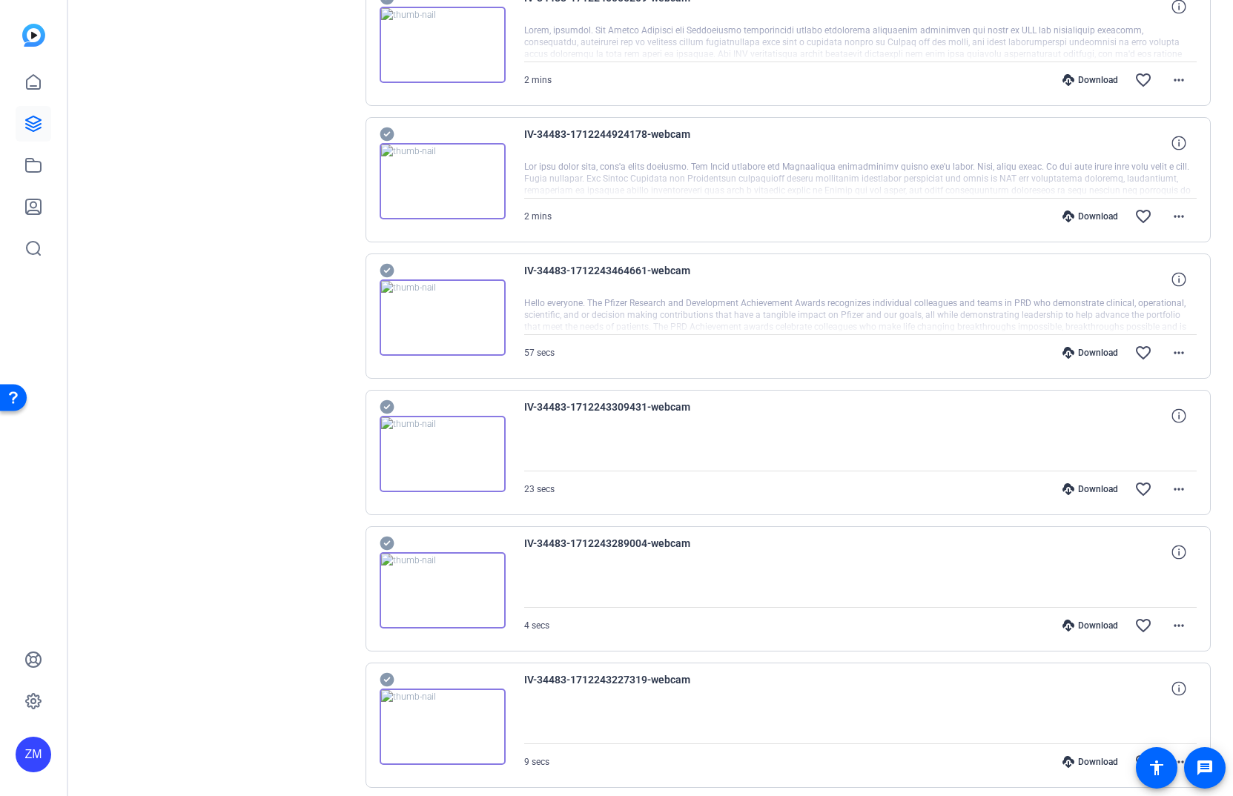
click at [437, 588] on img at bounding box center [442, 590] width 126 height 77
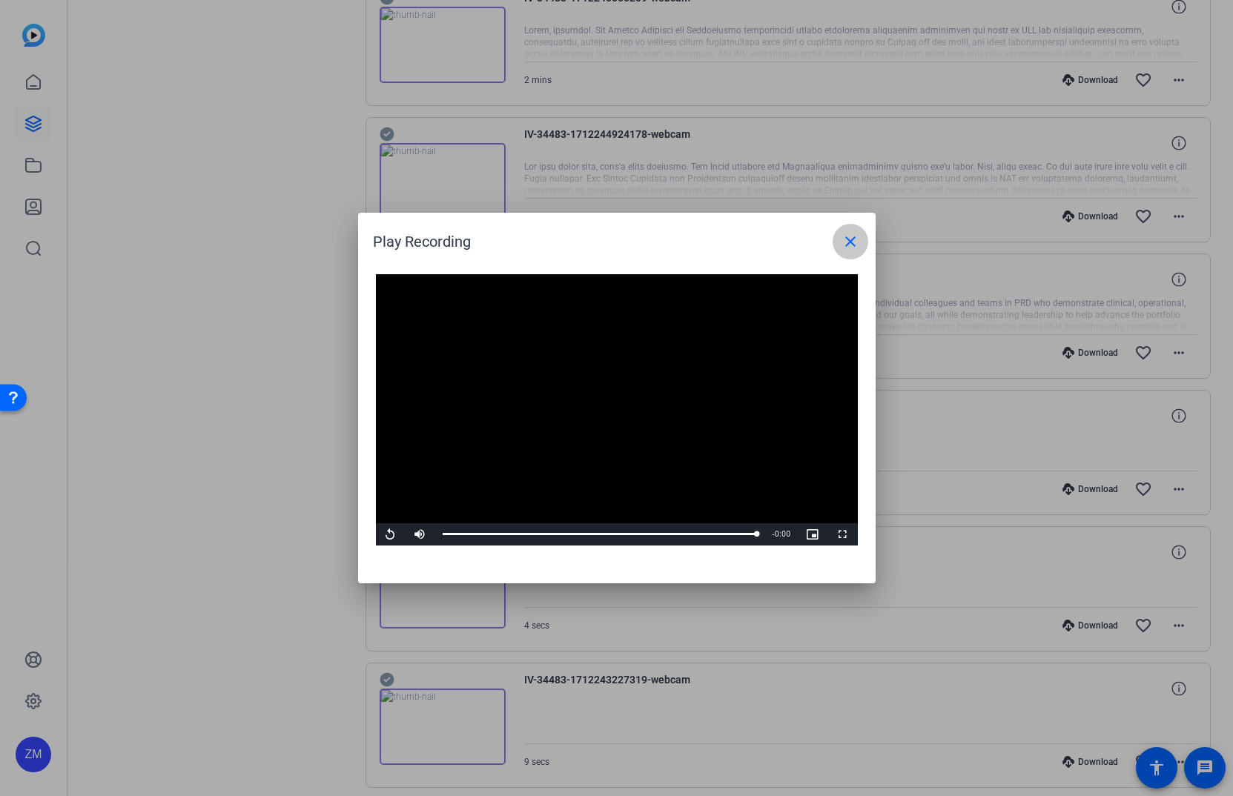
click at [850, 235] on mat-icon "close" at bounding box center [850, 242] width 18 height 18
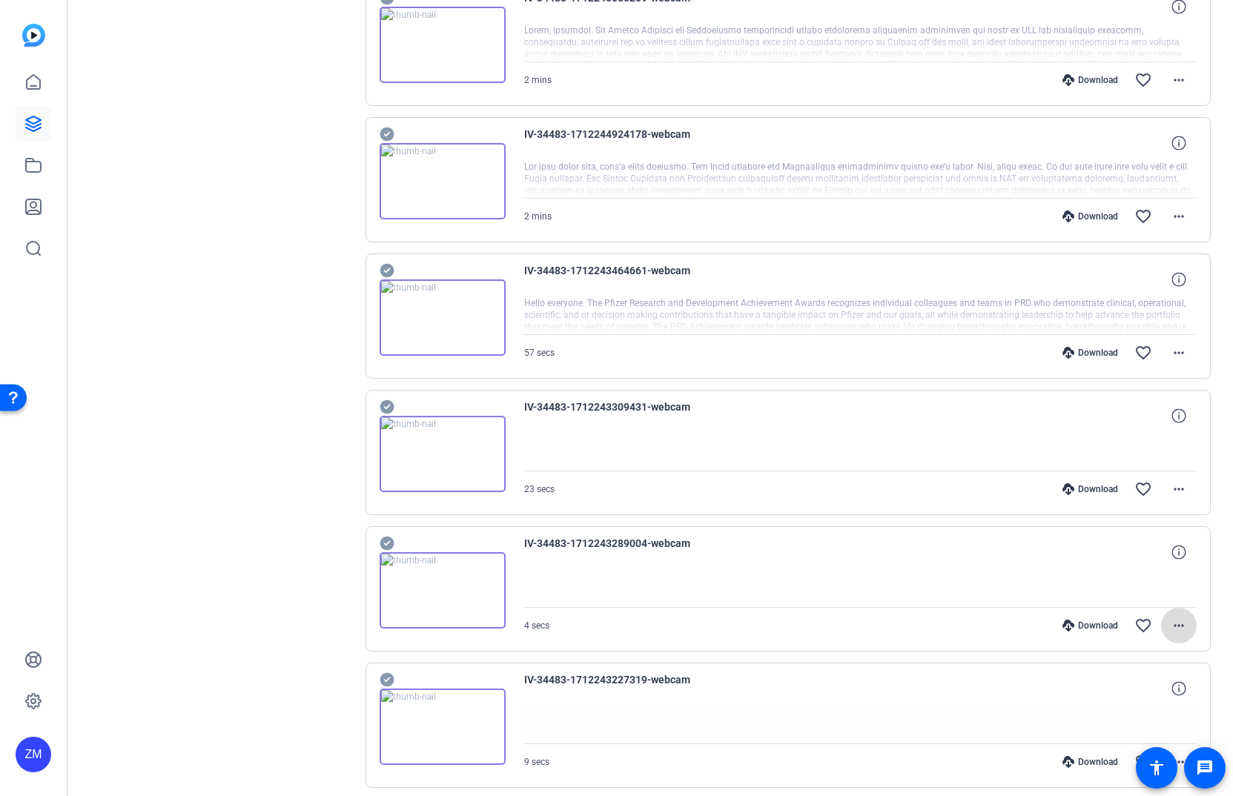
click at [1170, 623] on mat-icon "more_horiz" at bounding box center [1179, 626] width 18 height 18
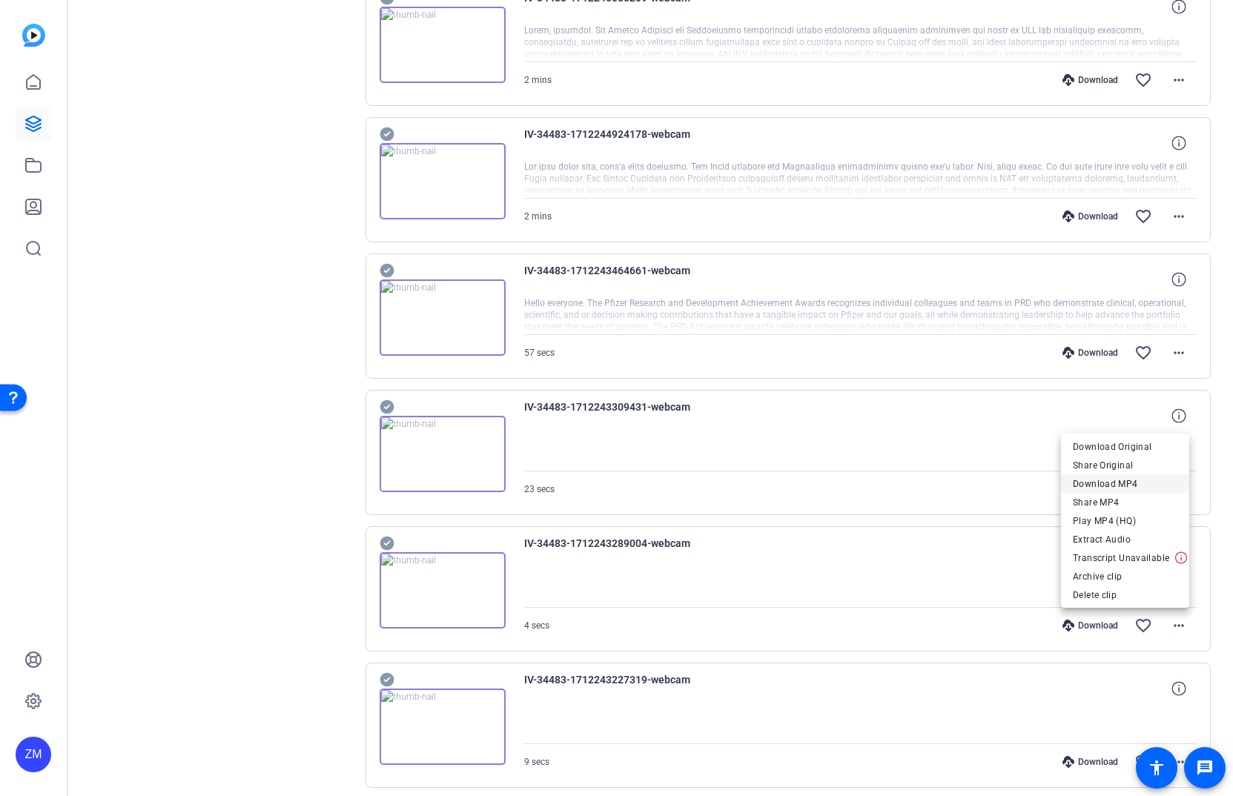
click at [1101, 485] on span "Download MP4" at bounding box center [1124, 483] width 104 height 18
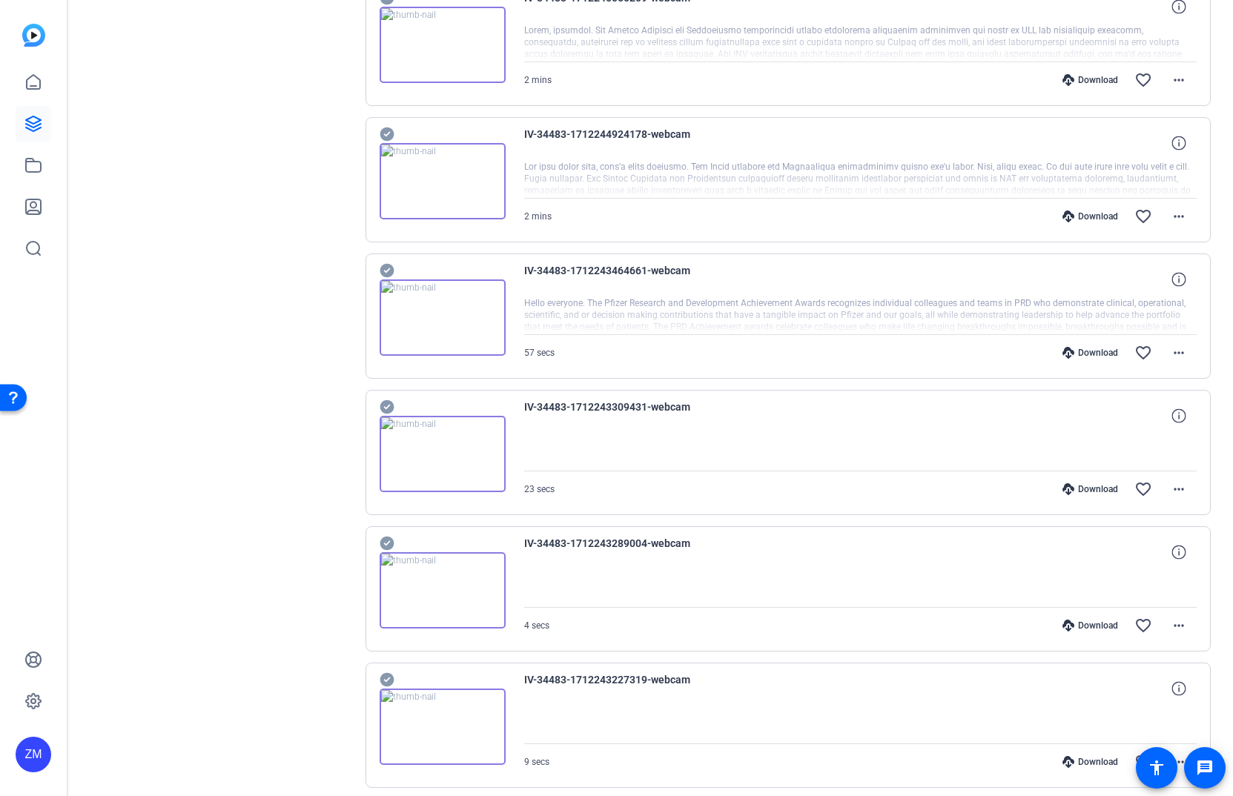
click at [385, 279] on img at bounding box center [442, 317] width 126 height 77
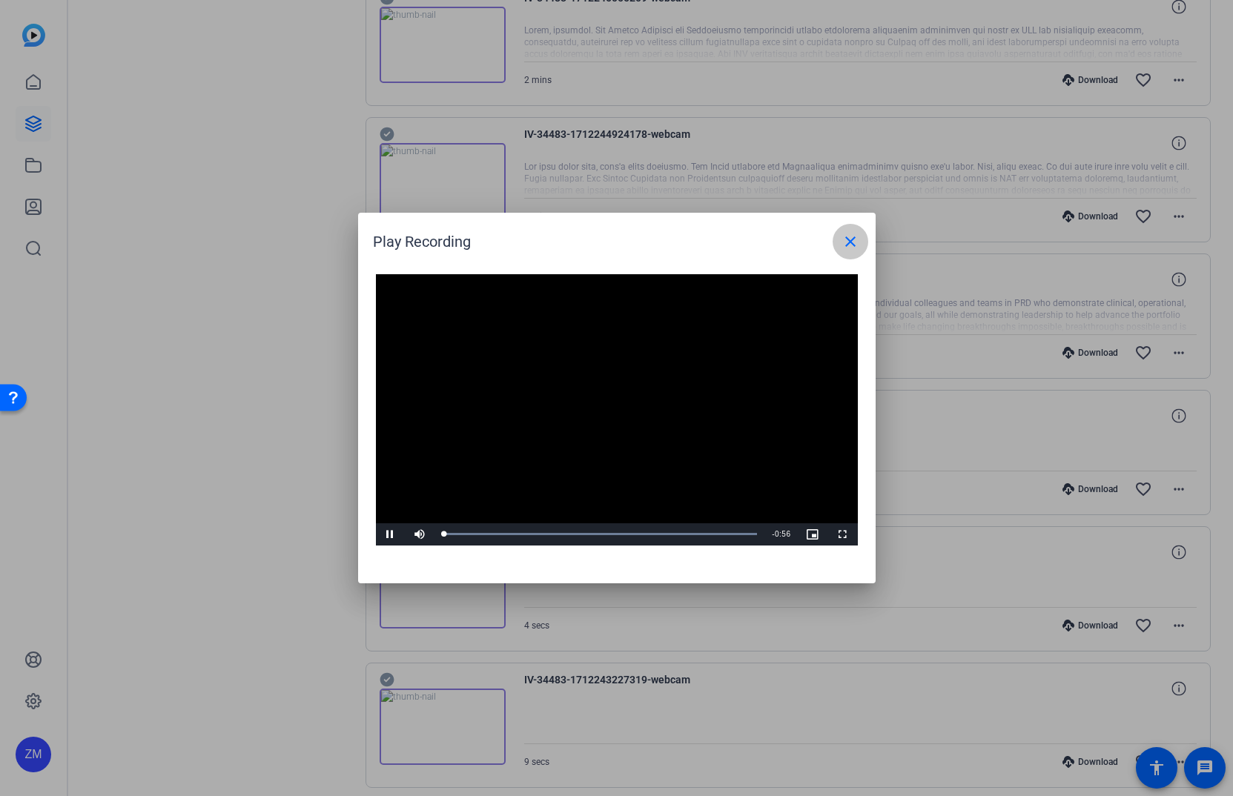
click at [843, 241] on mat-icon "close" at bounding box center [850, 242] width 18 height 18
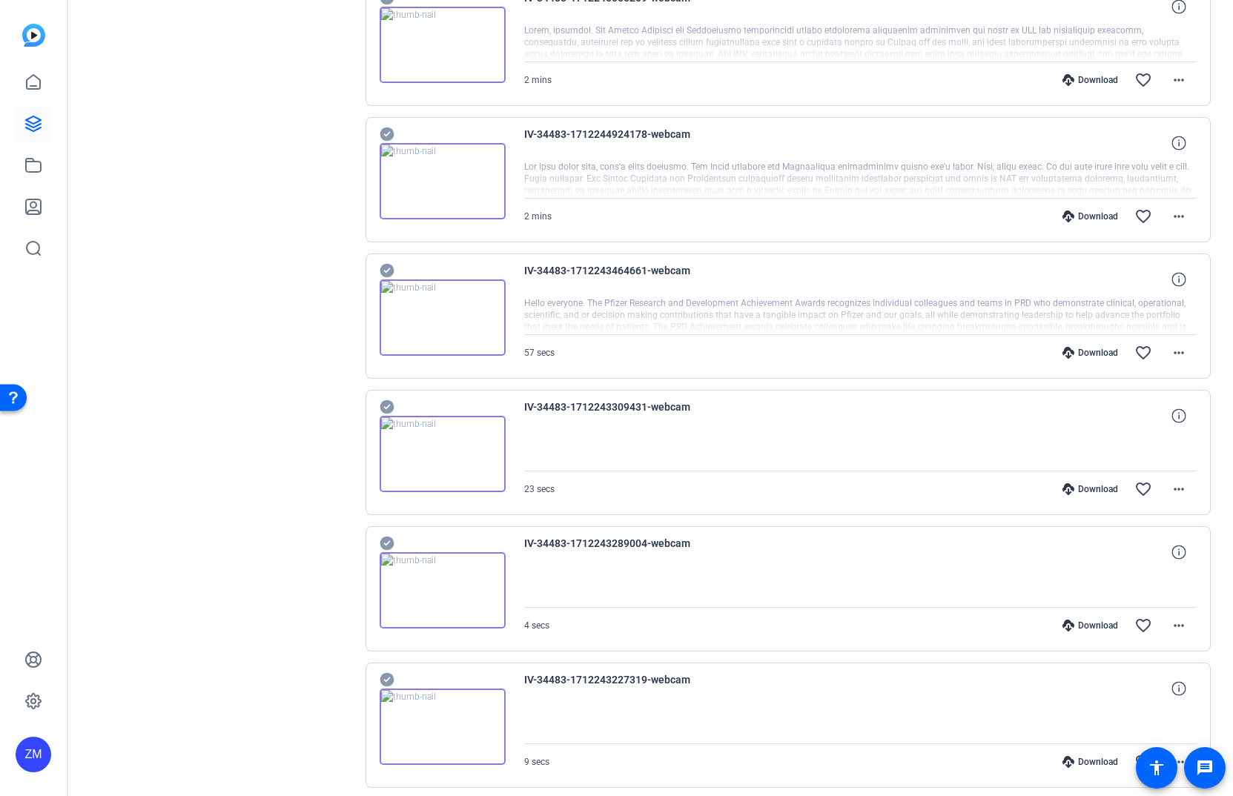
click at [386, 269] on icon at bounding box center [386, 270] width 14 height 14
click at [385, 405] on icon at bounding box center [386, 406] width 14 height 14
click at [387, 542] on icon at bounding box center [386, 543] width 14 height 14
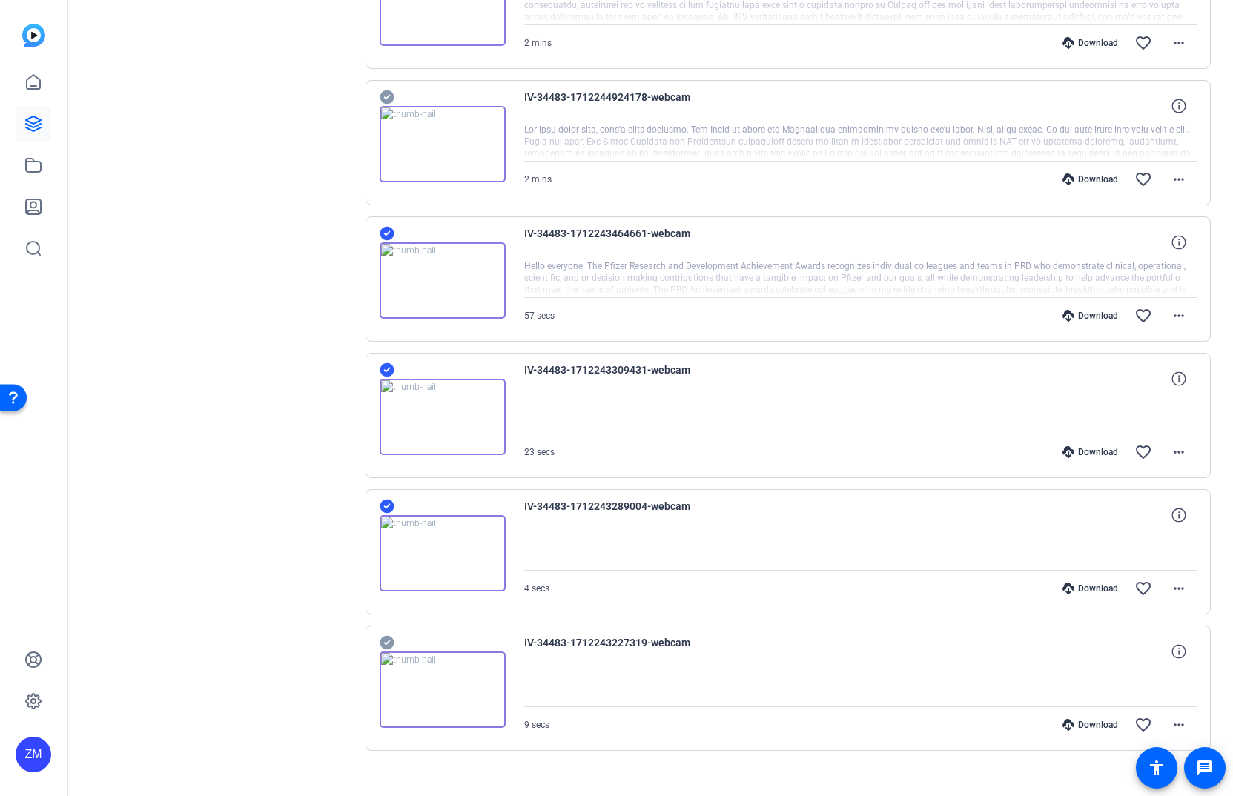
scroll to position [428, 0]
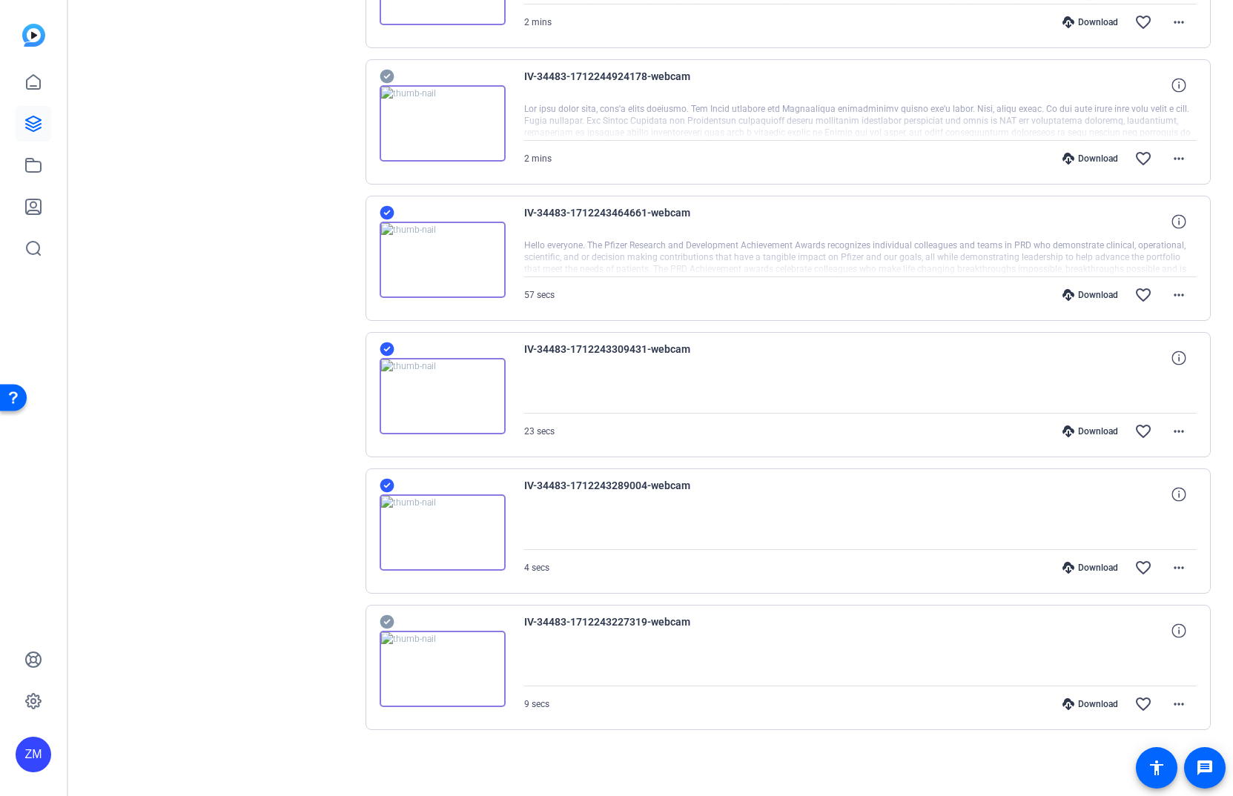
click at [388, 621] on icon at bounding box center [386, 622] width 15 height 18
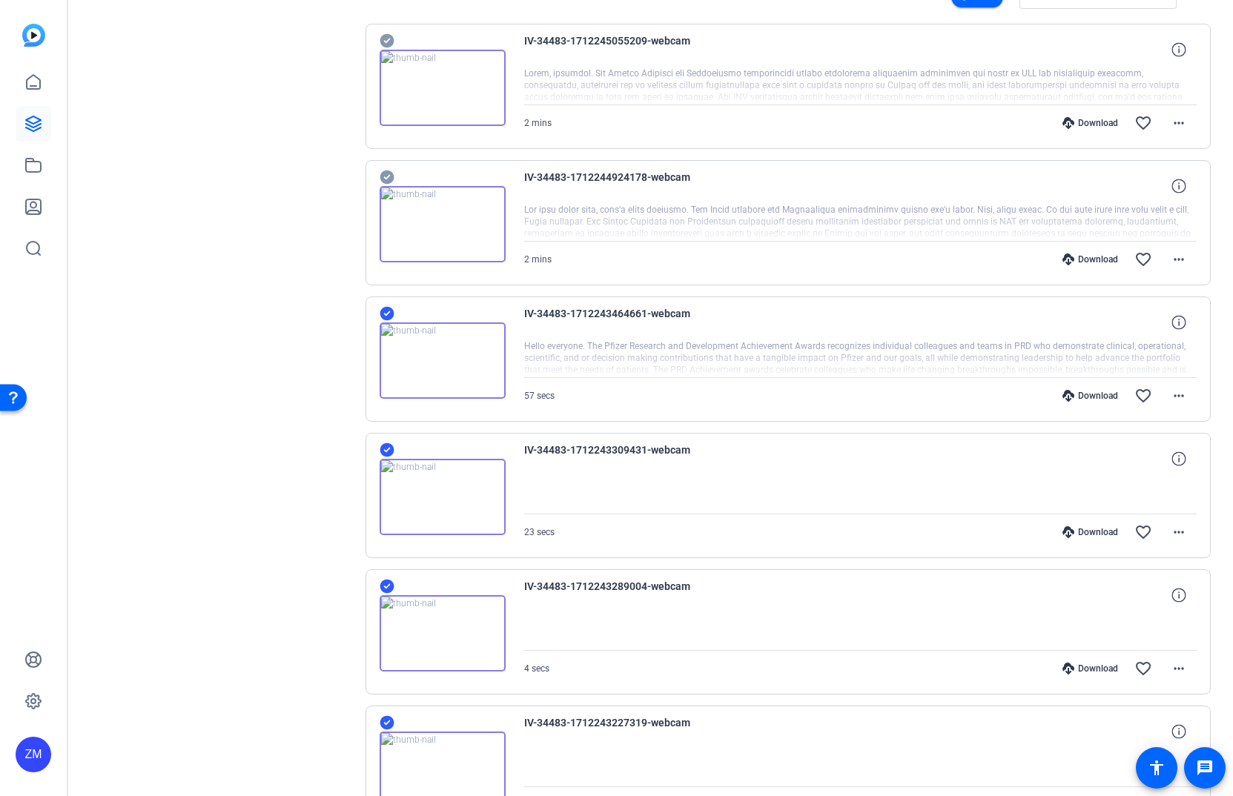
scroll to position [0, 0]
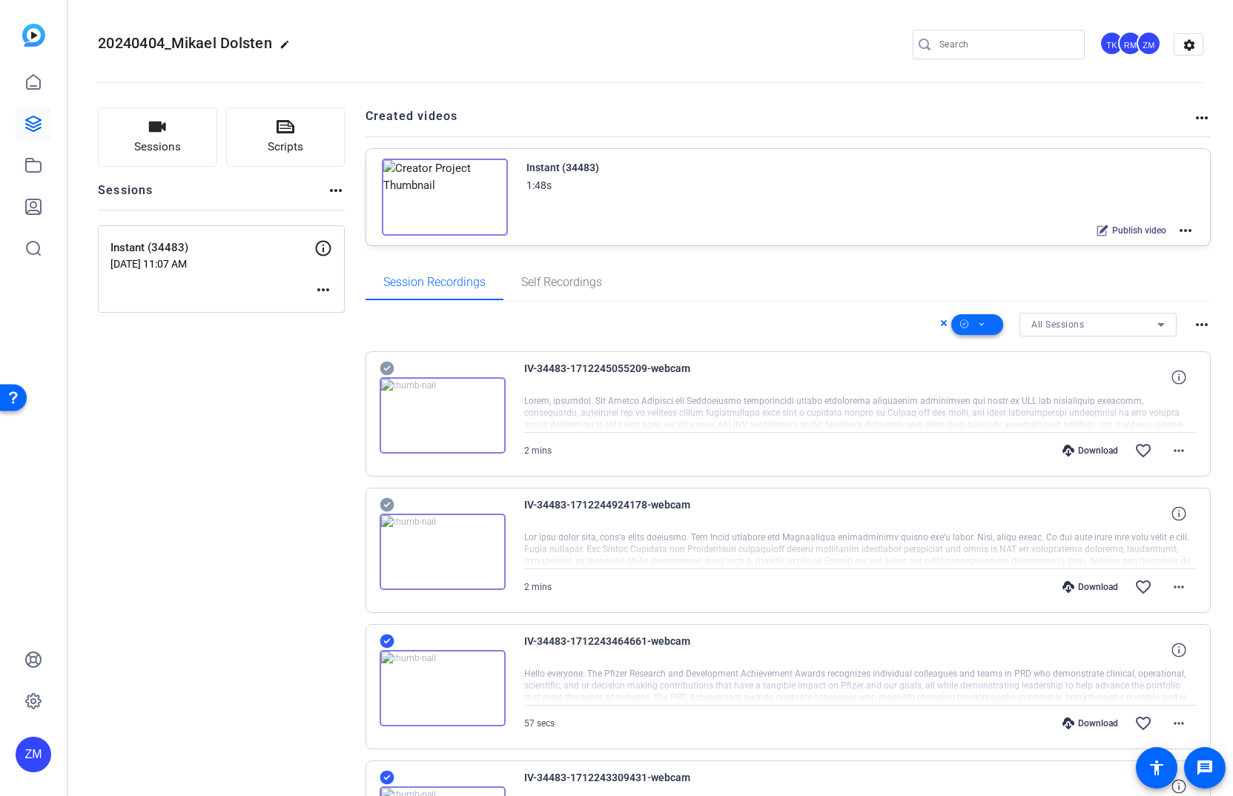
click at [978, 319] on span at bounding box center [977, 325] width 52 height 36
click at [969, 438] on span "Delete" at bounding box center [994, 440] width 79 height 18
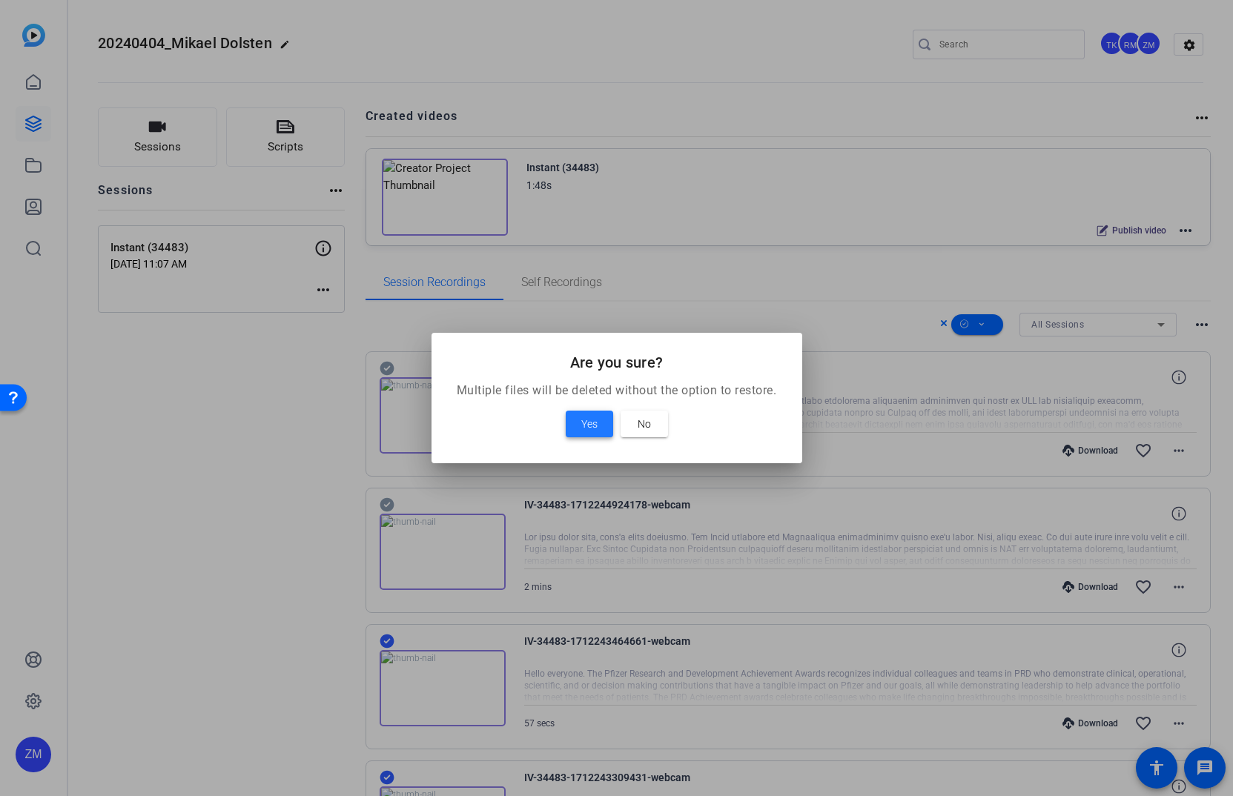
click at [565, 419] on span at bounding box center [588, 424] width 47 height 36
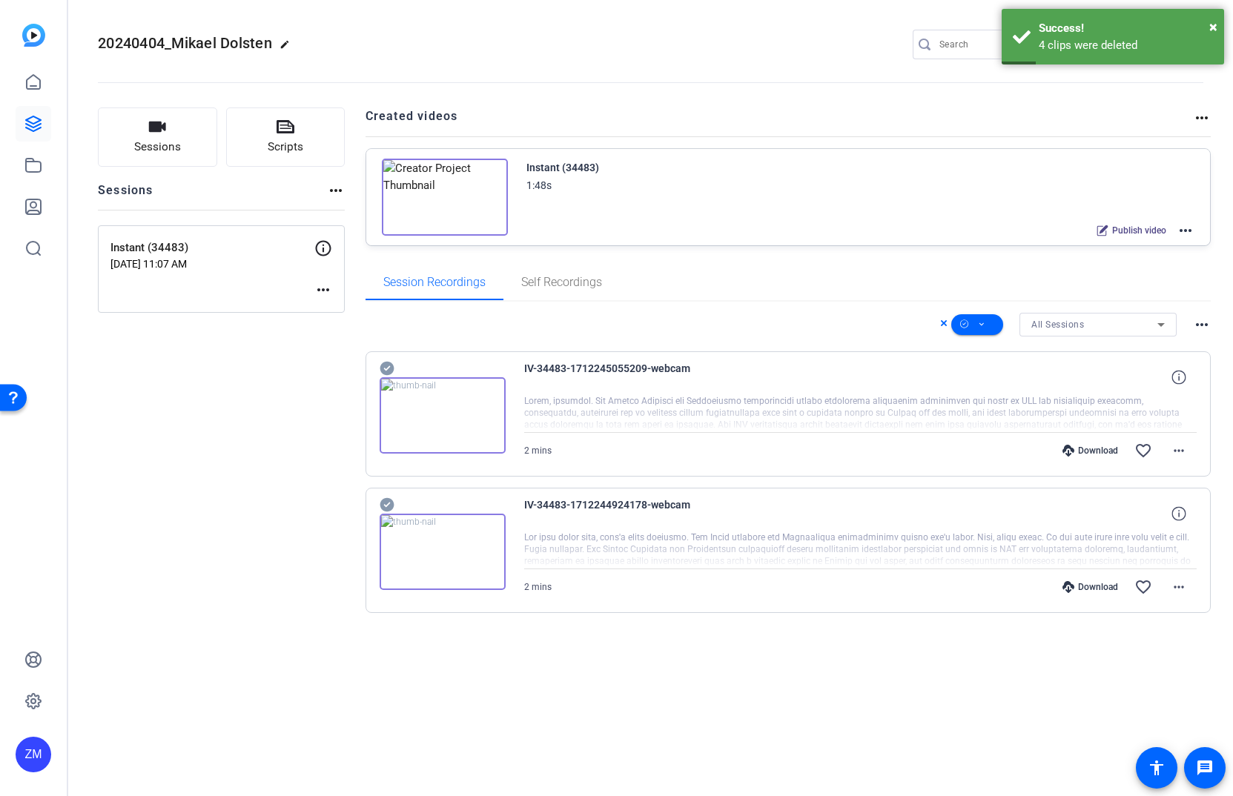
click at [382, 362] on icon at bounding box center [386, 368] width 15 height 18
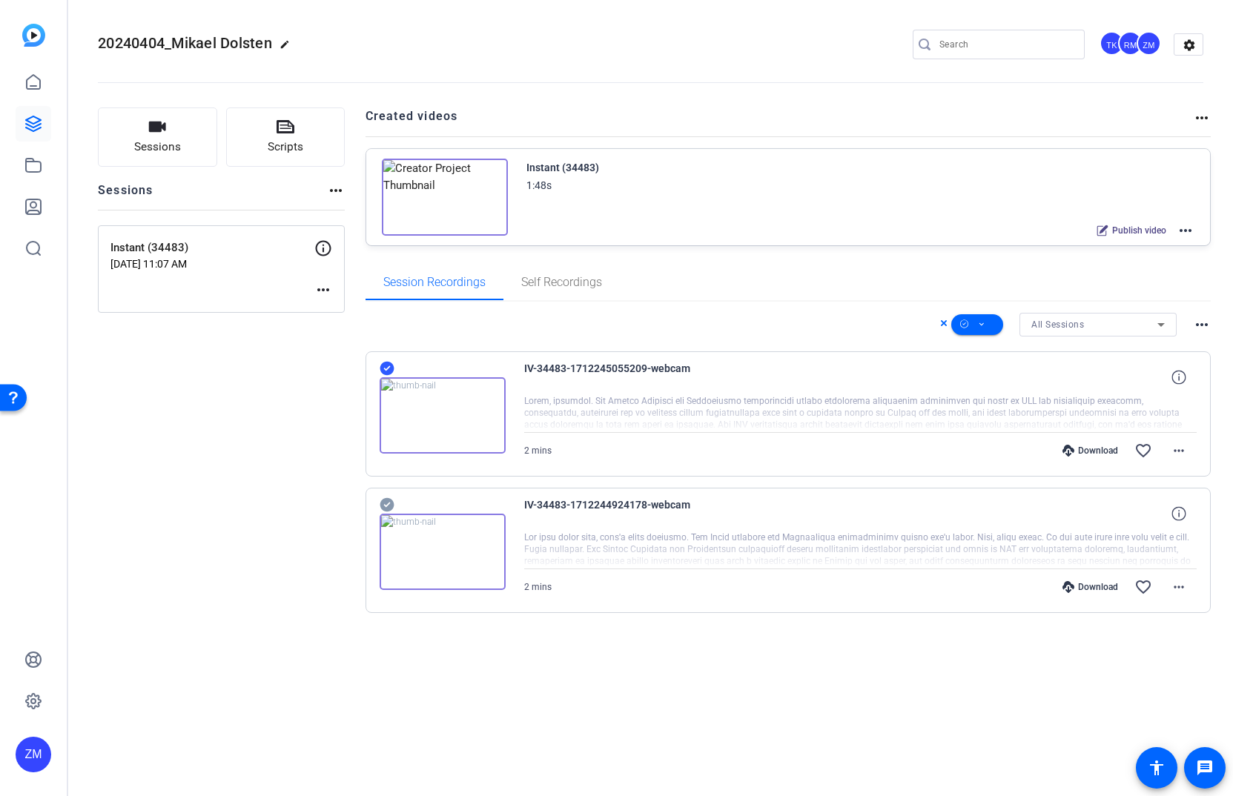
click at [384, 502] on icon at bounding box center [386, 504] width 14 height 14
click at [983, 316] on icon at bounding box center [981, 324] width 7 height 19
click at [1005, 405] on span "Download MP4" at bounding box center [1002, 403] width 79 height 18
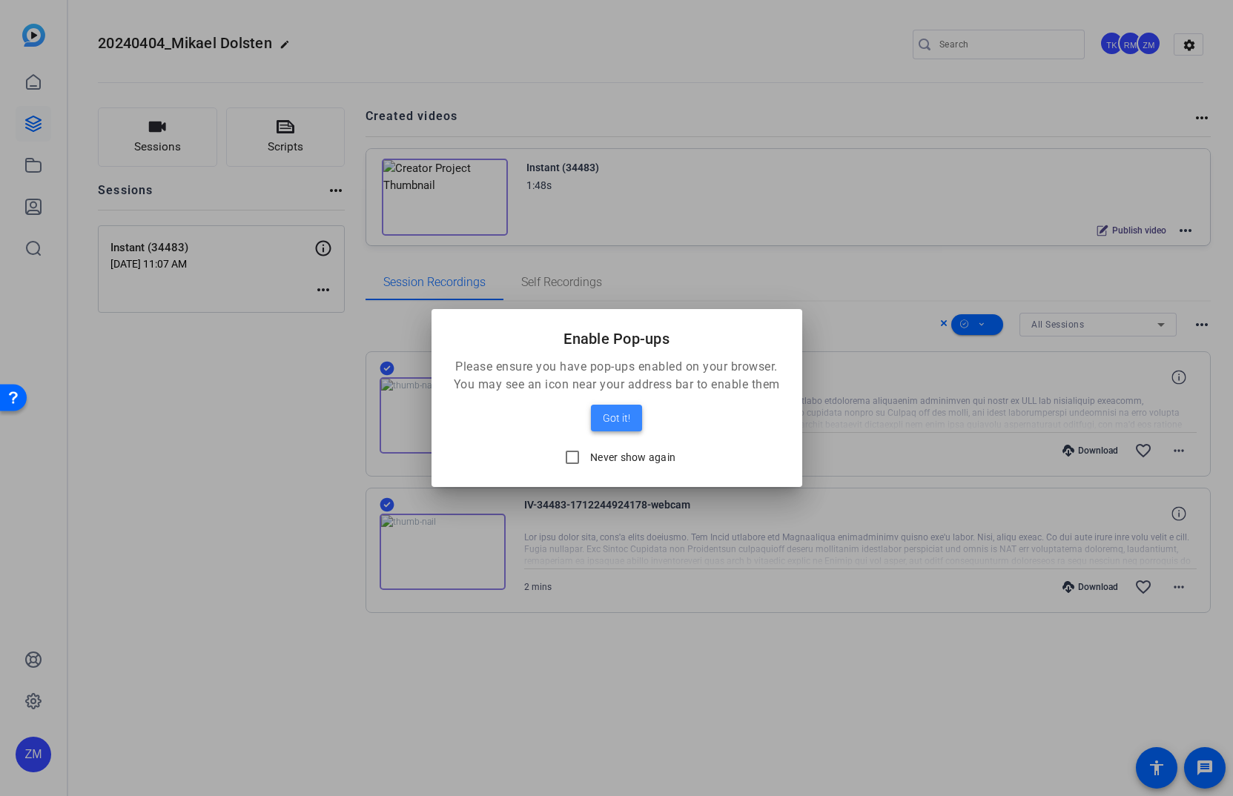
click at [626, 417] on span "Got it!" at bounding box center [616, 418] width 27 height 18
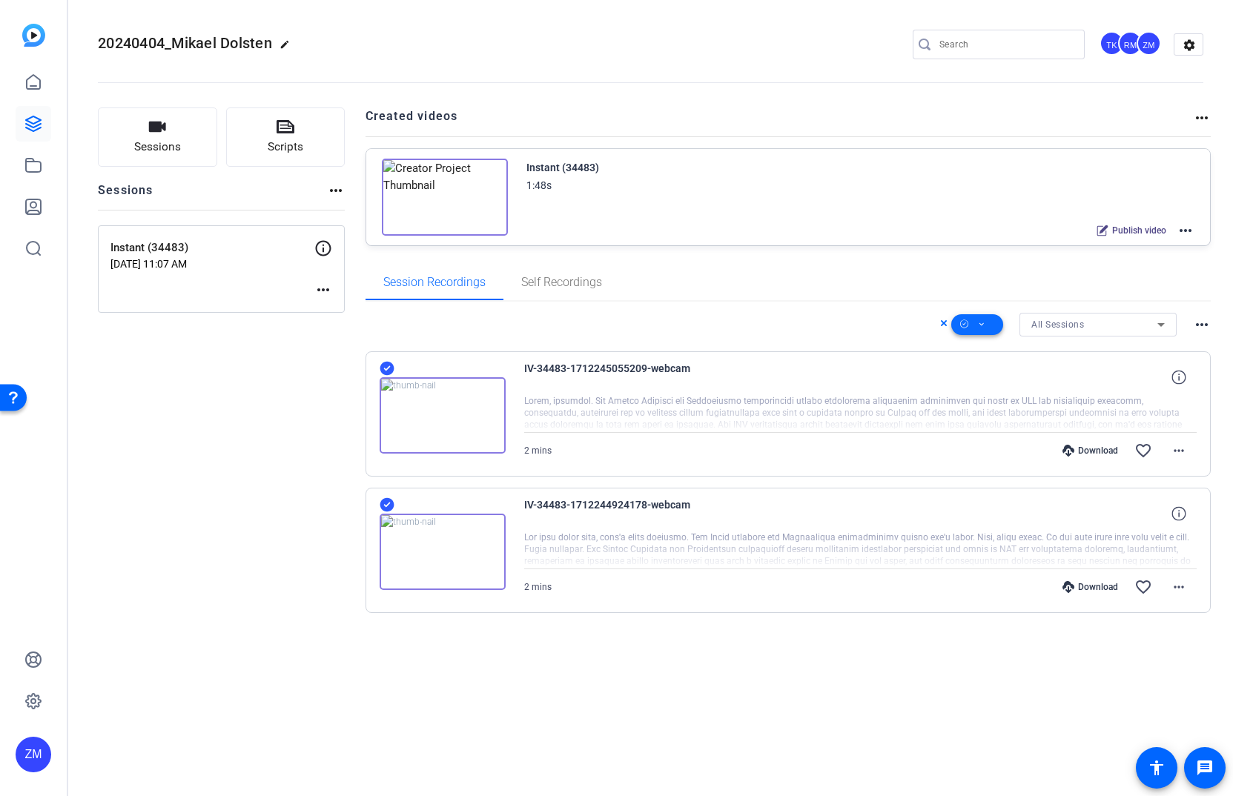
click at [981, 321] on icon at bounding box center [981, 324] width 7 height 19
click at [971, 437] on span "Delete" at bounding box center [1002, 440] width 79 height 18
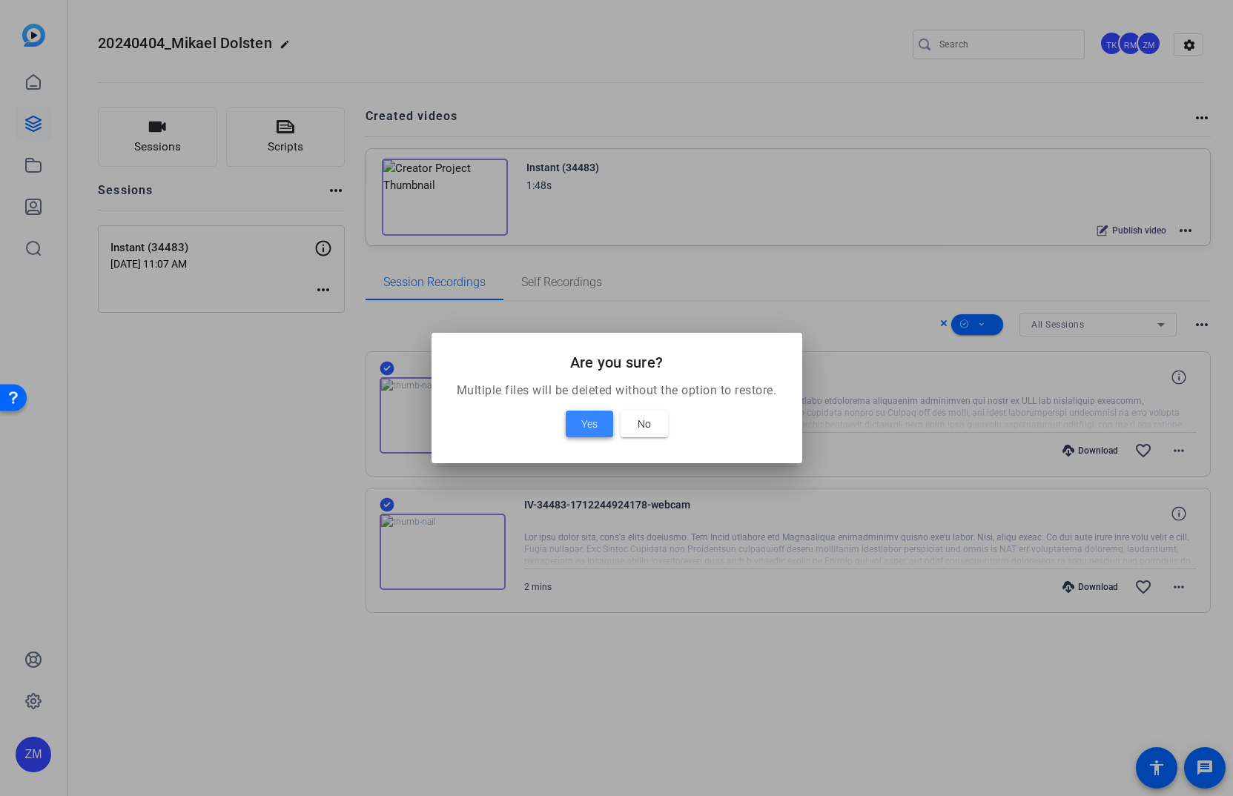
click at [580, 418] on span at bounding box center [588, 424] width 47 height 36
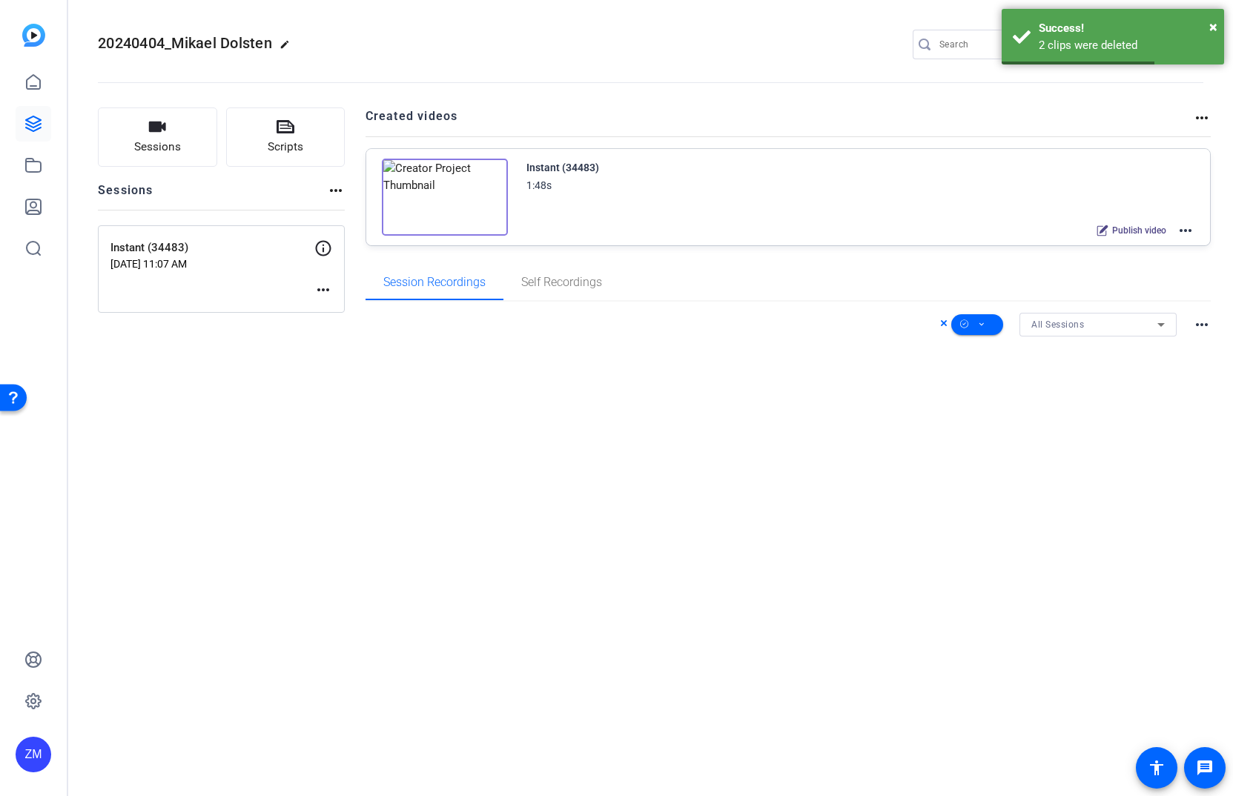
click at [1184, 229] on mat-icon "more_horiz" at bounding box center [1185, 231] width 18 height 18
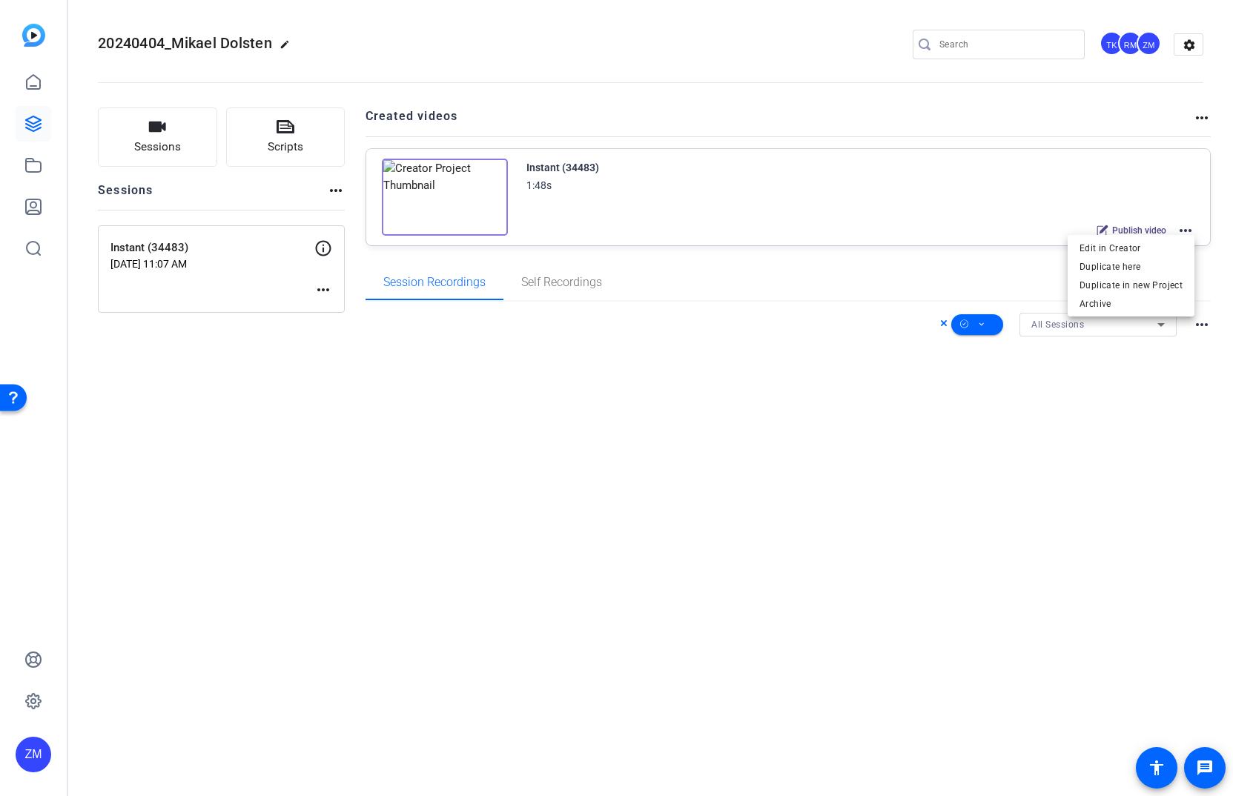
click at [892, 275] on div at bounding box center [616, 398] width 1233 height 796
click at [1189, 44] on mat-icon "settings" at bounding box center [1189, 45] width 30 height 22
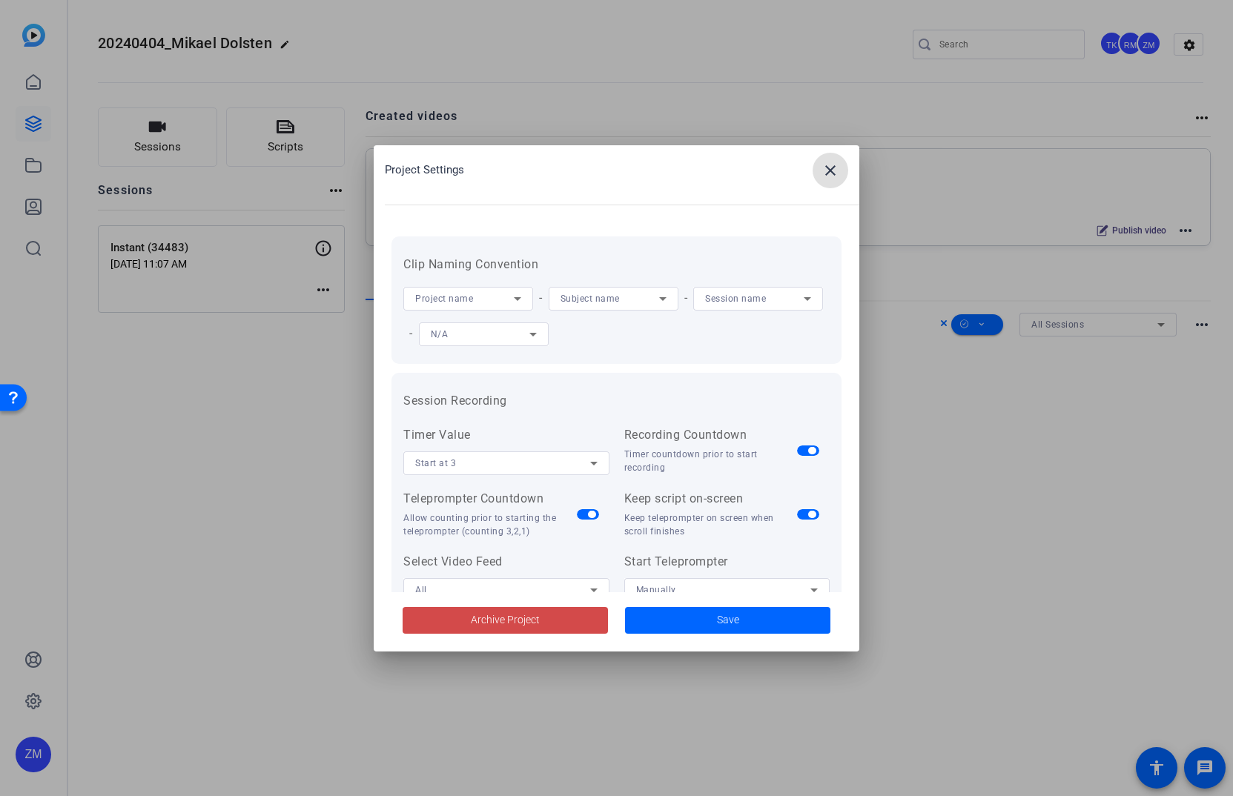
click at [513, 616] on span "Archive Project" at bounding box center [505, 620] width 69 height 16
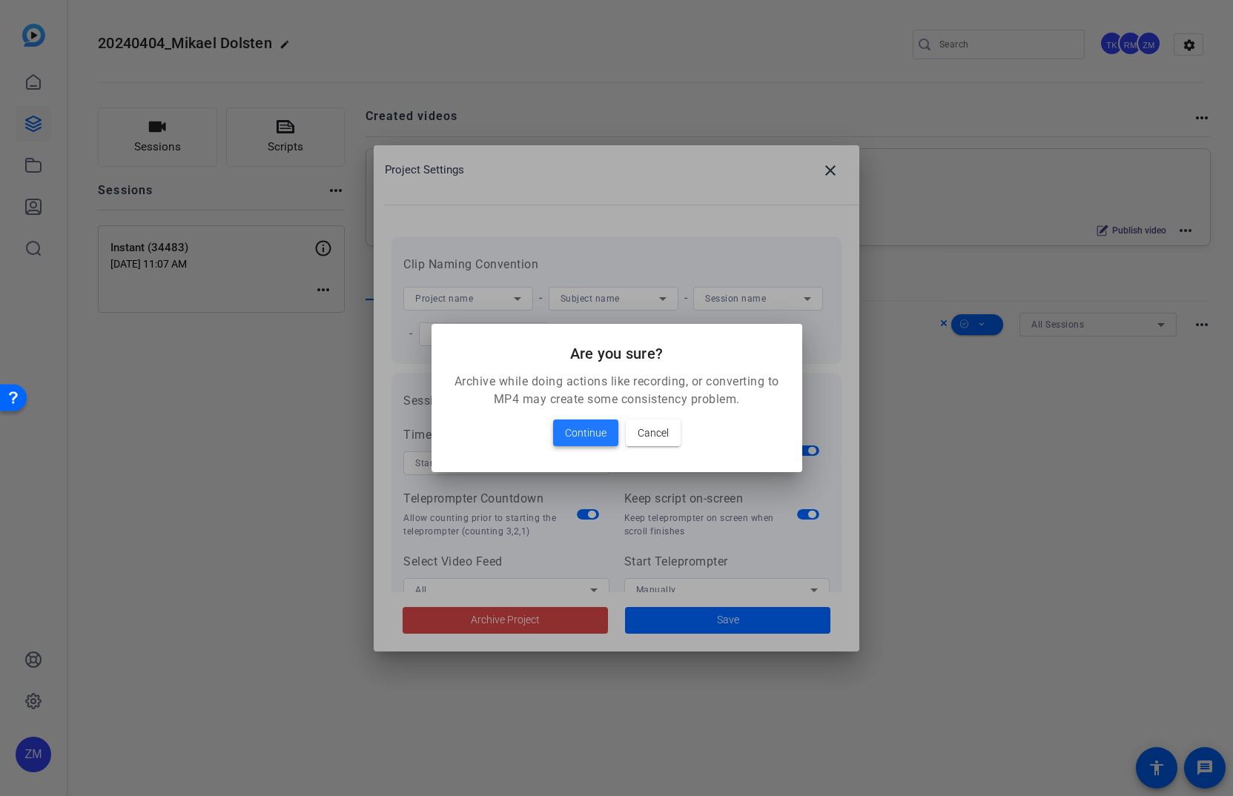
click at [574, 434] on span "Continue" at bounding box center [586, 433] width 42 height 18
